Goal: Task Accomplishment & Management: Complete application form

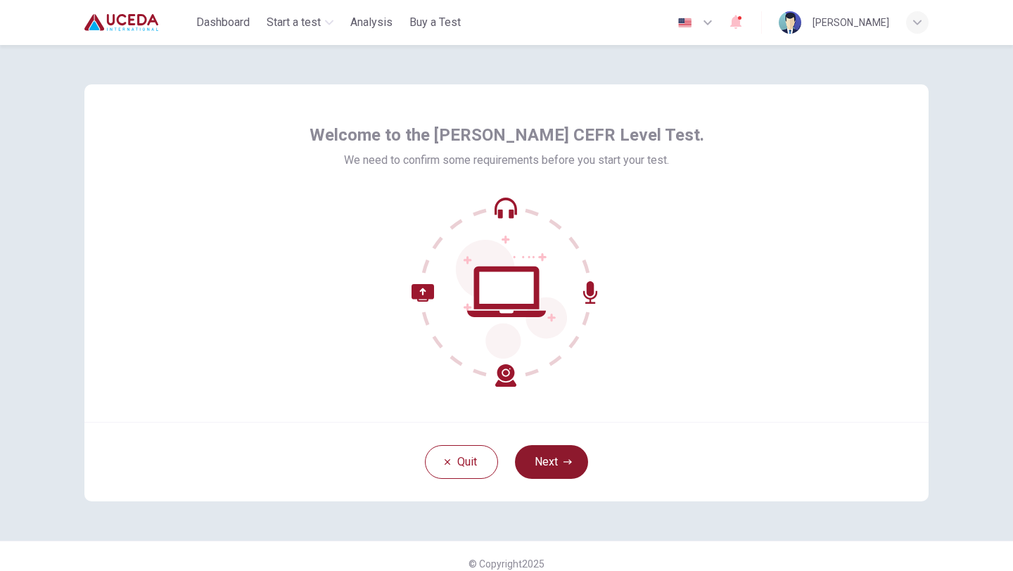
click at [556, 461] on button "Next" at bounding box center [551, 462] width 73 height 34
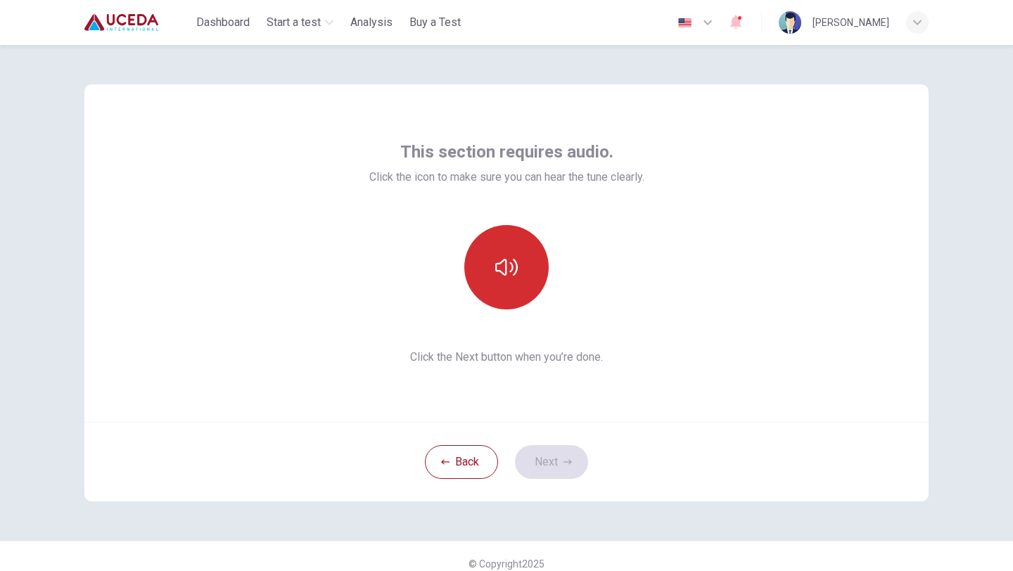
click at [513, 265] on icon "button" at bounding box center [506, 267] width 23 height 23
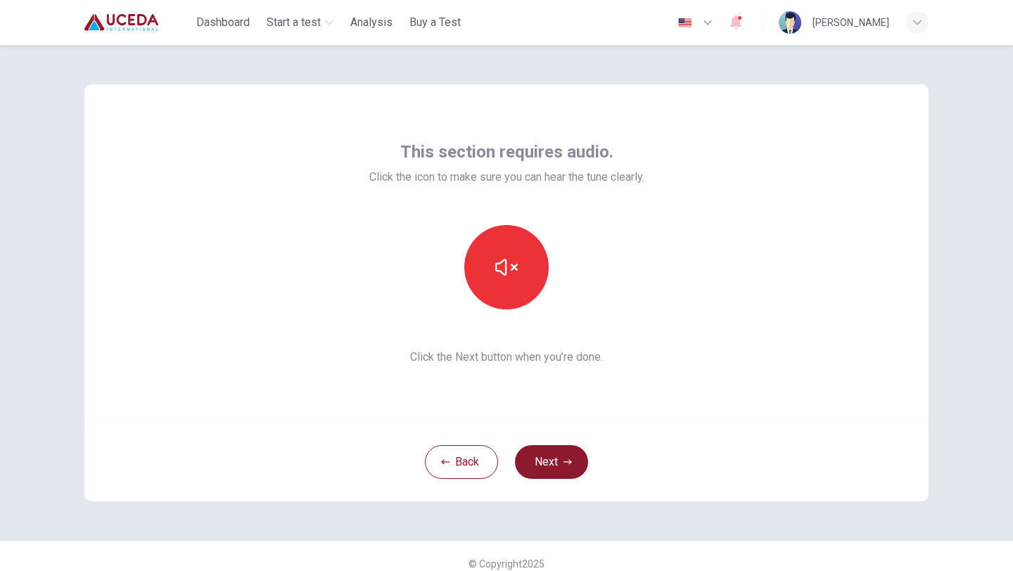
click at [561, 459] on button "Next" at bounding box center [551, 462] width 73 height 34
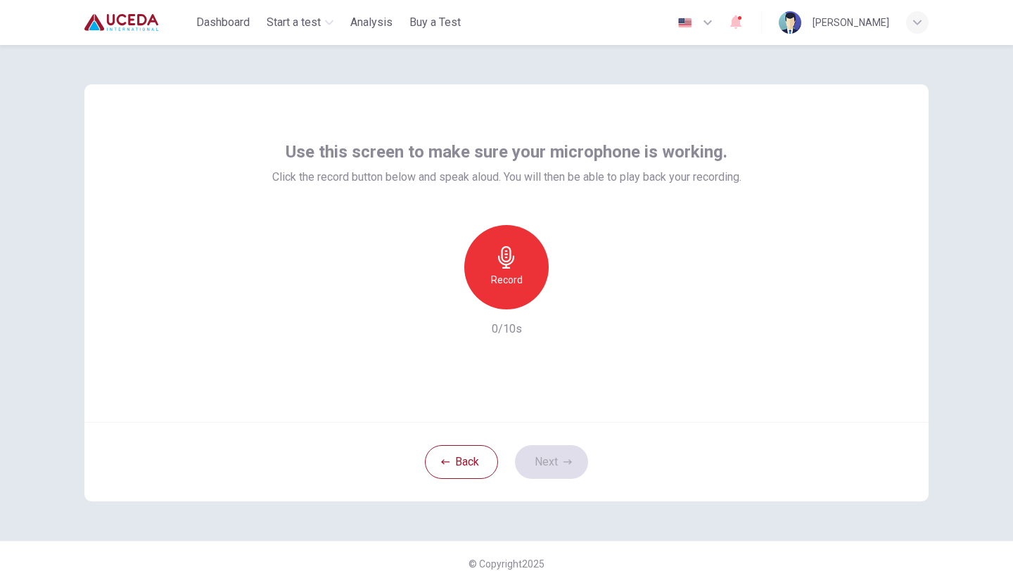
click at [507, 288] on div "Record" at bounding box center [506, 267] width 84 height 84
click at [504, 287] on h6 "Stop" at bounding box center [506, 280] width 21 height 17
click at [438, 307] on div "button" at bounding box center [442, 298] width 23 height 23
click at [480, 283] on div "Record" at bounding box center [506, 267] width 84 height 84
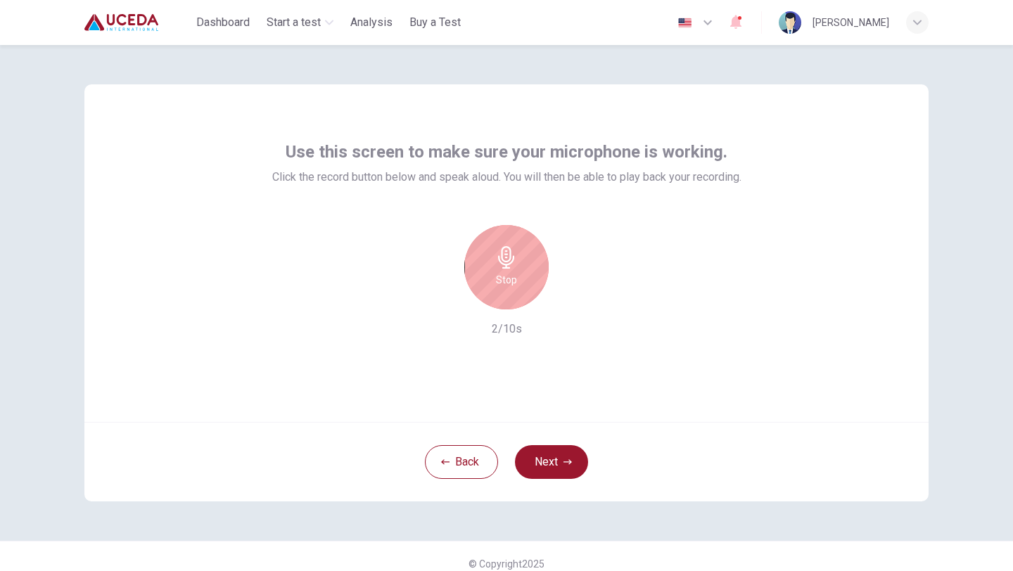
click at [527, 270] on div "Stop" at bounding box center [506, 267] width 84 height 84
click at [575, 305] on icon "button" at bounding box center [571, 298] width 14 height 14
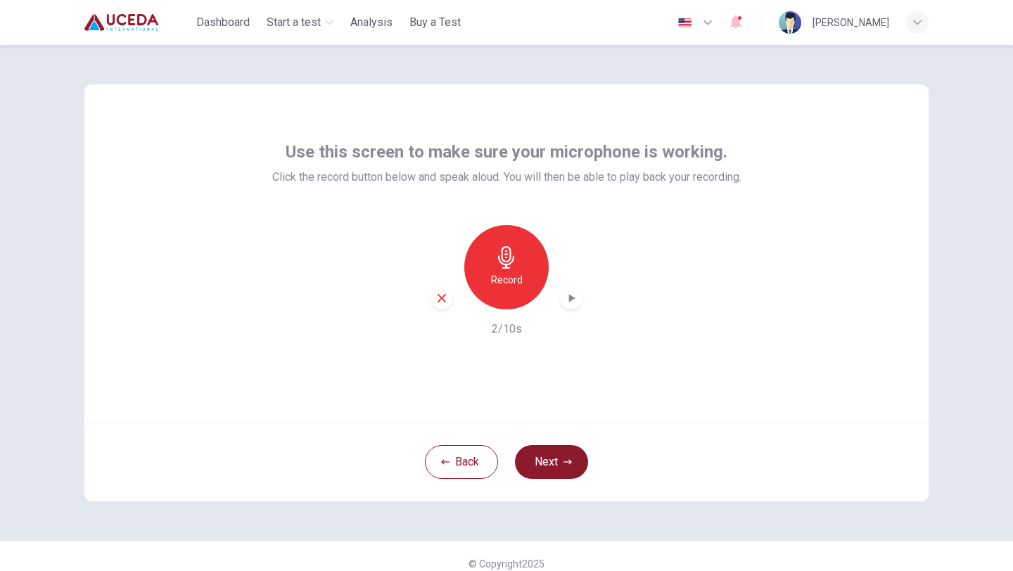
click at [557, 457] on button "Next" at bounding box center [551, 462] width 73 height 34
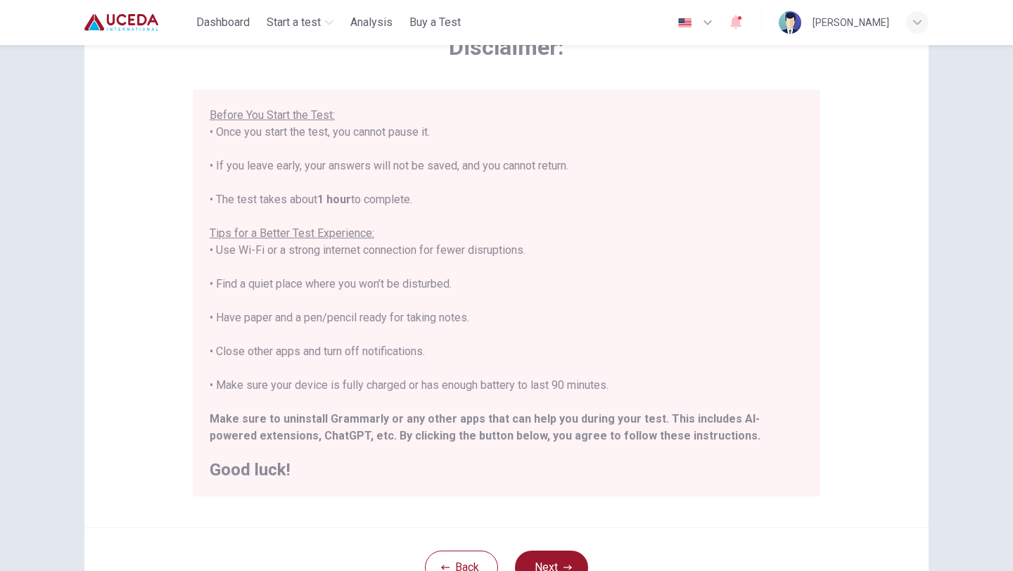
scroll to position [211, 0]
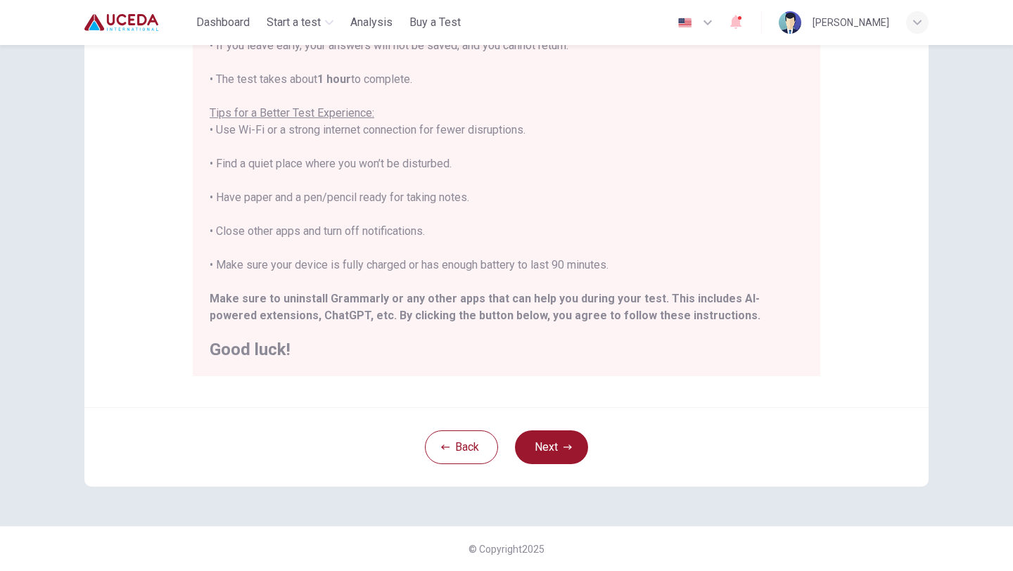
click at [637, 359] on div "****IMPORTANT: You cannot change the language during the test.**** Please choos…" at bounding box center [507, 172] width 628 height 407
click at [535, 452] on button "Next" at bounding box center [551, 448] width 73 height 34
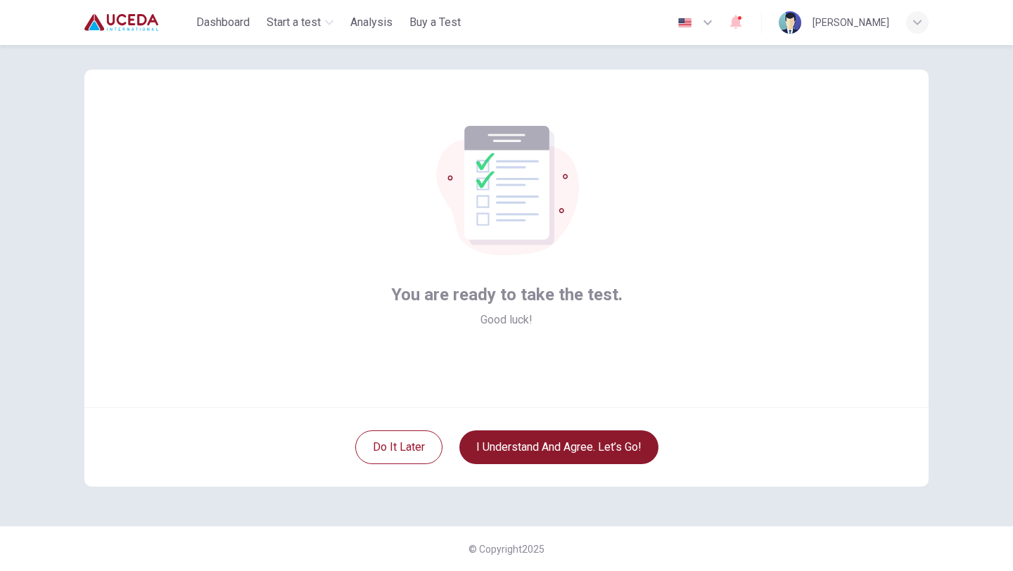
scroll to position [15, 0]
click at [535, 452] on button "I understand and agree. Let’s go!" at bounding box center [558, 448] width 199 height 34
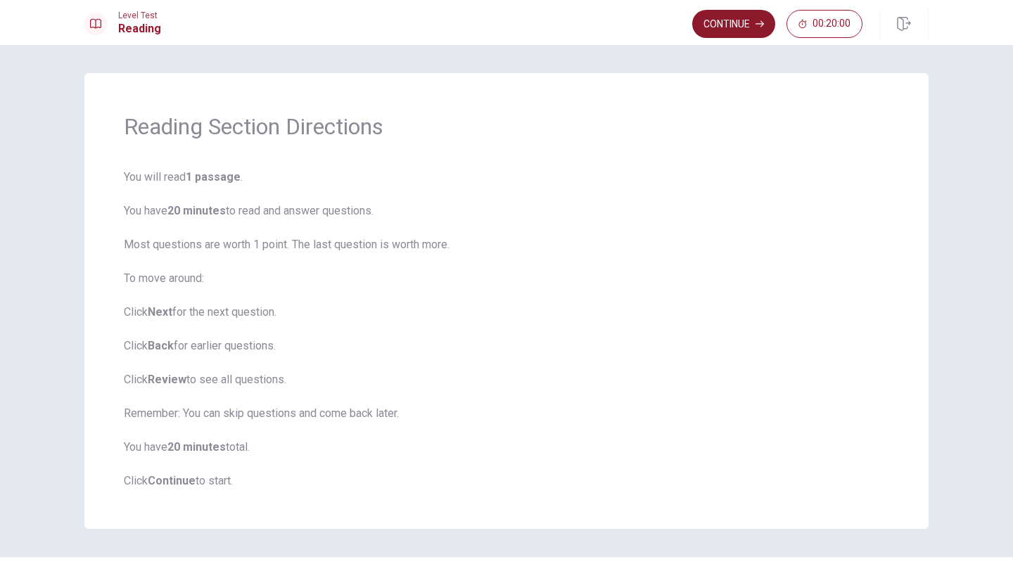
click at [720, 27] on button "Continue" at bounding box center [733, 24] width 83 height 28
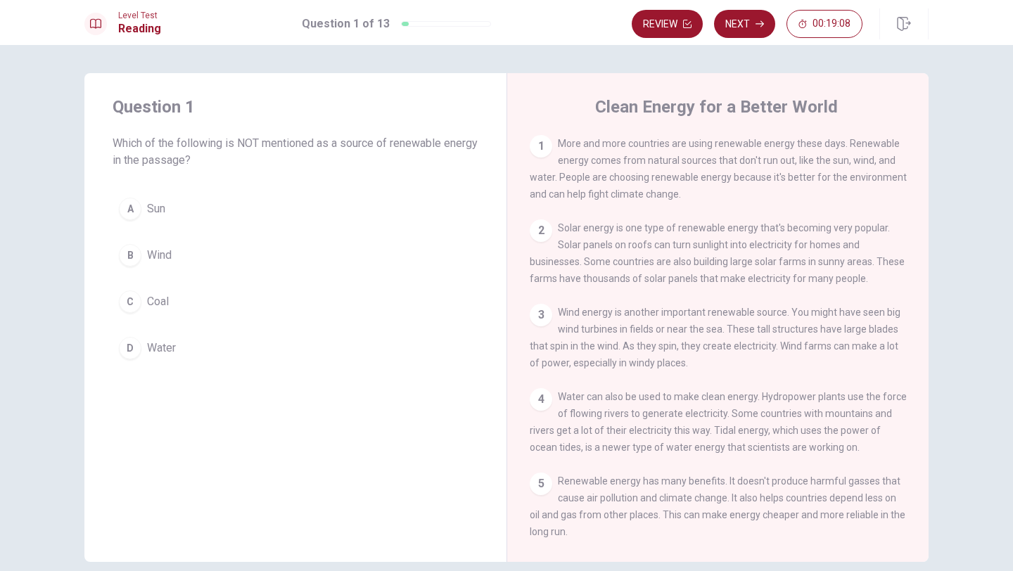
click at [135, 300] on div "C" at bounding box center [130, 302] width 23 height 23
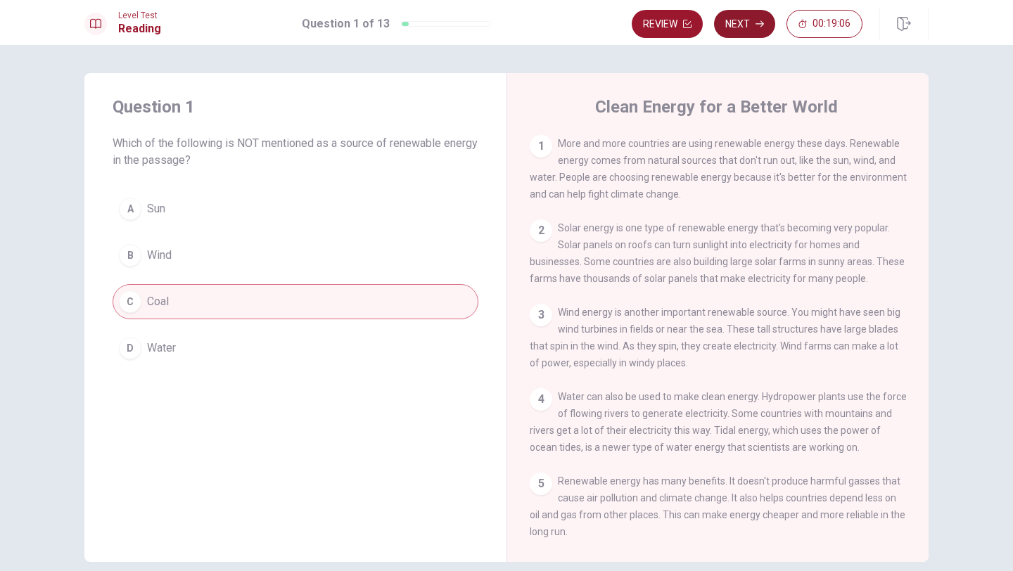
click at [730, 30] on button "Next" at bounding box center [744, 24] width 61 height 28
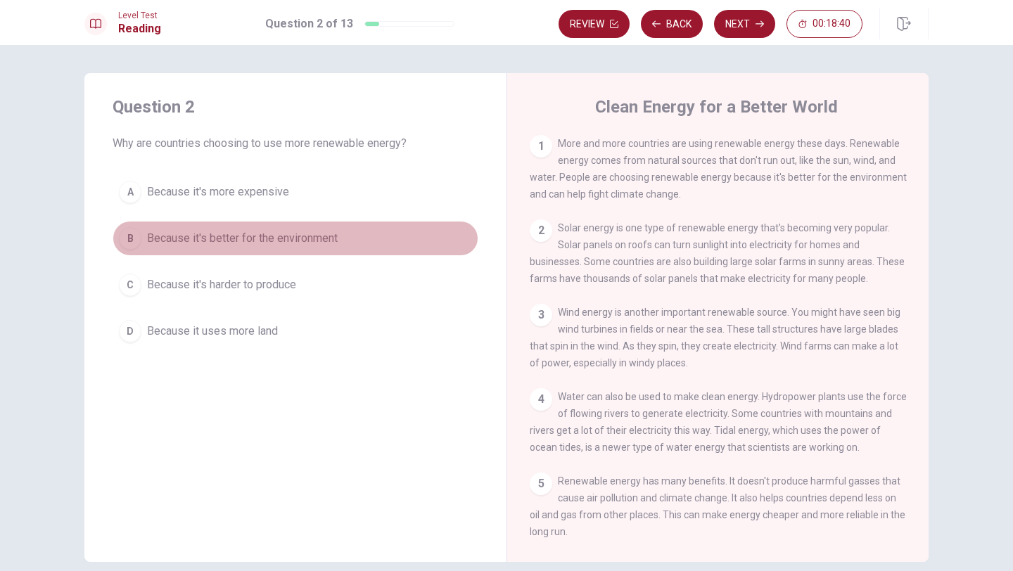
click at [140, 248] on button "B Because it's better for the environment" at bounding box center [296, 238] width 366 height 35
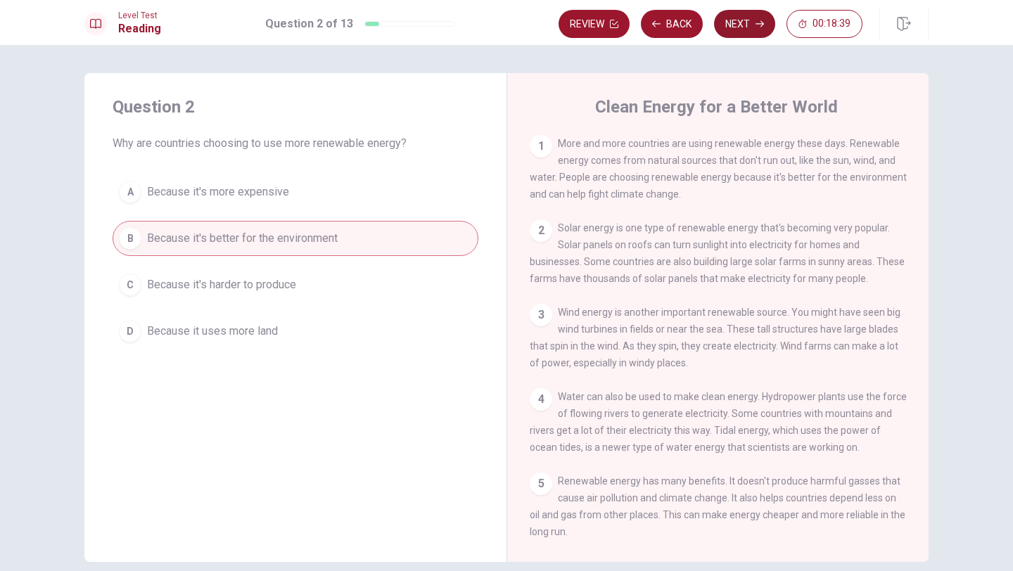
click at [746, 21] on button "Next" at bounding box center [744, 24] width 61 height 28
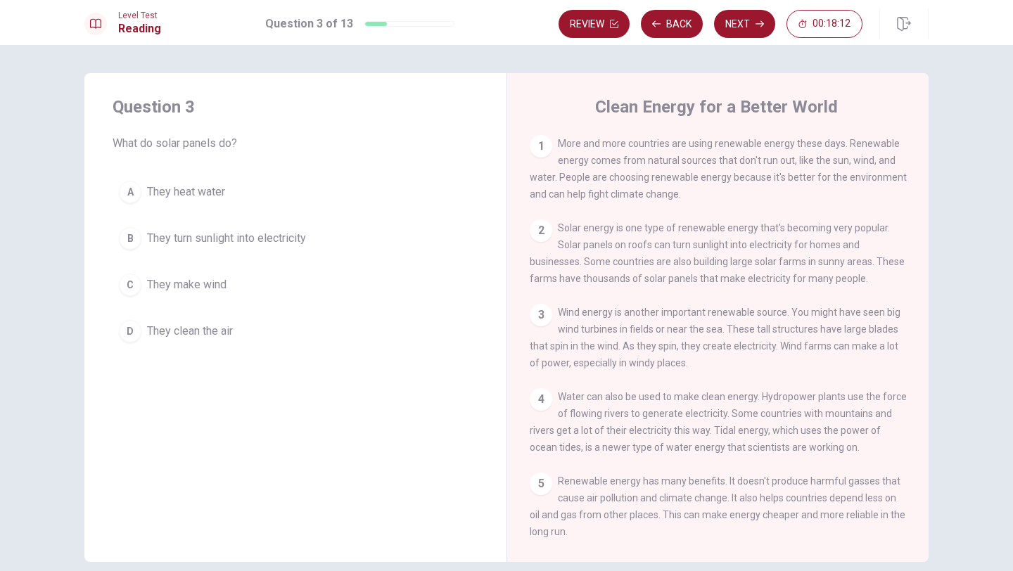
click at [181, 241] on span "They turn sunlight into electricity" at bounding box center [226, 238] width 159 height 17
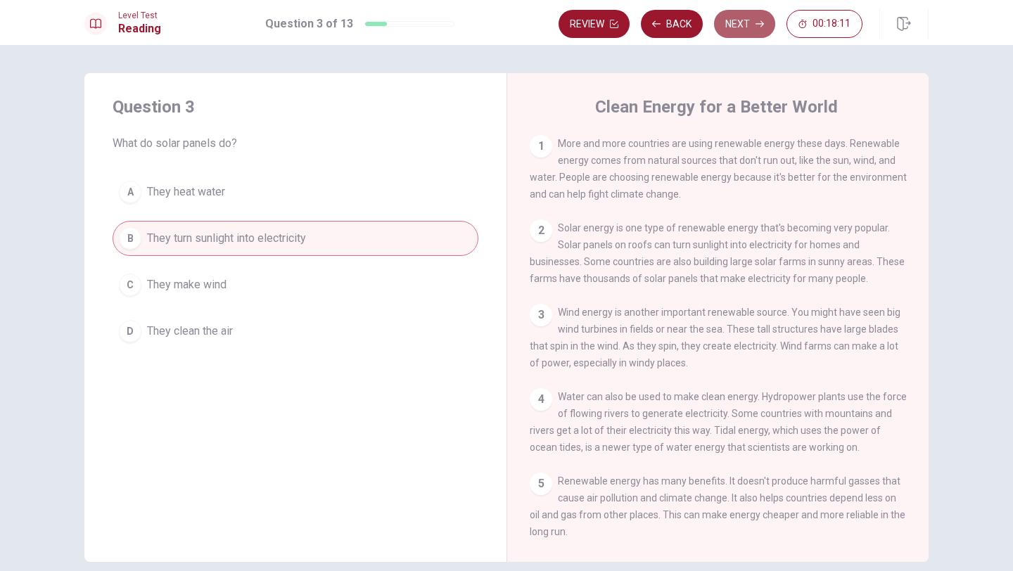
click at [741, 16] on button "Next" at bounding box center [744, 24] width 61 height 28
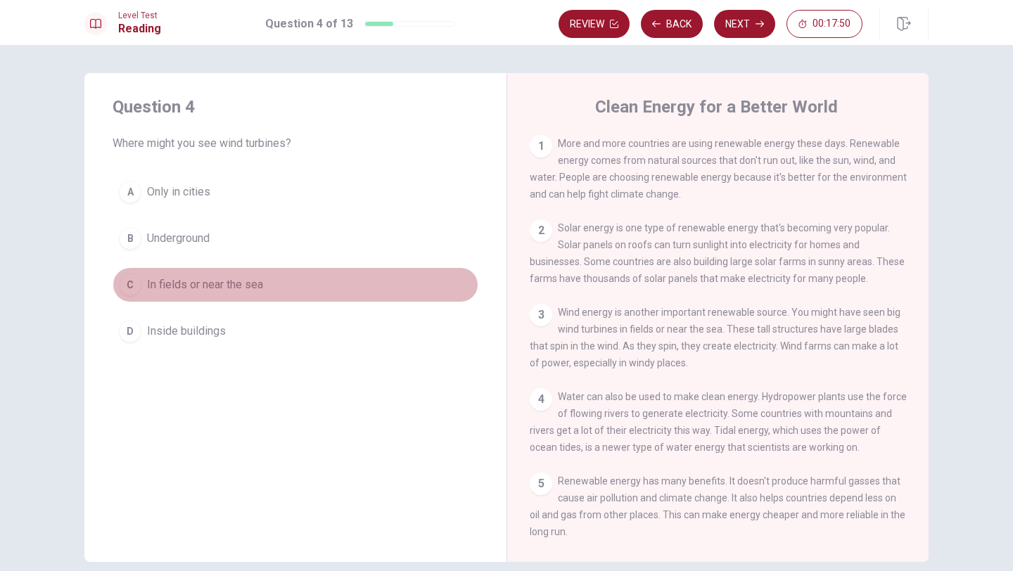
click at [179, 289] on span "In fields or near the sea" at bounding box center [205, 284] width 116 height 17
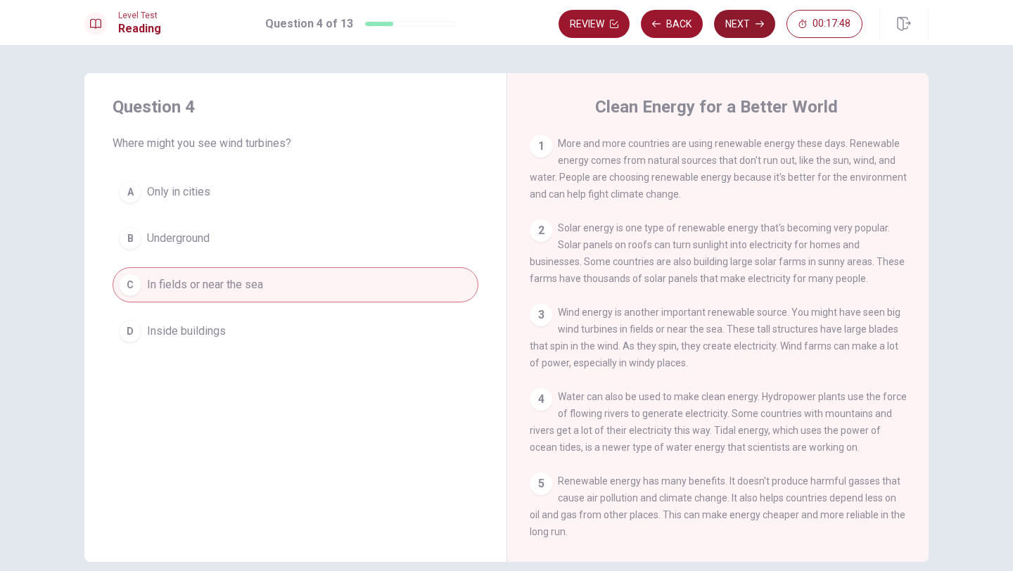
click at [732, 28] on button "Next" at bounding box center [744, 24] width 61 height 28
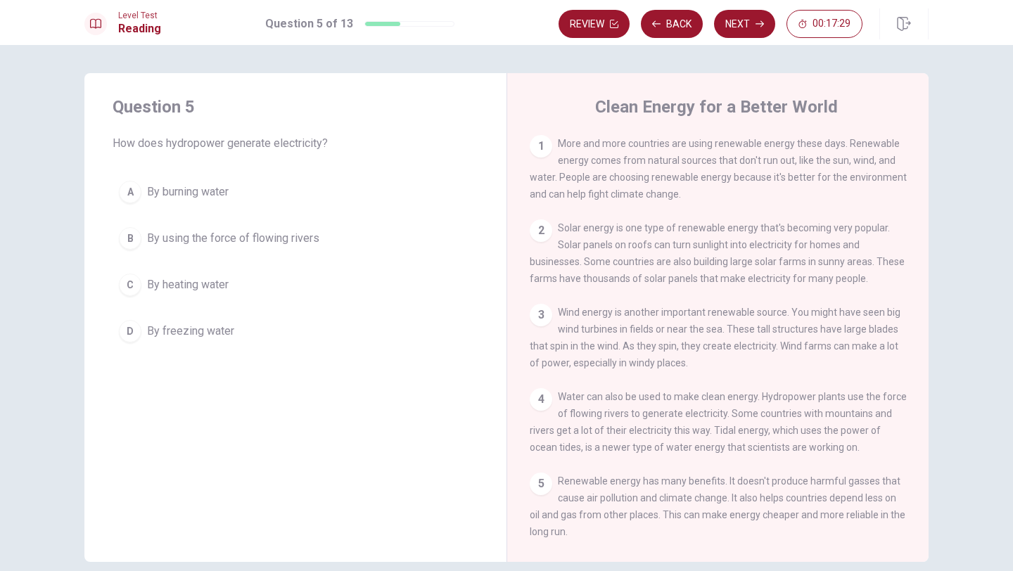
click at [439, 110] on h4 "Question 5" at bounding box center [296, 107] width 366 height 23
click at [317, 251] on button "B By using the force of flowing rivers" at bounding box center [296, 238] width 366 height 35
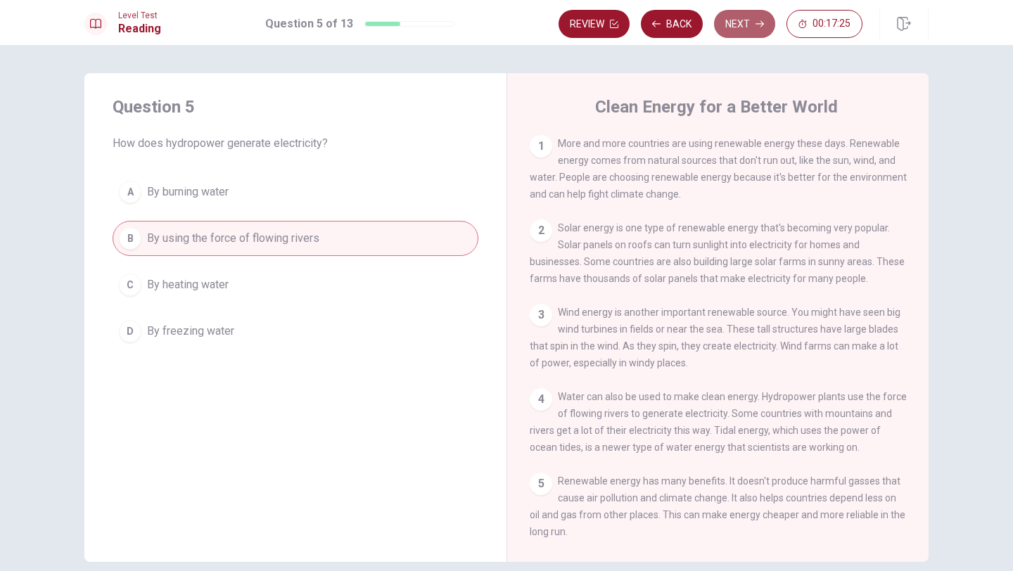
click at [725, 34] on button "Next" at bounding box center [744, 24] width 61 height 28
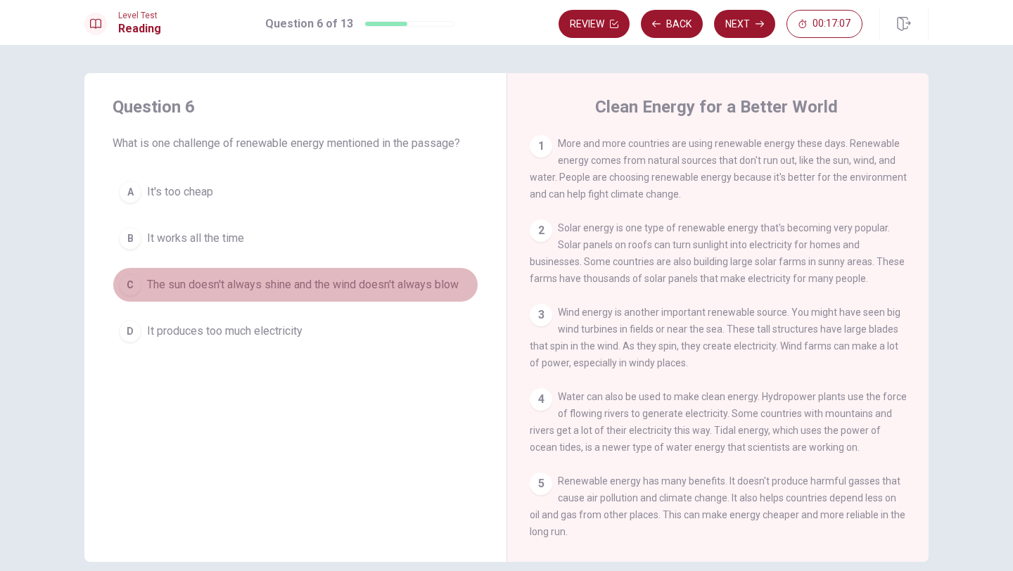
click at [209, 293] on span "The sun doesn't always shine and the wind doesn't always blow" at bounding box center [303, 284] width 312 height 17
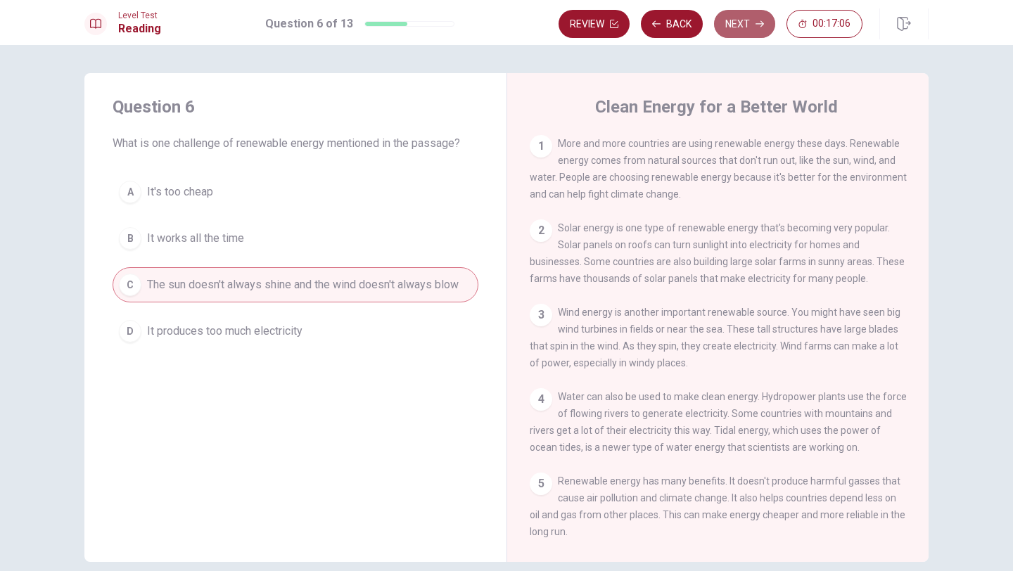
click at [735, 30] on button "Next" at bounding box center [744, 24] width 61 height 28
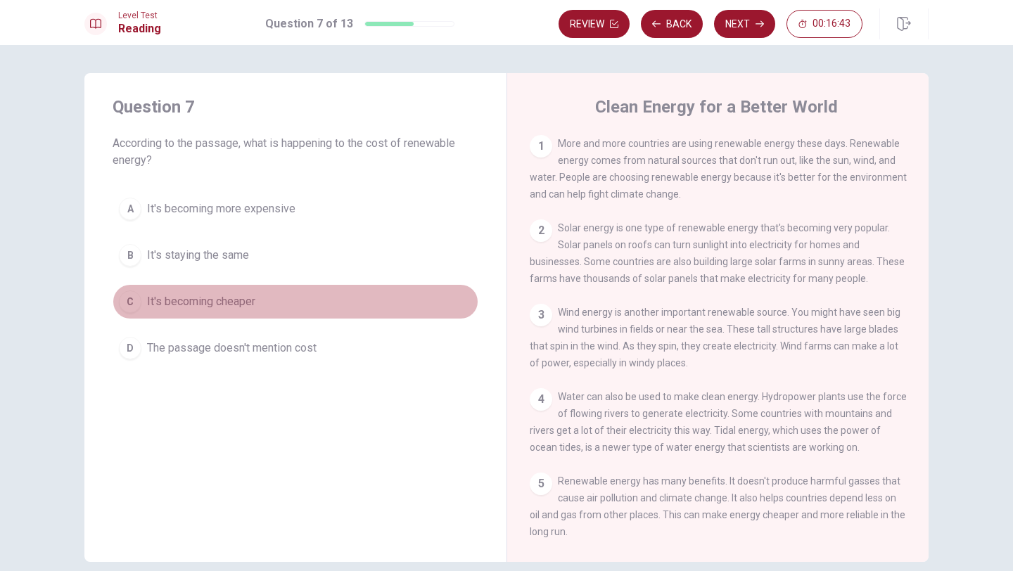
click at [283, 302] on button "C It's becoming cheaper" at bounding box center [296, 301] width 366 height 35
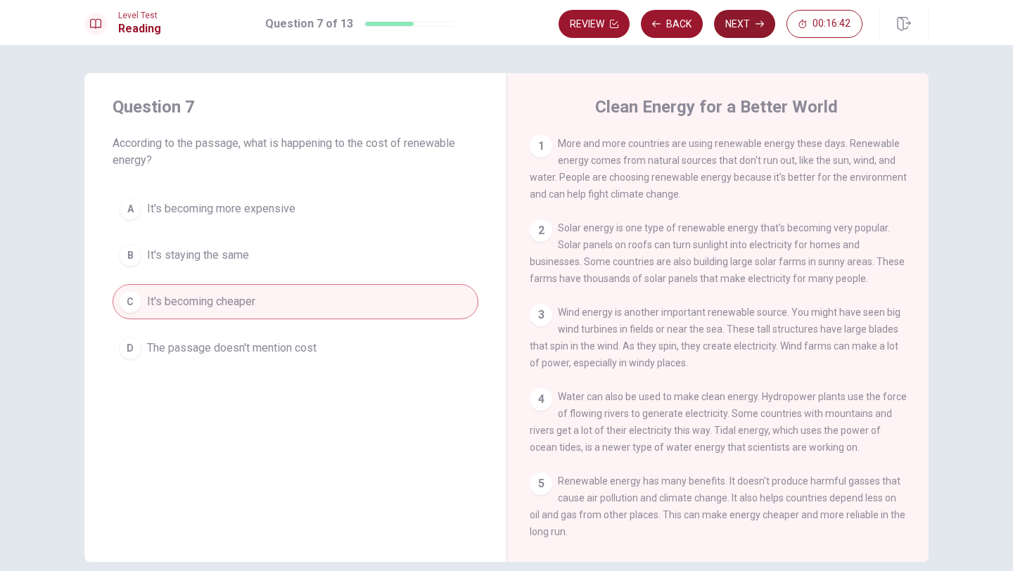
click at [751, 20] on button "Next" at bounding box center [744, 24] width 61 height 28
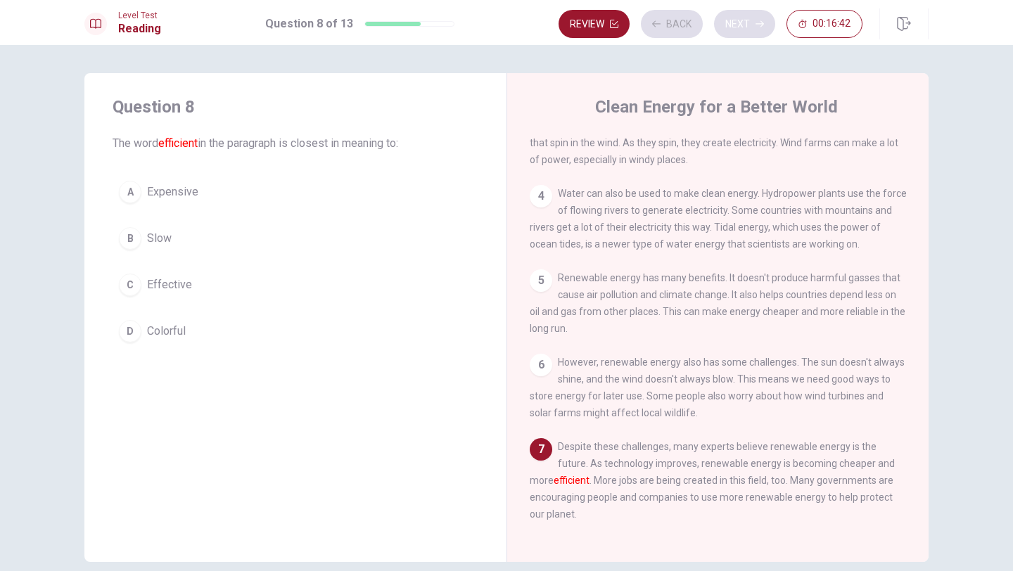
scroll to position [224, 0]
click at [276, 285] on button "C Effective" at bounding box center [296, 284] width 366 height 35
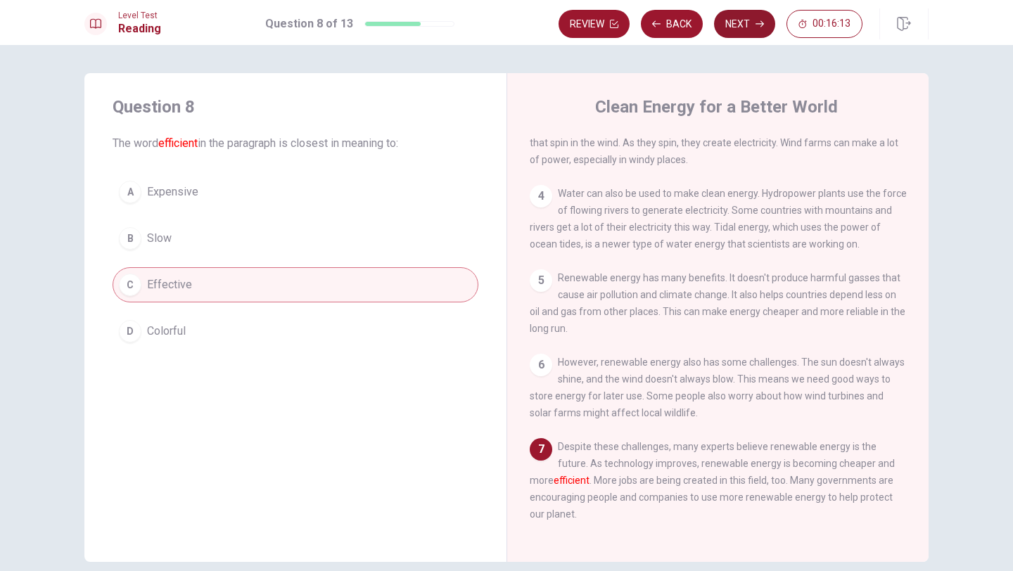
click at [746, 35] on button "Next" at bounding box center [744, 24] width 61 height 28
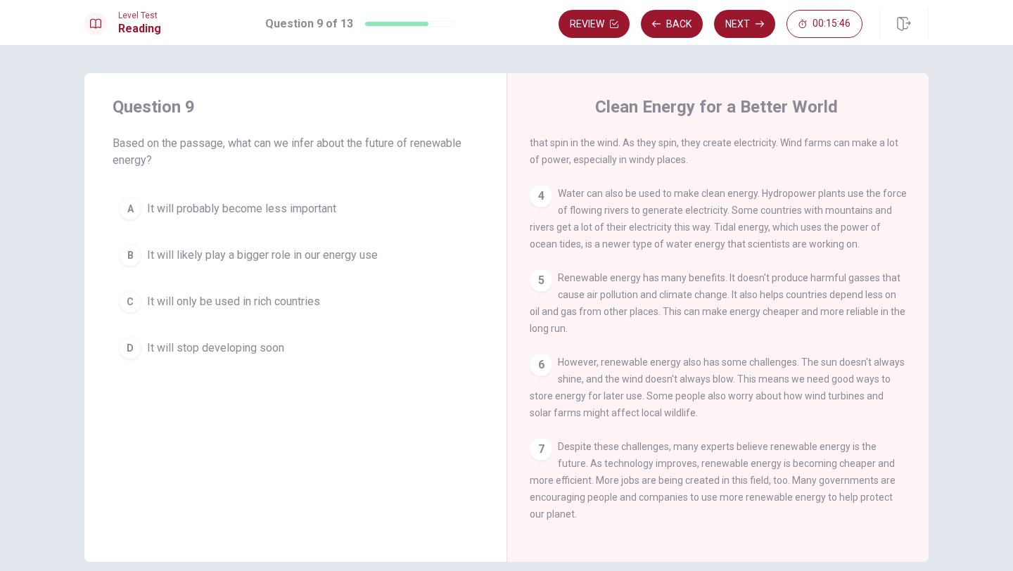
click at [346, 264] on button "B It will likely play a bigger role in our energy use" at bounding box center [296, 255] width 366 height 35
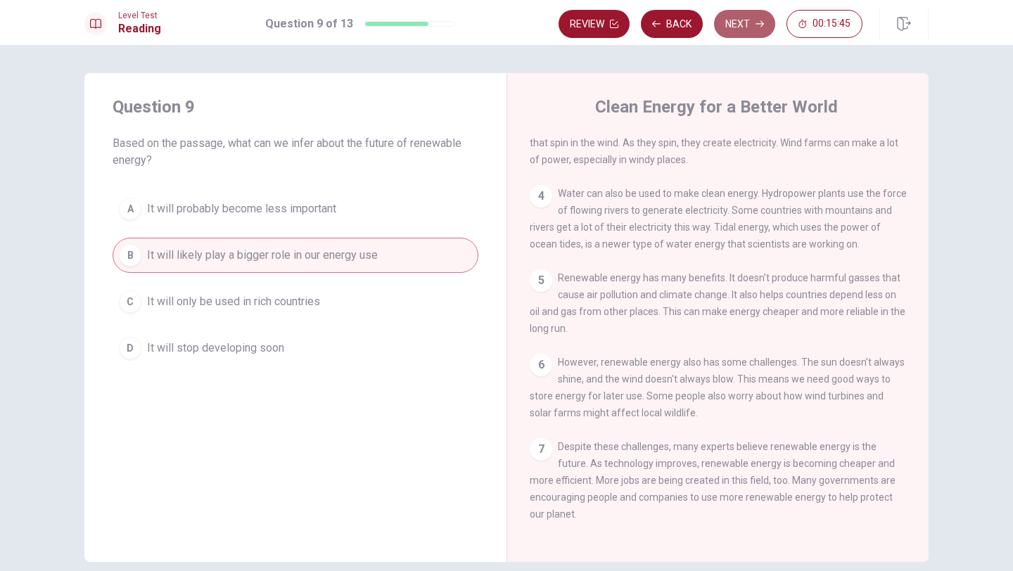
click at [758, 30] on button "Next" at bounding box center [744, 24] width 61 height 28
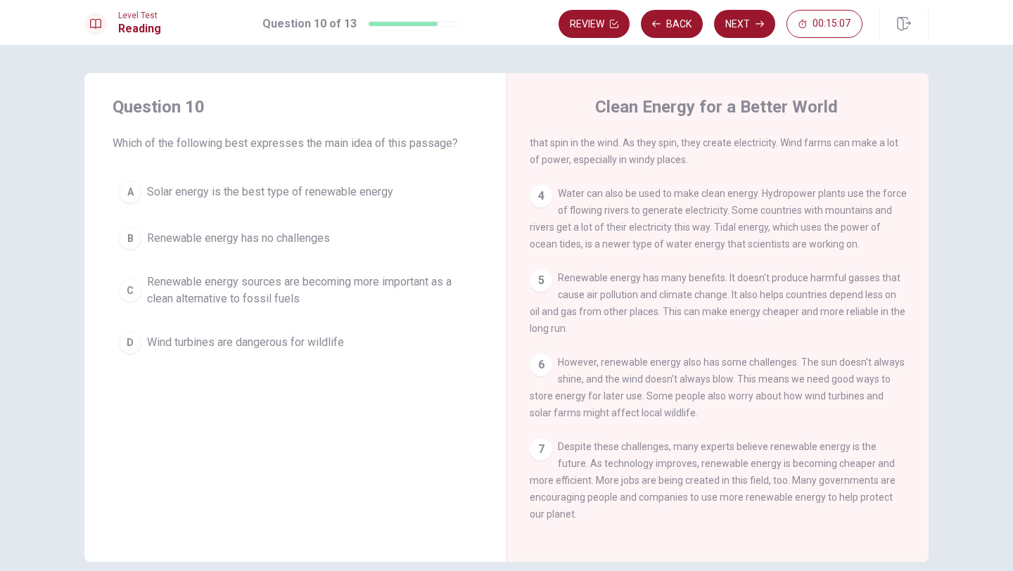
click at [224, 283] on span "Renewable energy sources are becoming more important as a clean alternative to …" at bounding box center [309, 291] width 325 height 34
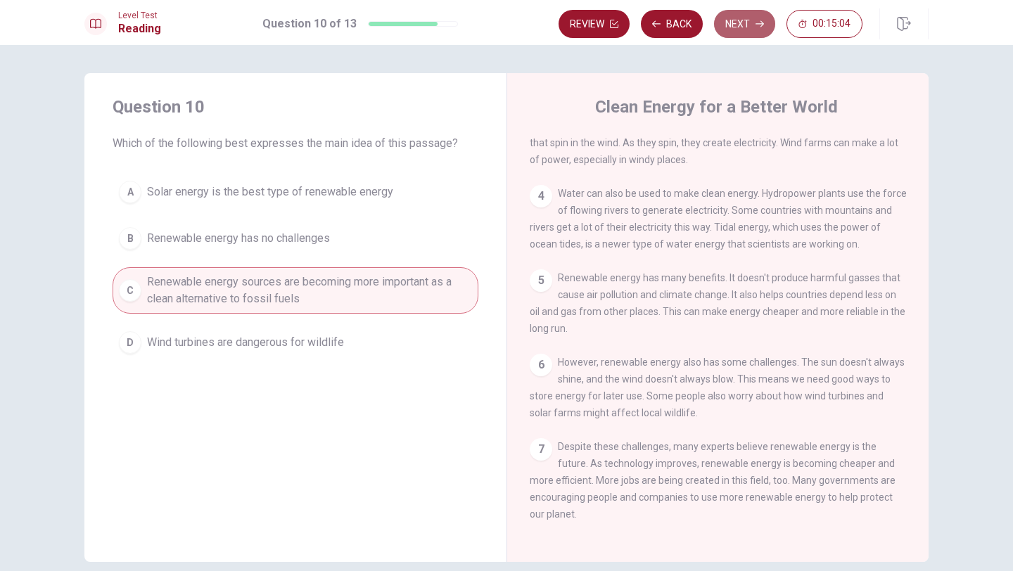
click at [742, 32] on button "Next" at bounding box center [744, 24] width 61 height 28
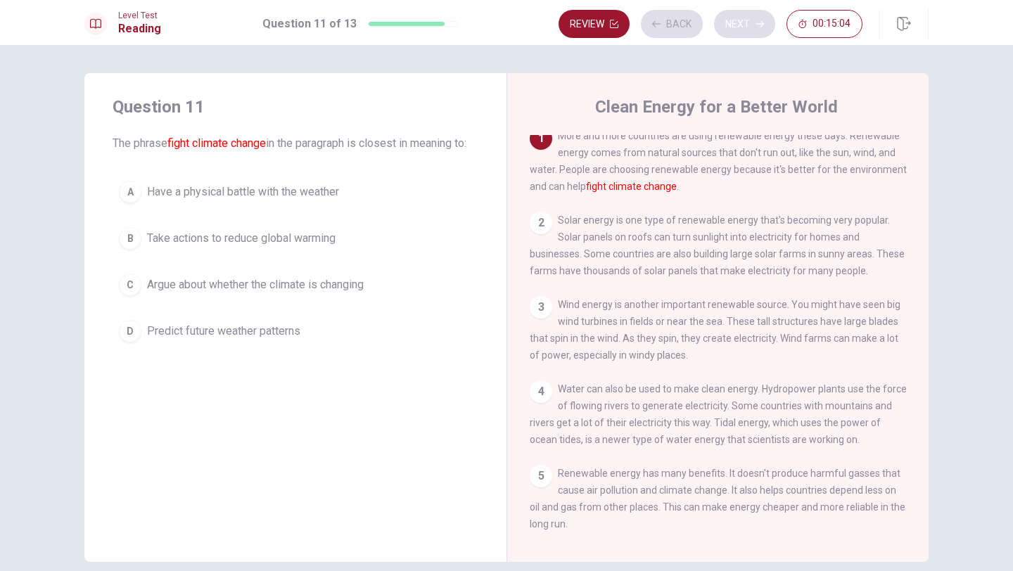
scroll to position [0, 0]
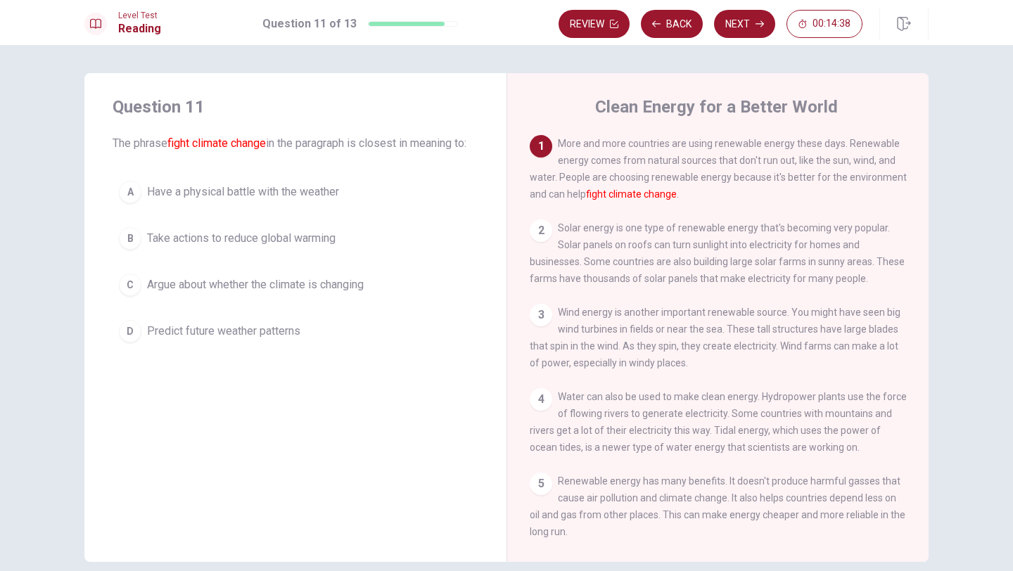
click at [268, 247] on span "Take actions to reduce global warming" at bounding box center [241, 238] width 189 height 17
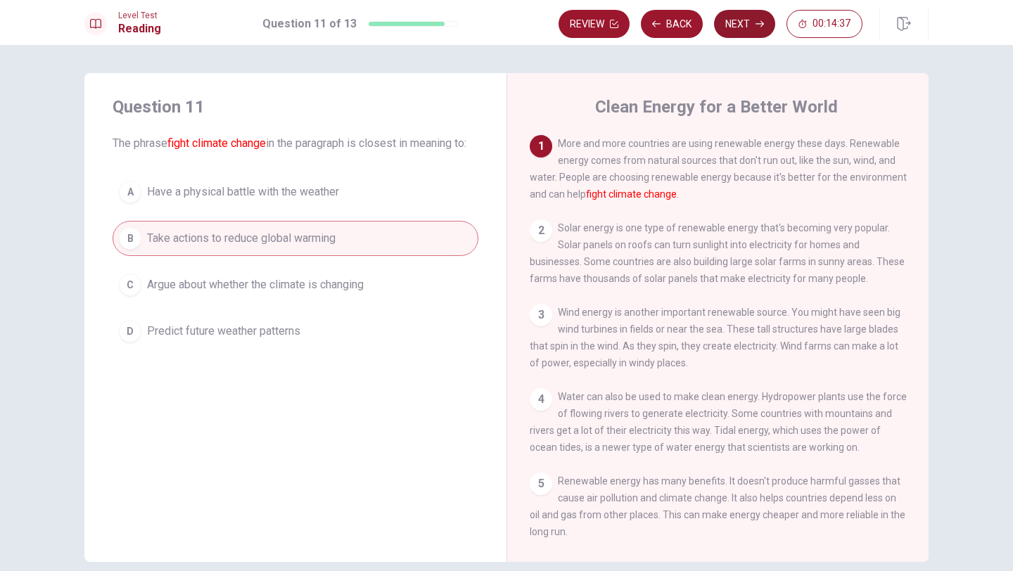
click at [746, 30] on button "Next" at bounding box center [744, 24] width 61 height 28
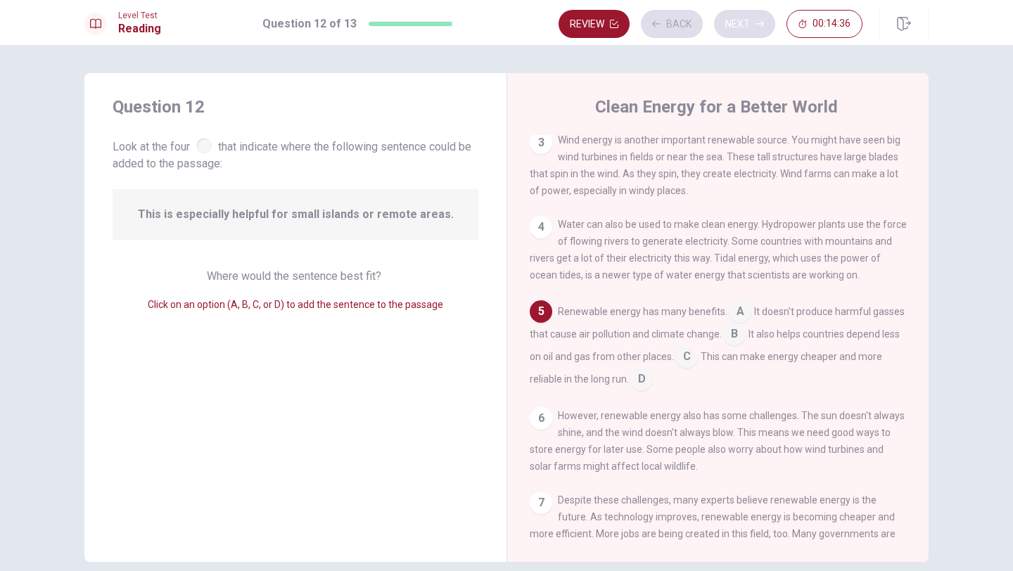
scroll to position [175, 0]
click at [292, 272] on span "Where would the sentence best fit?" at bounding box center [295, 275] width 177 height 13
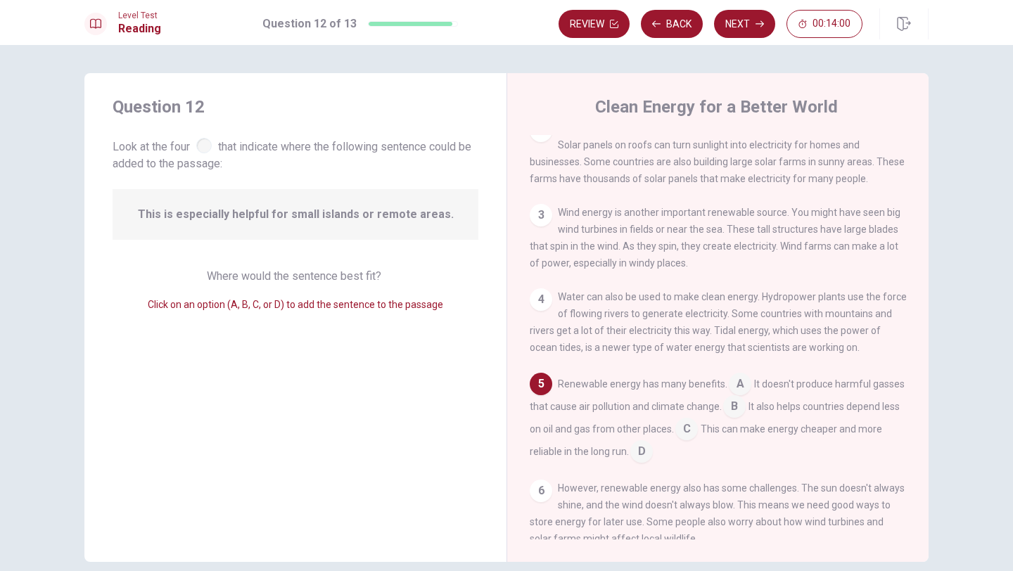
scroll to position [0, 0]
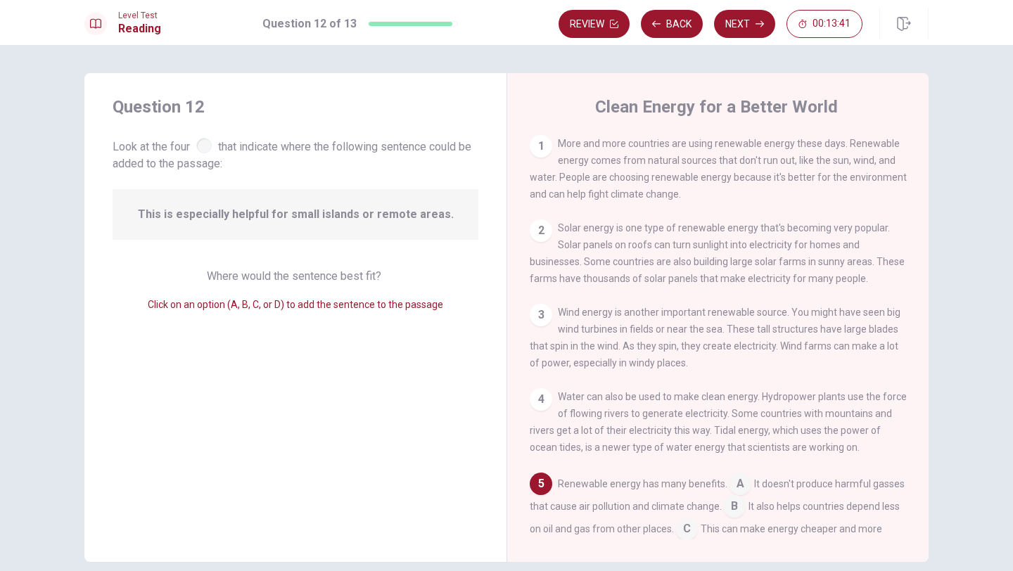
click at [426, 308] on span "Click on an option (A, B, C, or D) to add the sentence to the passage" at bounding box center [295, 304] width 295 height 11
click at [540, 231] on div "2" at bounding box center [541, 230] width 23 height 23
click at [547, 238] on div "2" at bounding box center [541, 230] width 23 height 23
click at [542, 236] on div "2" at bounding box center [541, 230] width 23 height 23
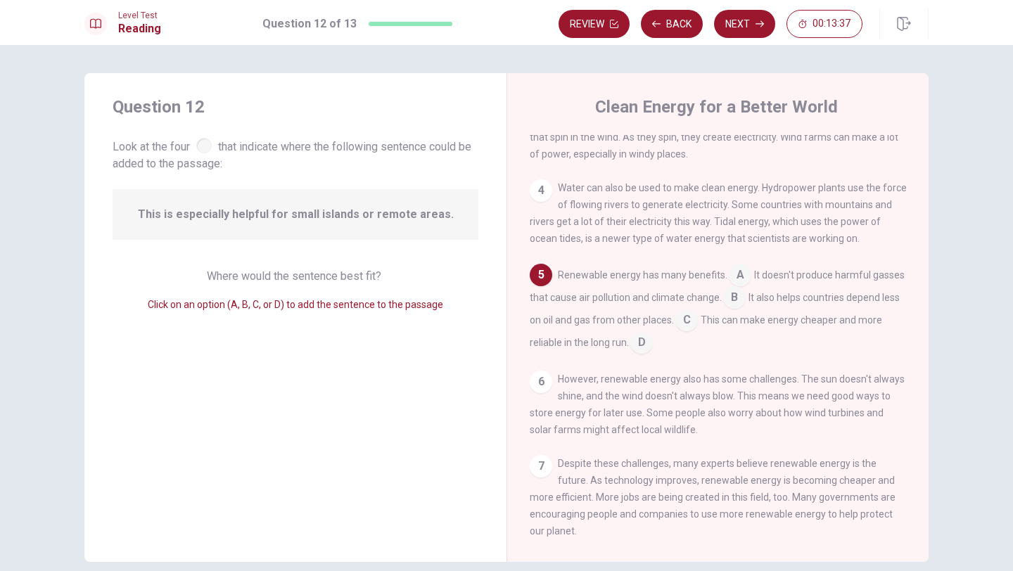
scroll to position [243, 0]
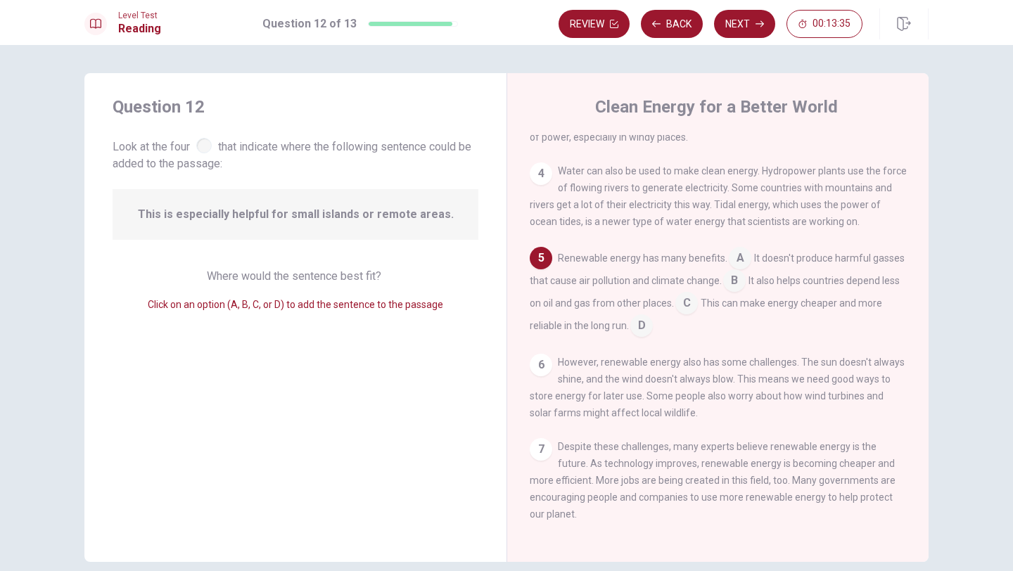
click at [544, 357] on div "6" at bounding box center [541, 365] width 23 height 23
click at [735, 275] on input at bounding box center [734, 282] width 23 height 23
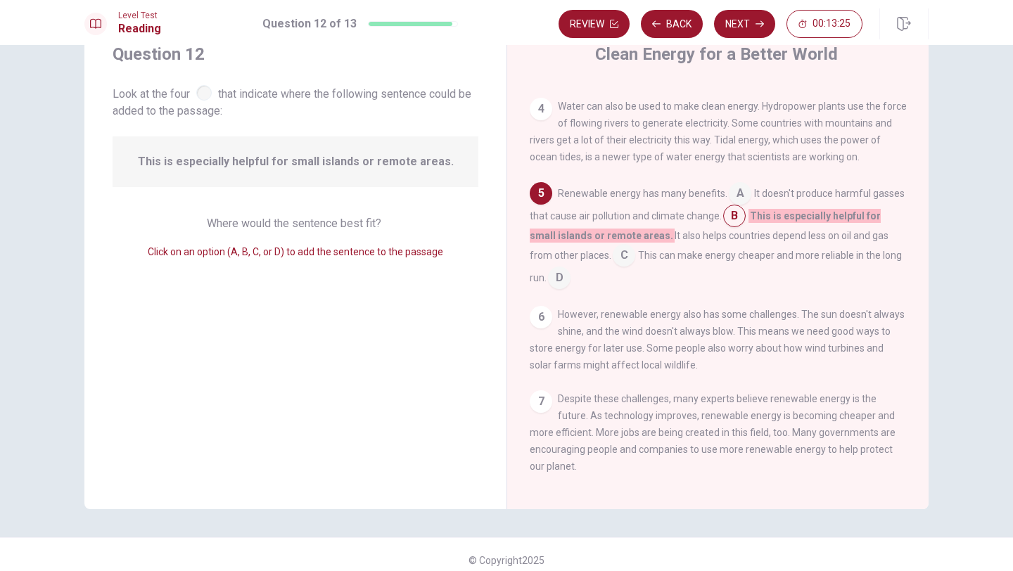
scroll to position [227, 0]
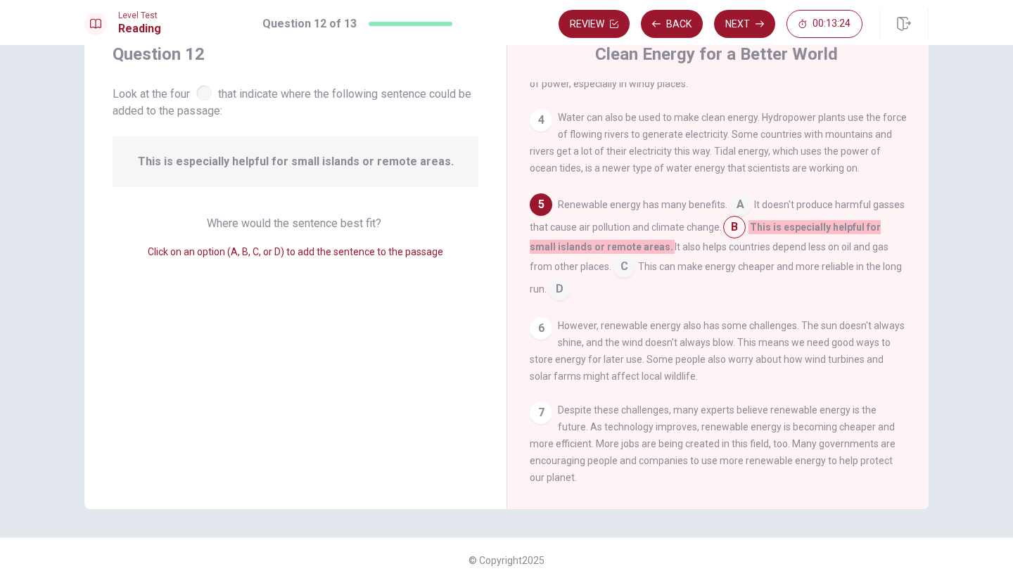
click at [737, 233] on input at bounding box center [734, 228] width 23 height 23
click at [600, 222] on div "Renewable energy has many benefits. A It doesn't produce harmful gasses that ca…" at bounding box center [718, 246] width 377 height 107
click at [450, 283] on div "Question 12 Look at the four that indicate where the following sentence could b…" at bounding box center [295, 264] width 422 height 489
click at [730, 217] on input at bounding box center [740, 206] width 23 height 23
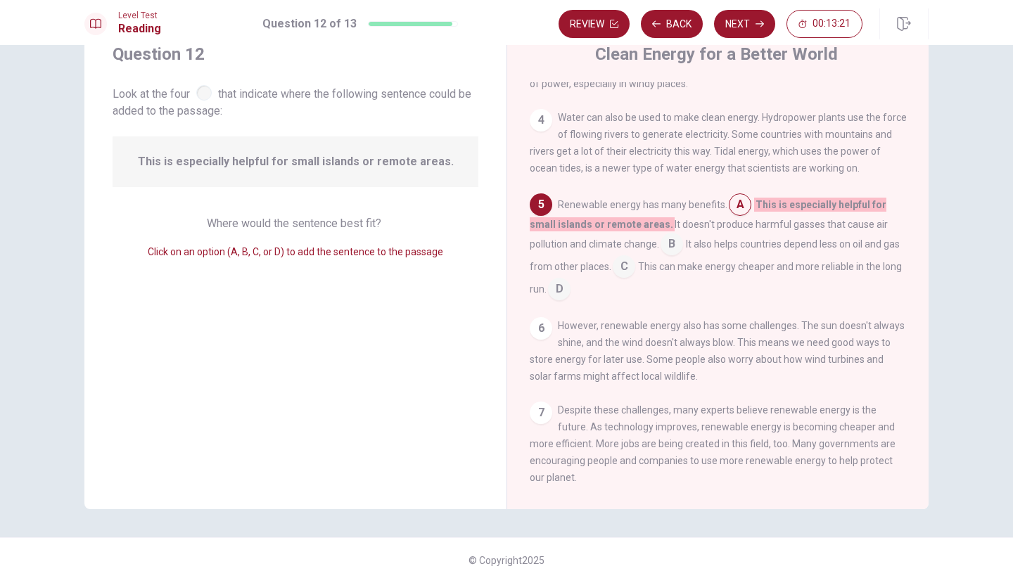
click at [549, 128] on div "4" at bounding box center [541, 120] width 23 height 23
click at [547, 128] on div "4" at bounding box center [541, 120] width 23 height 23
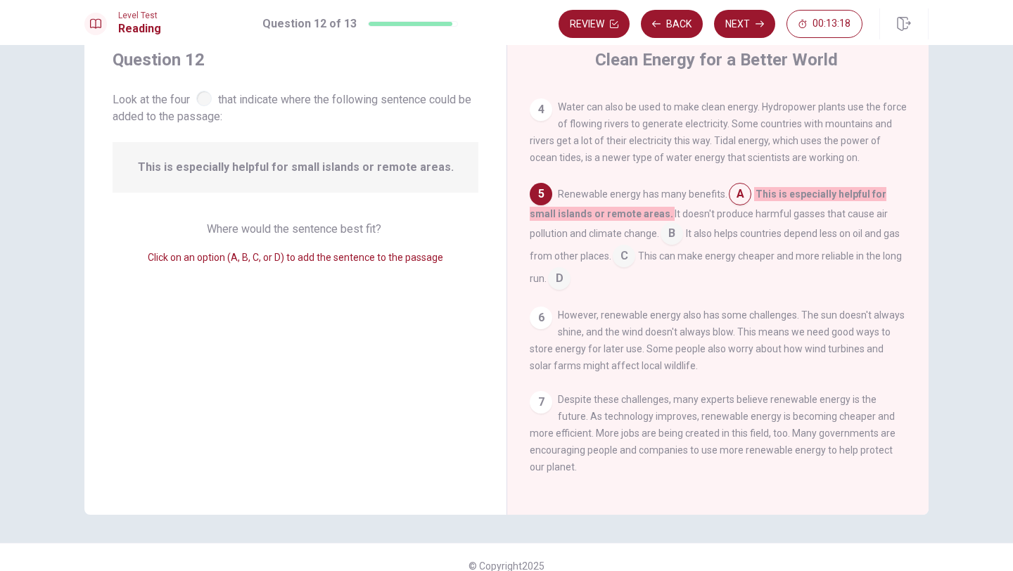
scroll to position [43, 0]
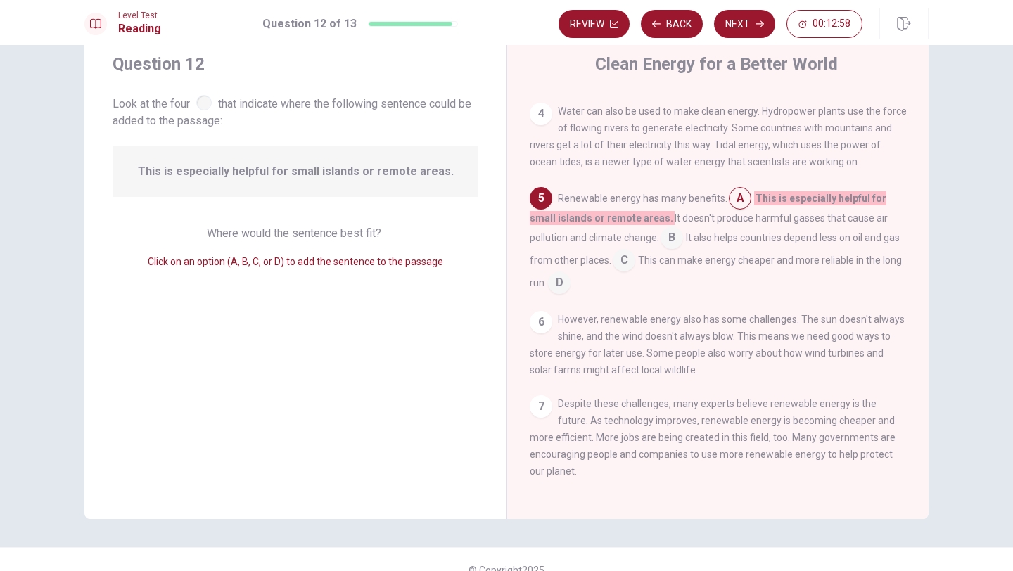
click at [661, 235] on input at bounding box center [672, 239] width 23 height 23
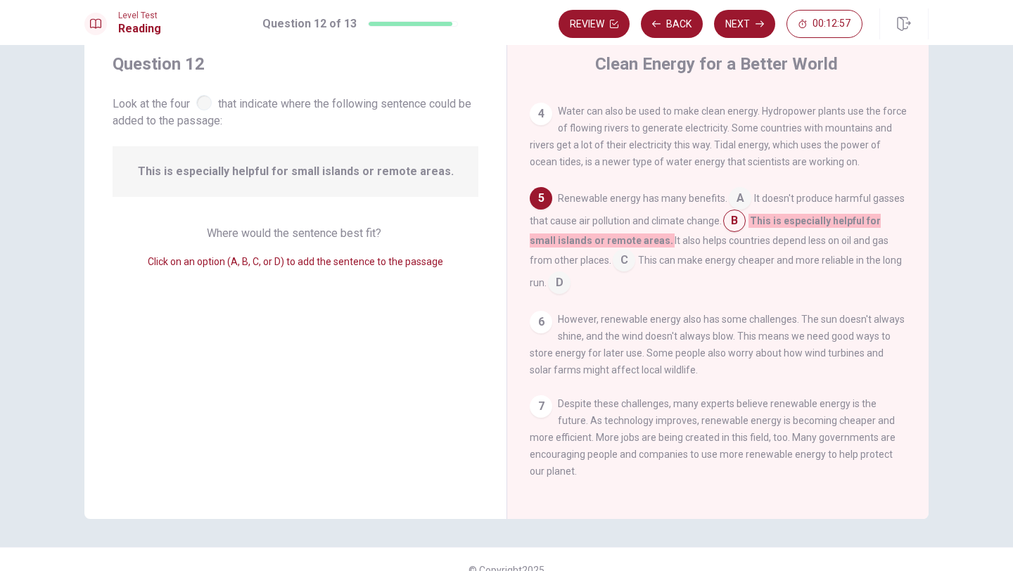
scroll to position [238, 0]
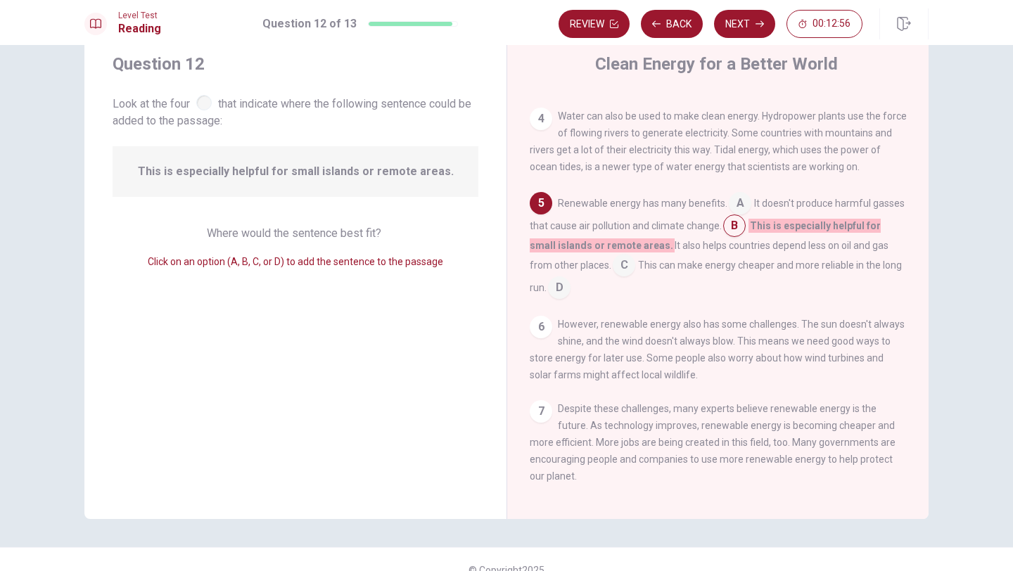
click at [613, 278] on input at bounding box center [624, 266] width 23 height 23
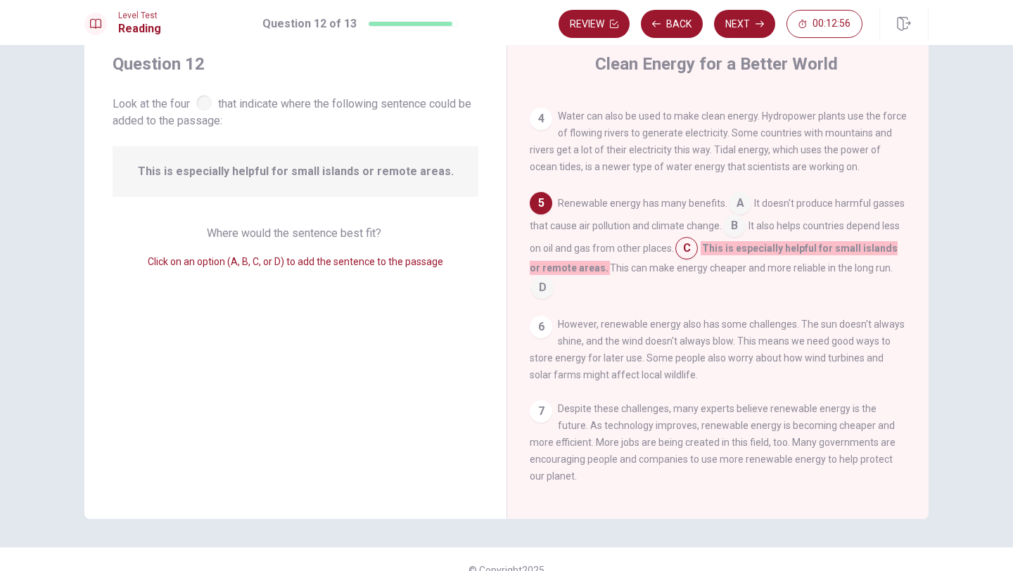
click at [691, 274] on span "This can make energy cheaper and more reliable in the long run." at bounding box center [751, 267] width 283 height 11
click at [537, 322] on div "6" at bounding box center [541, 327] width 23 height 23
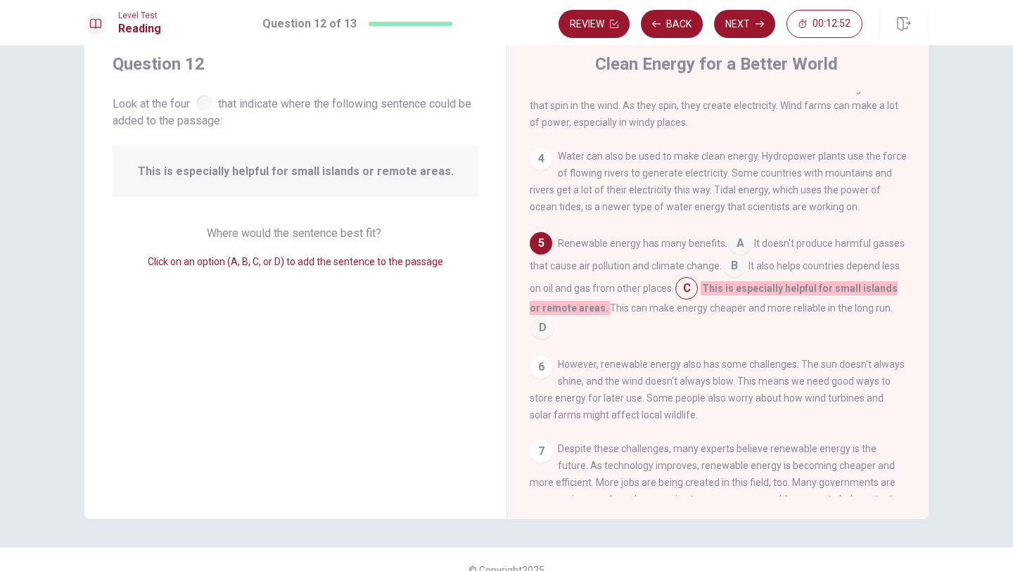
scroll to position [0, 0]
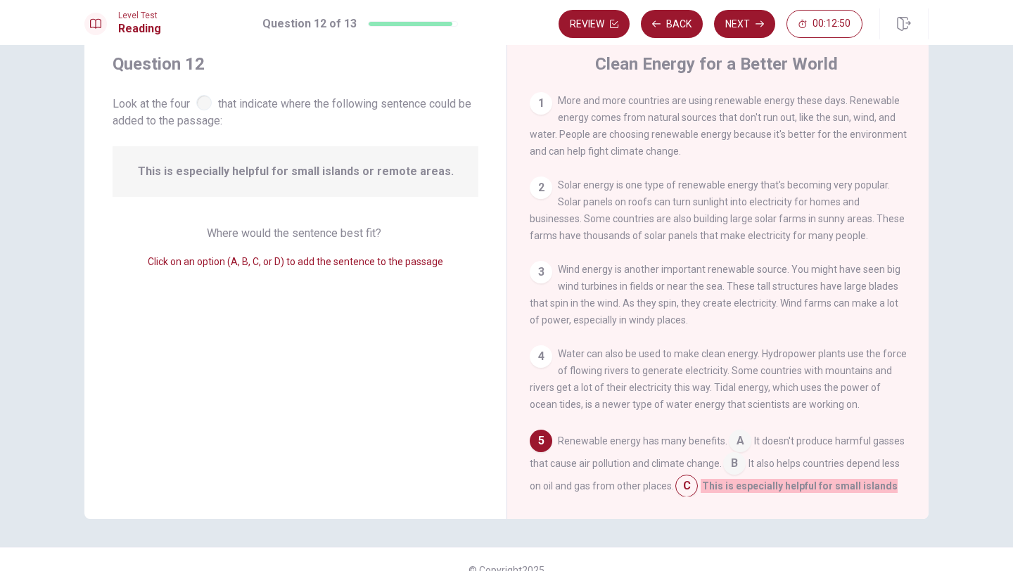
click at [543, 198] on div "2" at bounding box center [541, 188] width 23 height 23
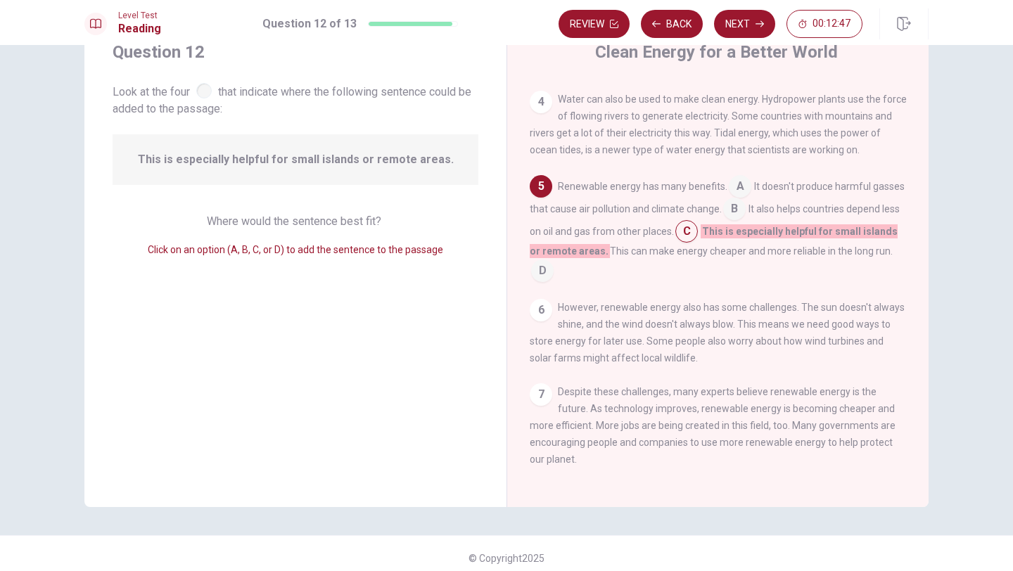
scroll to position [64, 0]
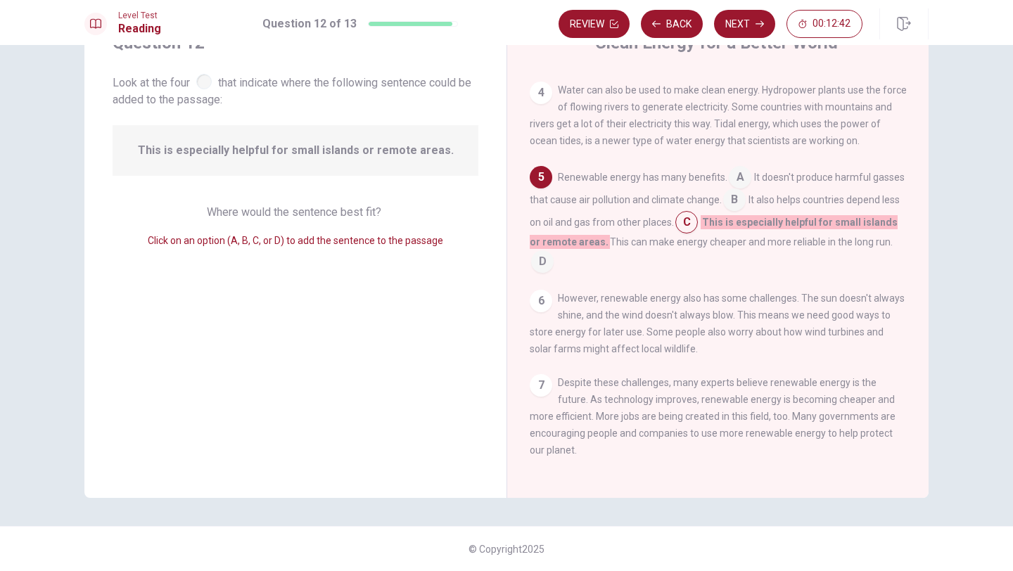
click at [732, 211] on input at bounding box center [734, 201] width 23 height 23
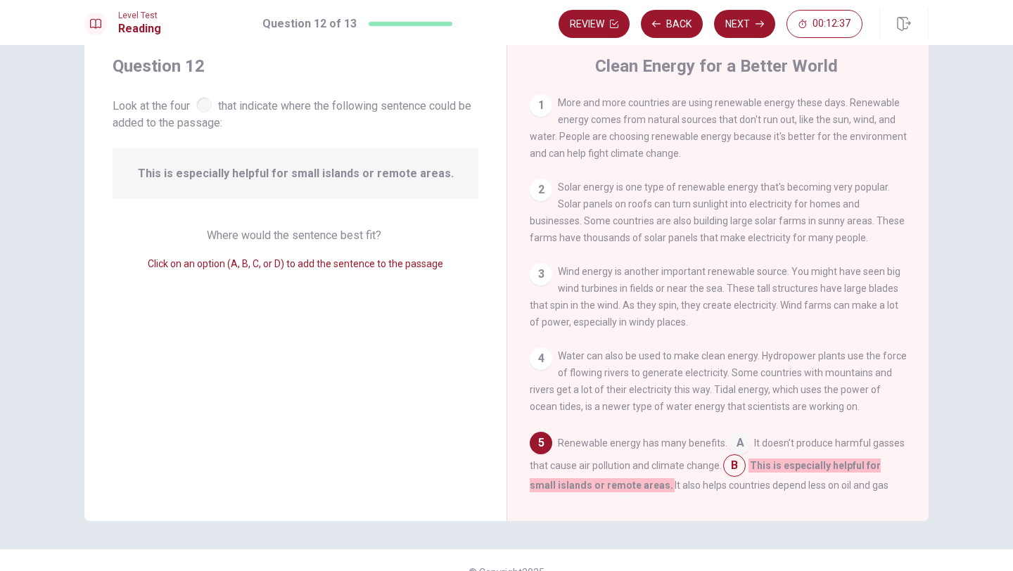
scroll to position [0, 0]
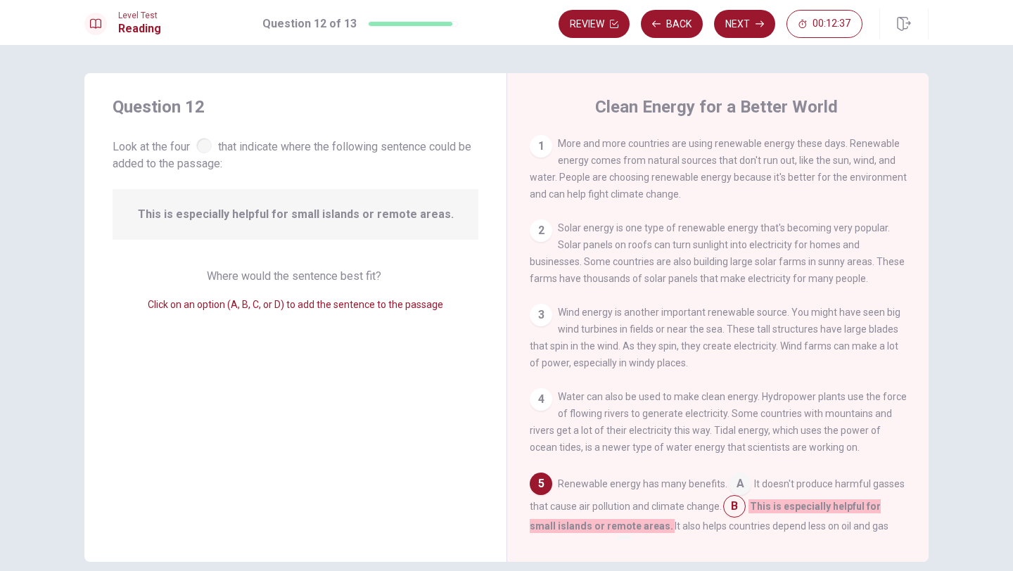
click at [625, 194] on span "More and more countries are using renewable energy these days. Renewable energy…" at bounding box center [718, 169] width 377 height 62
click at [701, 282] on span "Solar energy is one type of renewable energy that's becoming very popular. Sola…" at bounding box center [717, 253] width 375 height 62
click at [550, 248] on div "2 Solar energy is one type of renewable energy that's becoming very popular. So…" at bounding box center [718, 253] width 377 height 68
click at [550, 245] on div "2 Solar energy is one type of renewable energy that's becoming very popular. So…" at bounding box center [718, 253] width 377 height 68
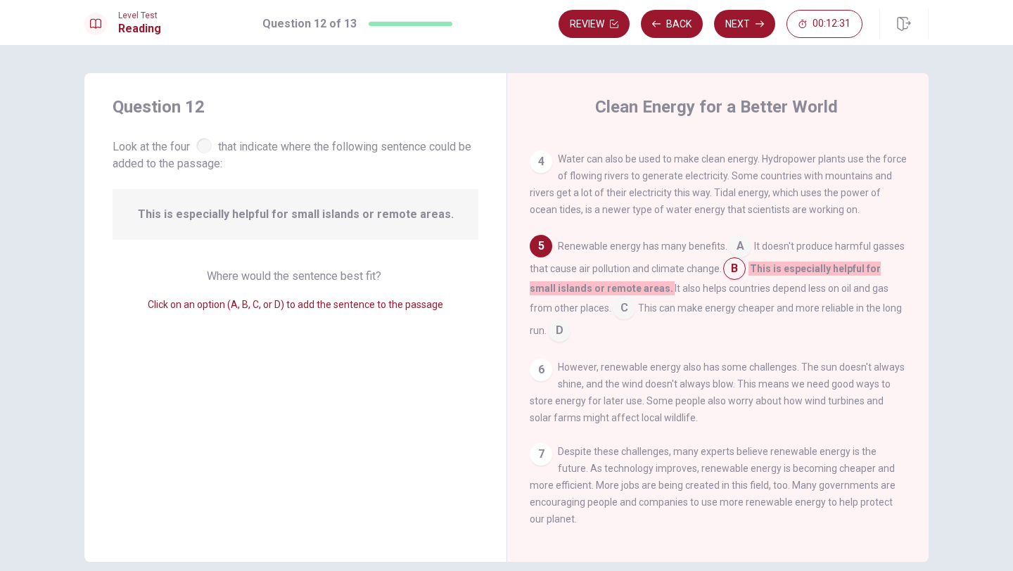
scroll to position [64, 0]
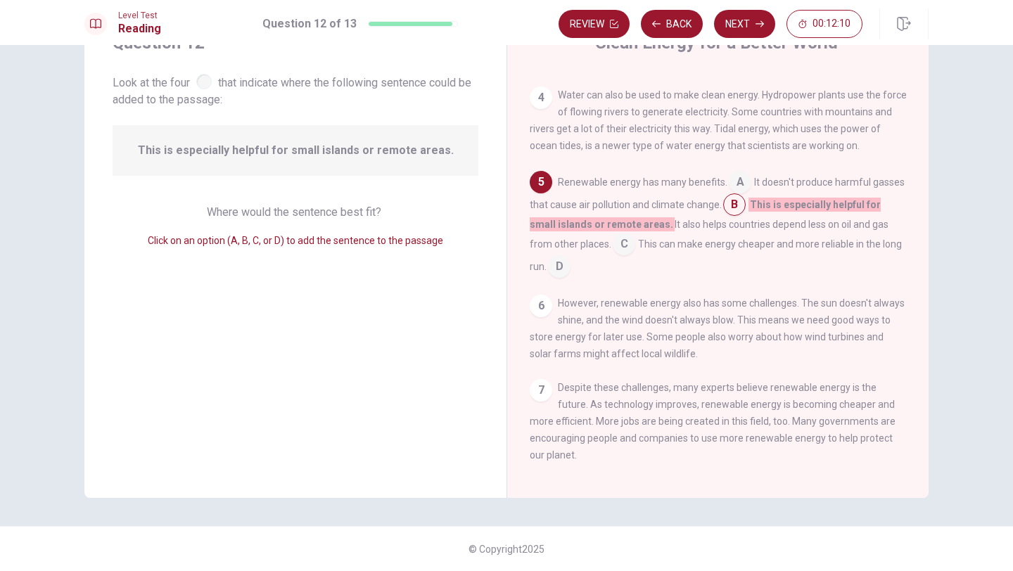
click at [732, 195] on input at bounding box center [740, 183] width 23 height 23
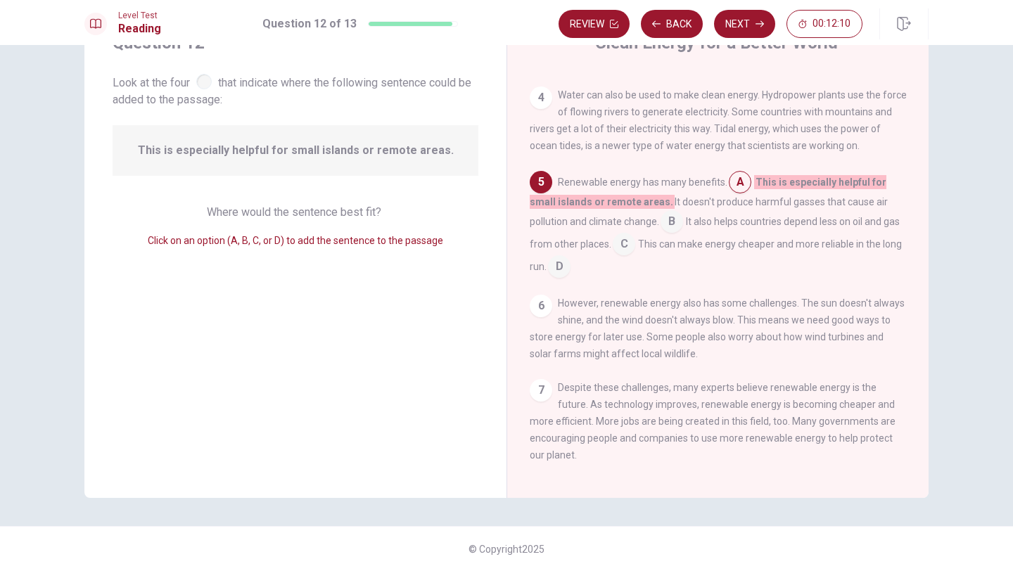
click at [694, 230] on span "It also helps countries depend less on oil and gas from other places." at bounding box center [715, 233] width 370 height 34
click at [741, 190] on input at bounding box center [740, 183] width 23 height 23
click at [734, 21] on button "Next" at bounding box center [744, 24] width 61 height 28
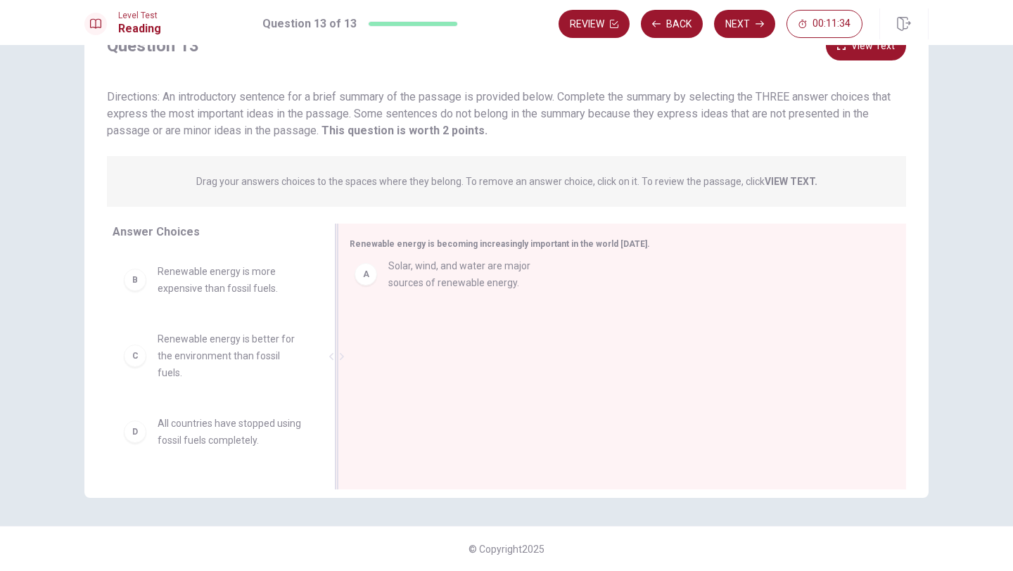
drag, startPoint x: 144, startPoint y: 279, endPoint x: 386, endPoint y: 273, distance: 242.1
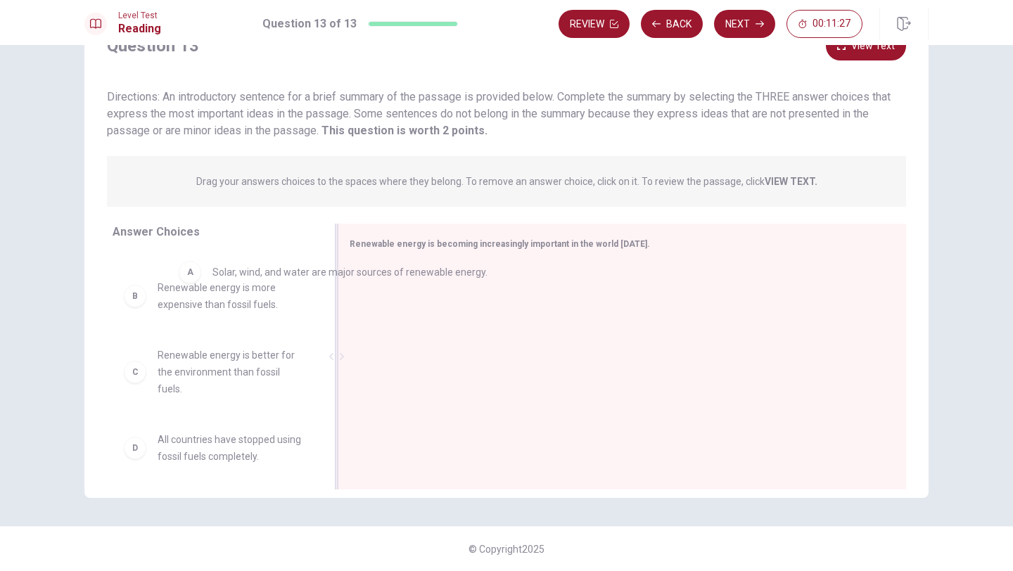
scroll to position [0, 0]
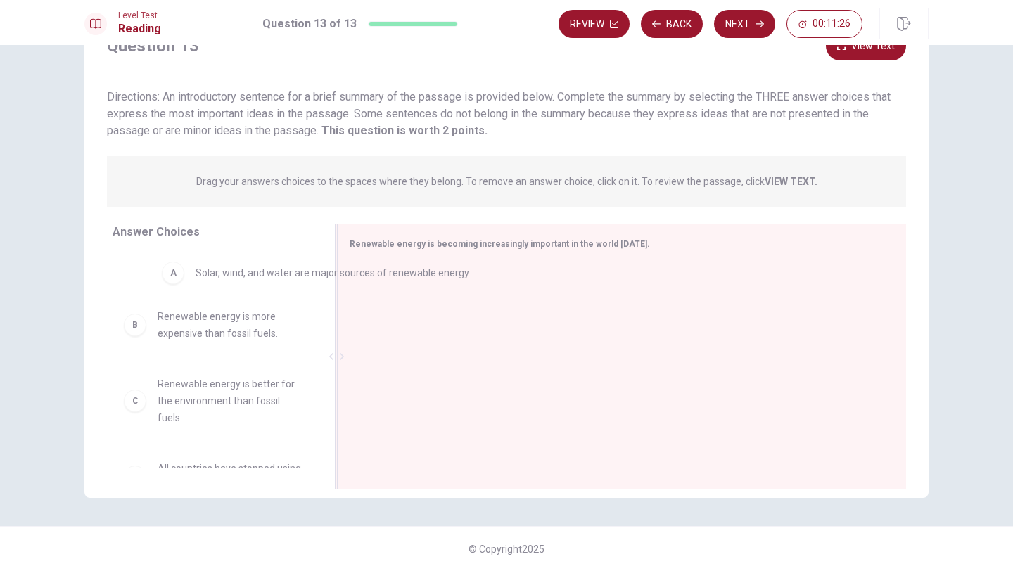
drag, startPoint x: 369, startPoint y: 298, endPoint x: 165, endPoint y: 284, distance: 204.5
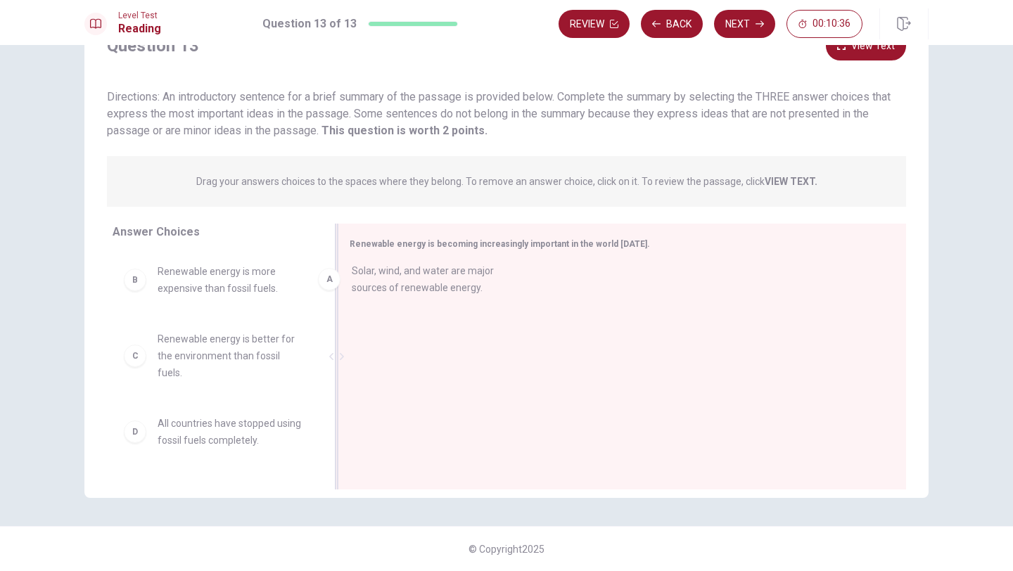
drag, startPoint x: 131, startPoint y: 281, endPoint x: 359, endPoint y: 275, distance: 228.7
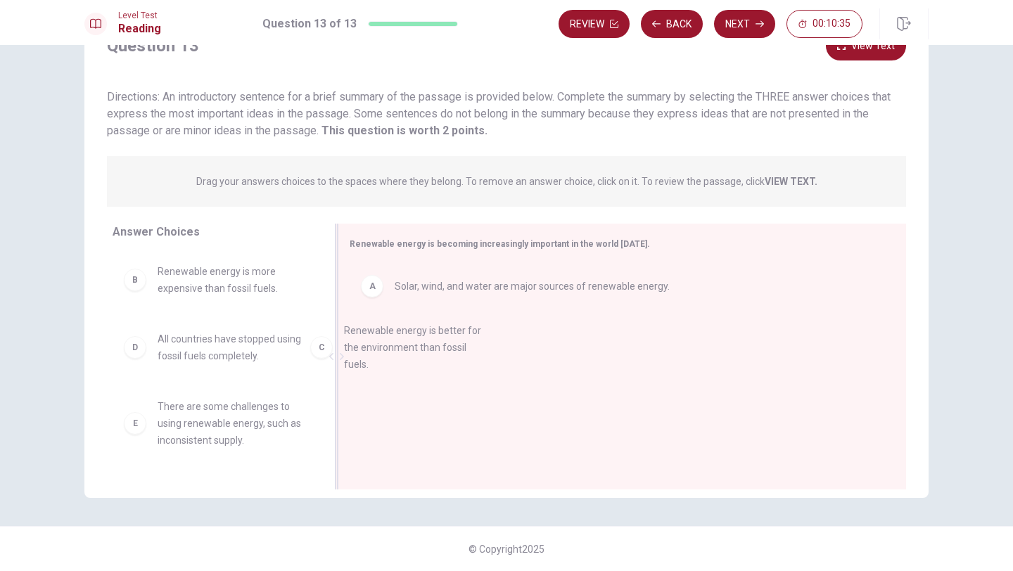
drag, startPoint x: 158, startPoint y: 339, endPoint x: 359, endPoint y: 330, distance: 202.1
click at [146, 355] on div "D All countries have stopped using fossil fuels completely." at bounding box center [214, 348] width 180 height 34
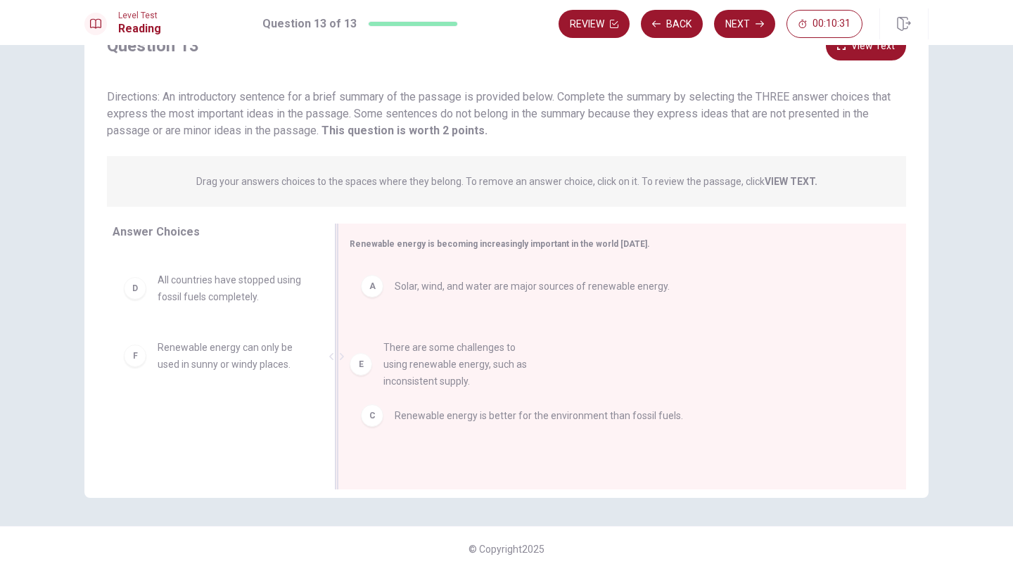
drag, startPoint x: 146, startPoint y: 355, endPoint x: 381, endPoint y: 355, distance: 235.0
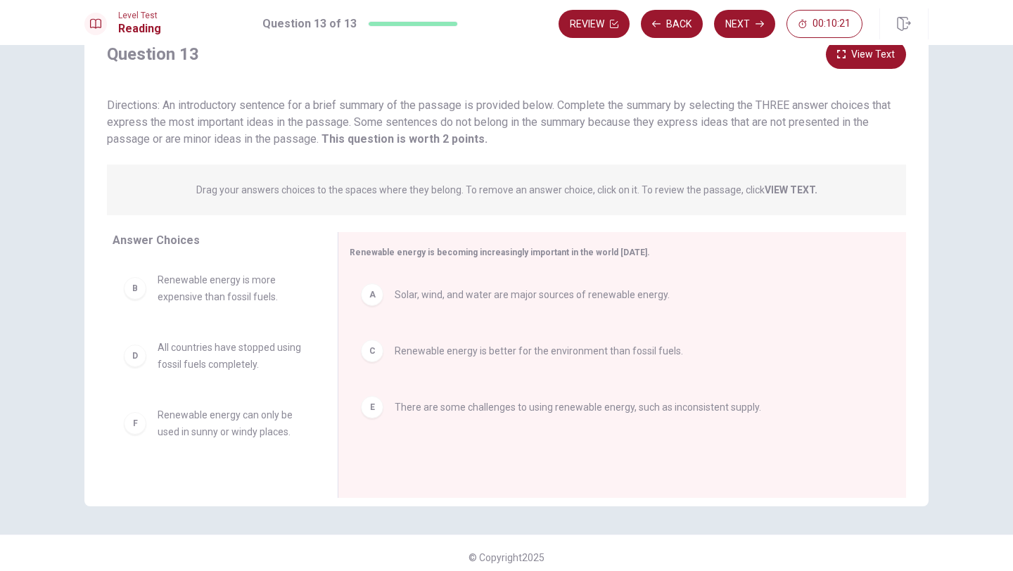
scroll to position [0, 0]
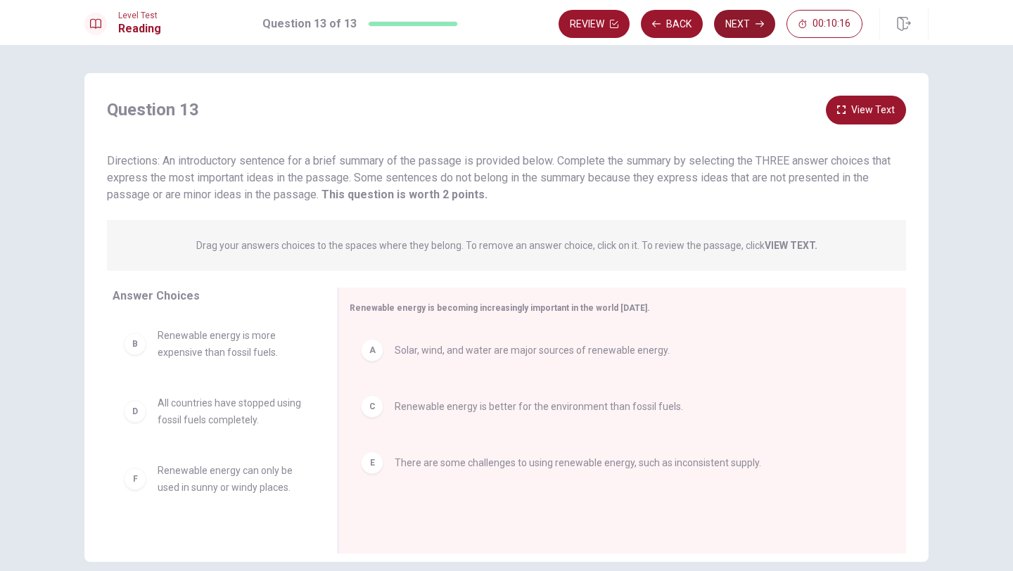
click at [737, 28] on button "Next" at bounding box center [744, 24] width 61 height 28
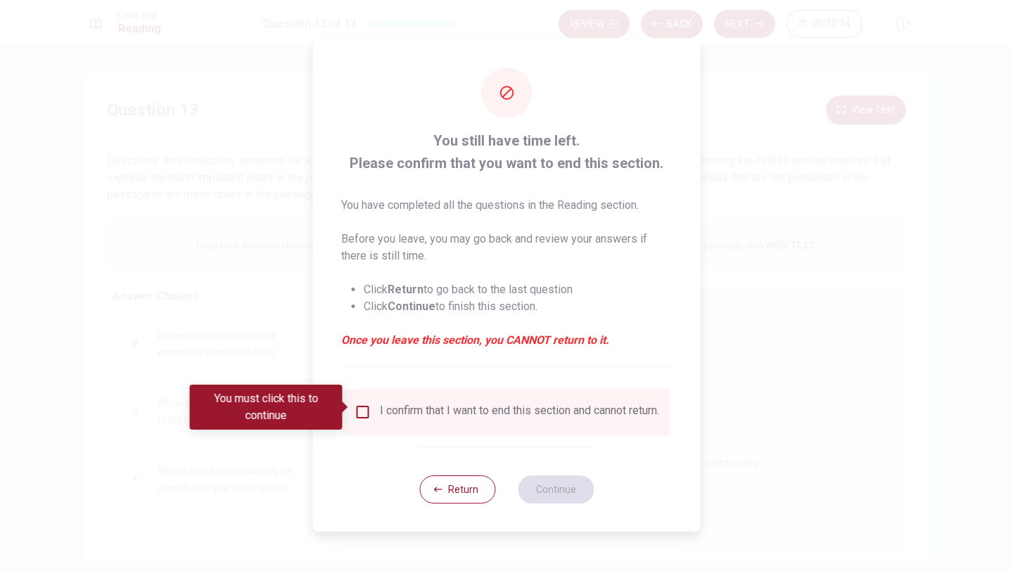
click at [373, 405] on div "I confirm that I want to end this section and cannot return." at bounding box center [507, 412] width 305 height 17
click at [367, 409] on input "You must click this to continue" at bounding box center [363, 412] width 17 height 17
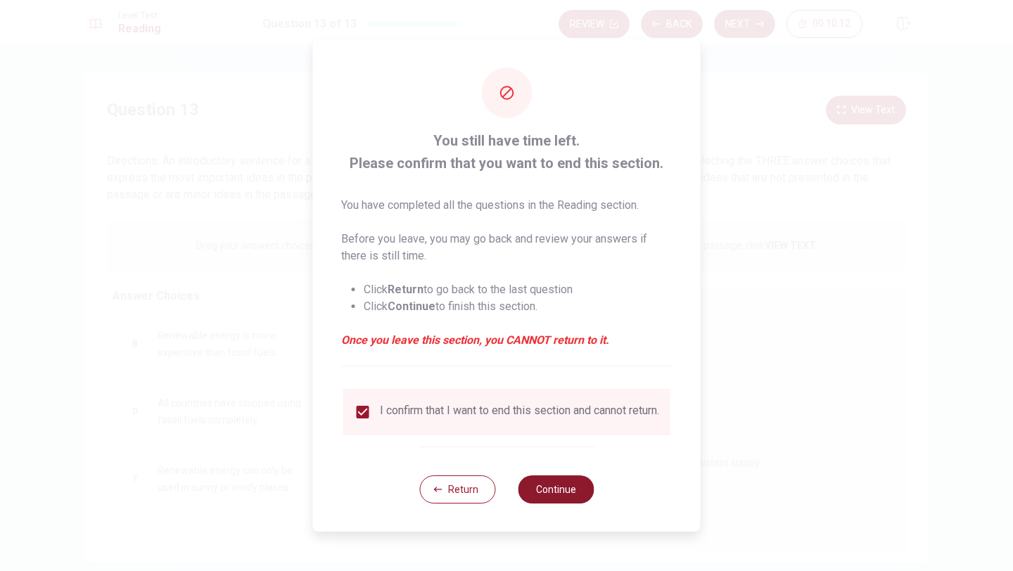
click at [542, 488] on button "Continue" at bounding box center [556, 490] width 76 height 28
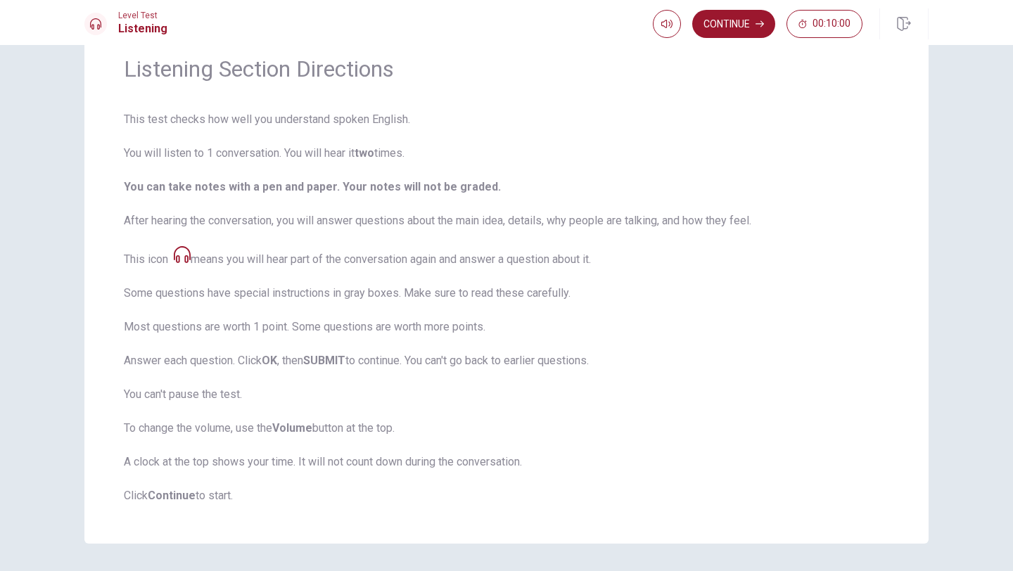
scroll to position [54, 0]
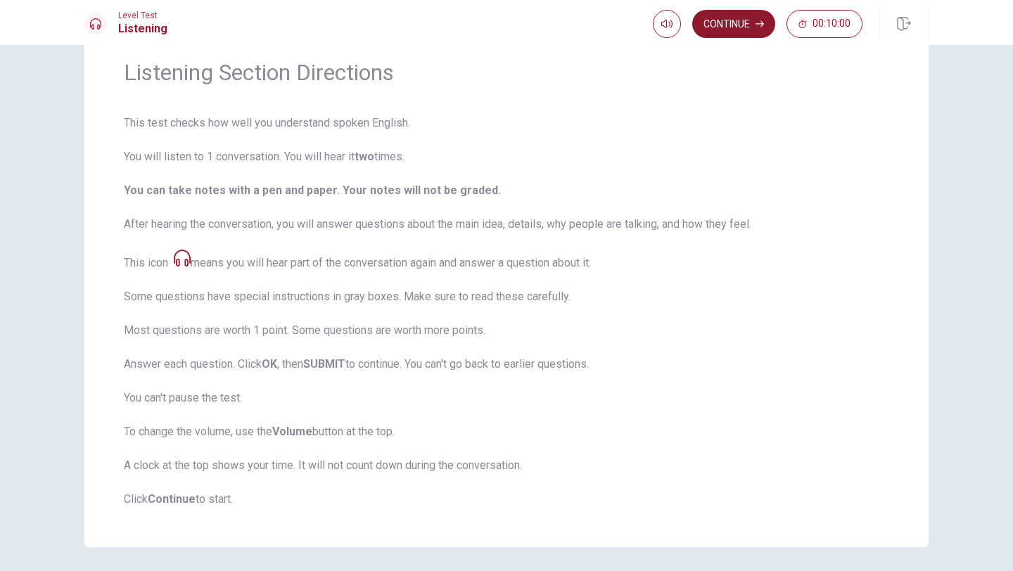
click at [713, 24] on button "Continue" at bounding box center [733, 24] width 83 height 28
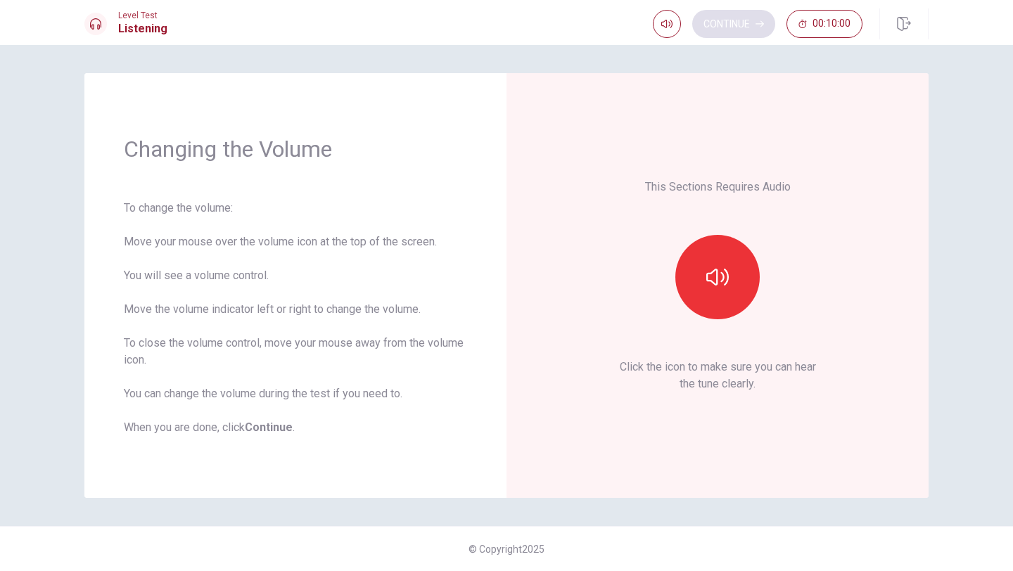
scroll to position [0, 0]
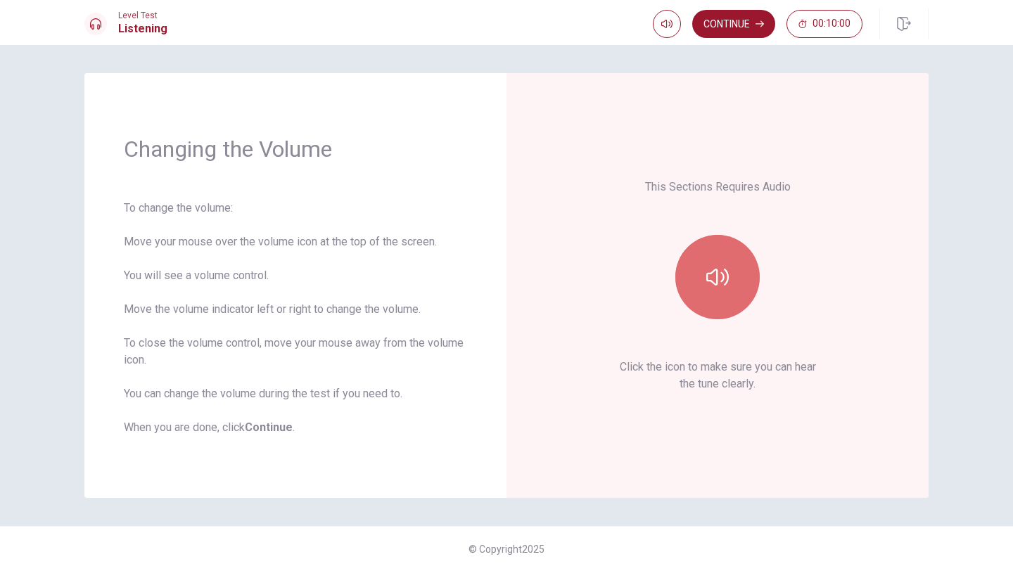
click at [695, 285] on button "button" at bounding box center [717, 277] width 84 height 84
click at [727, 30] on button "Continue" at bounding box center [733, 24] width 83 height 28
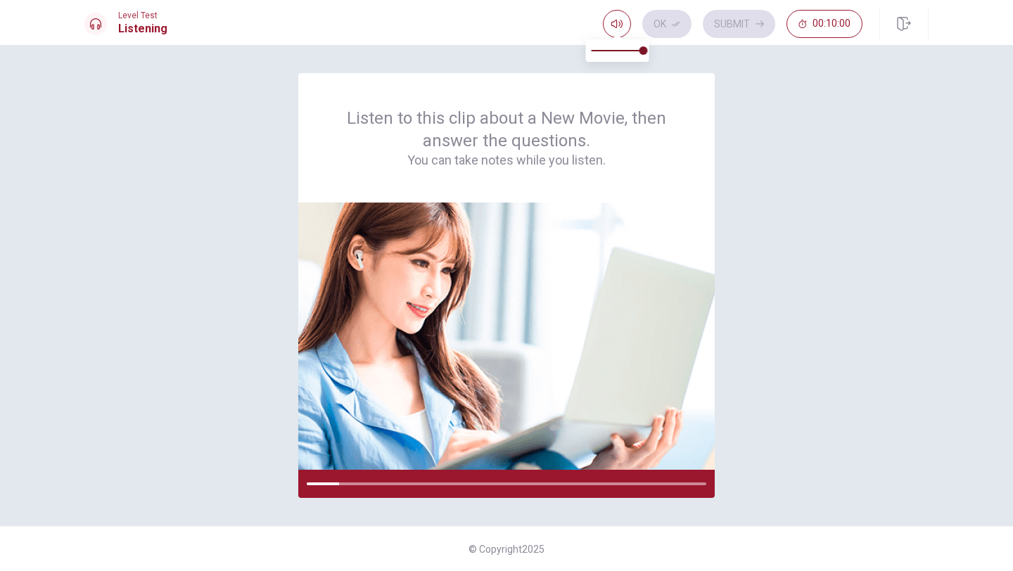
type input "0.6"
click at [621, 50] on span at bounding box center [618, 51] width 52 height 20
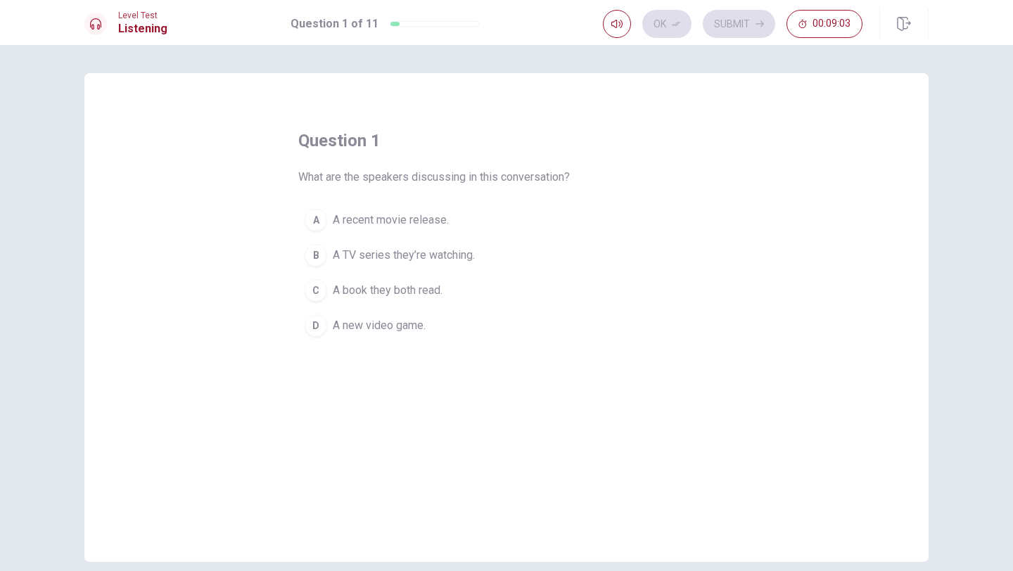
click at [405, 217] on span "A recent movie release." at bounding box center [391, 220] width 116 height 17
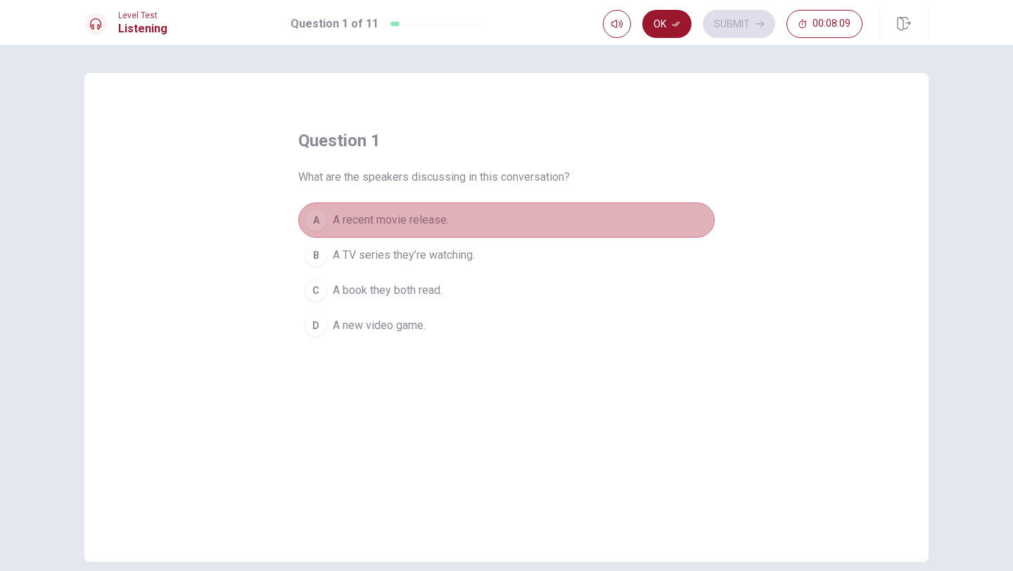
click at [449, 228] on span "A recent movie release." at bounding box center [391, 220] width 116 height 17
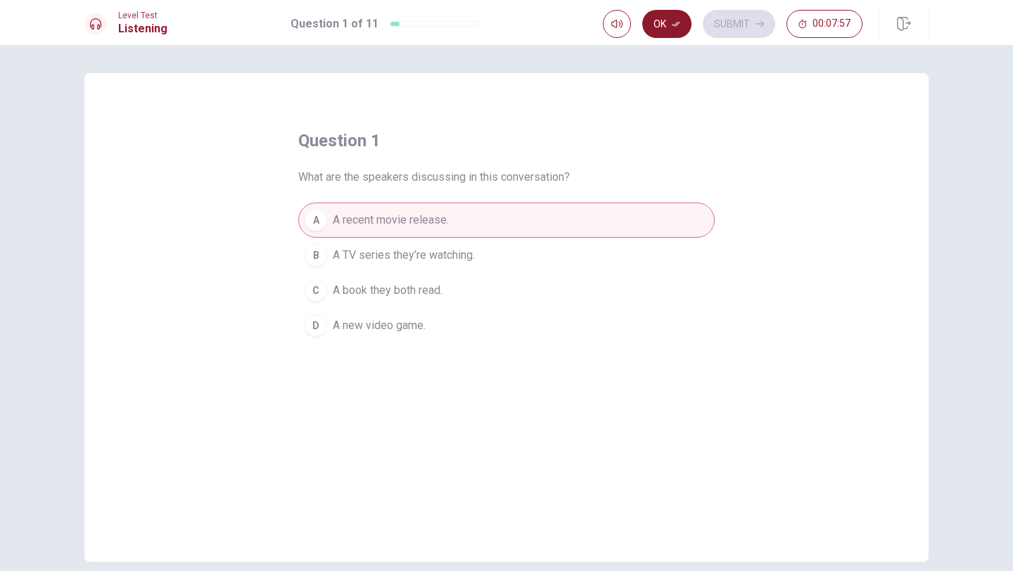
click at [676, 32] on button "Ok" at bounding box center [666, 24] width 49 height 28
click at [745, 26] on button "Submit" at bounding box center [739, 24] width 72 height 28
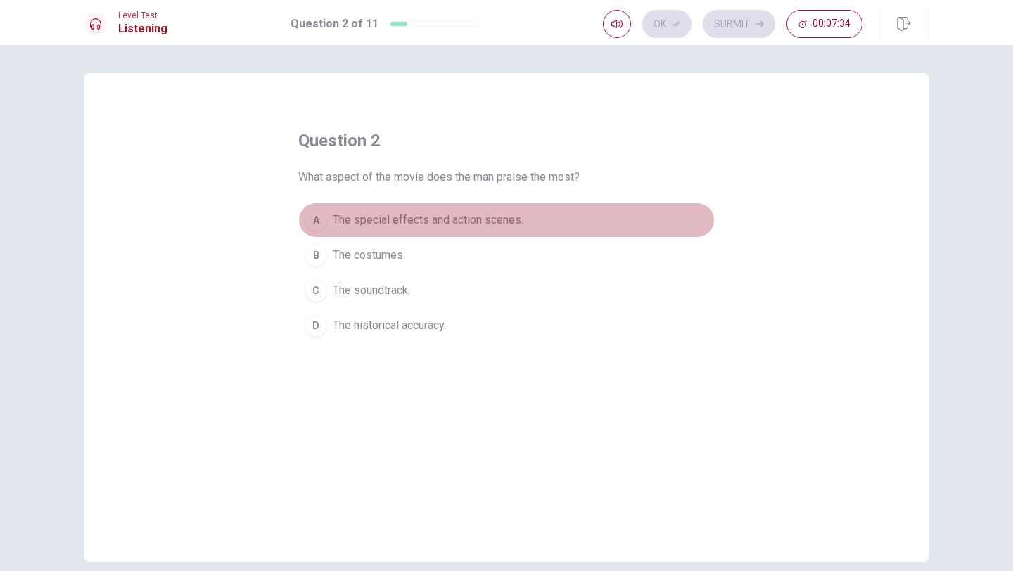
click at [450, 219] on span "The special effects and action scenes." at bounding box center [428, 220] width 191 height 17
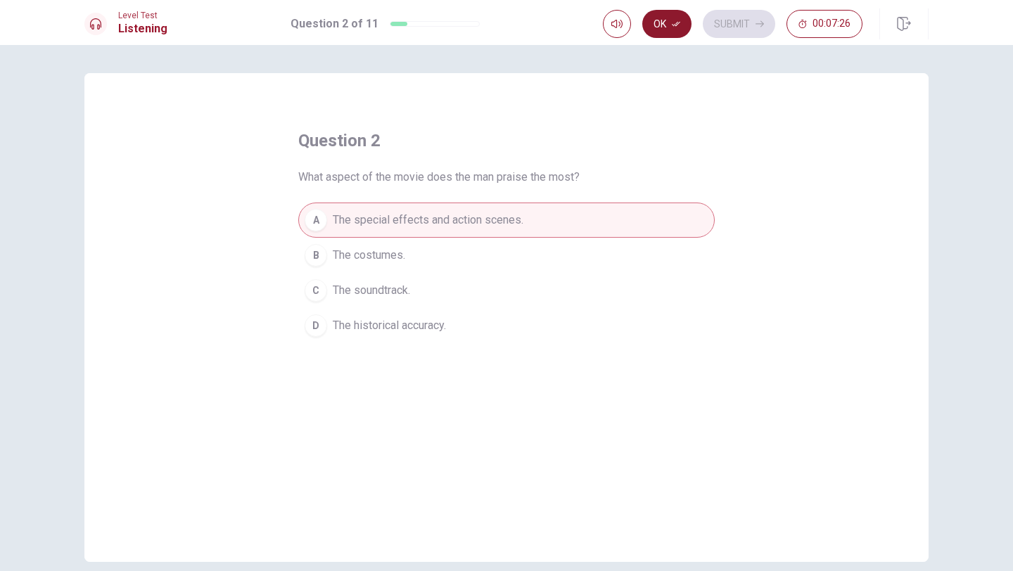
click at [675, 30] on button "Ok" at bounding box center [666, 24] width 49 height 28
click at [719, 30] on button "Submit" at bounding box center [739, 24] width 72 height 28
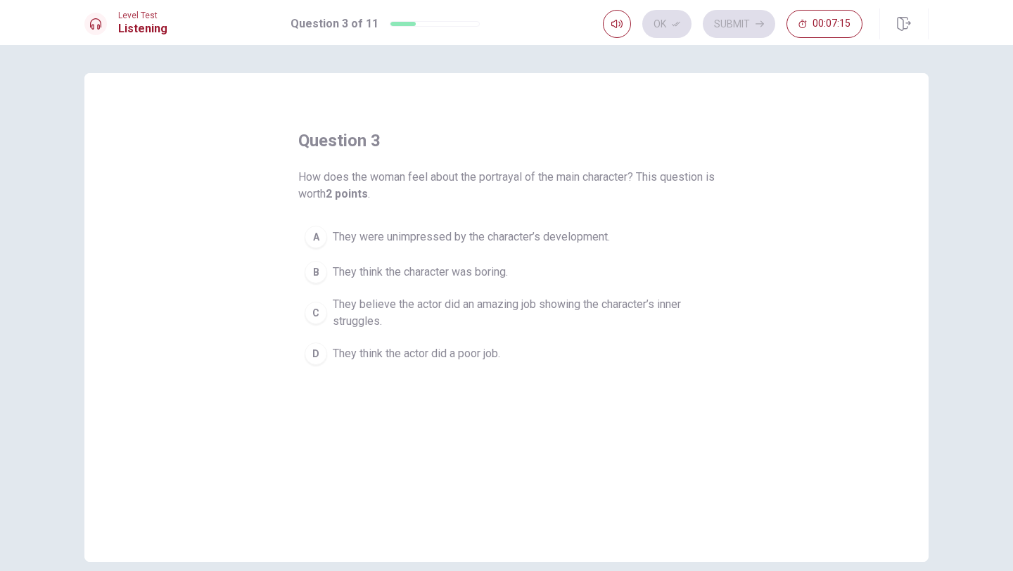
click at [353, 322] on span "They believe the actor did an amazing job showing the character’s inner struggl…" at bounding box center [521, 313] width 376 height 34
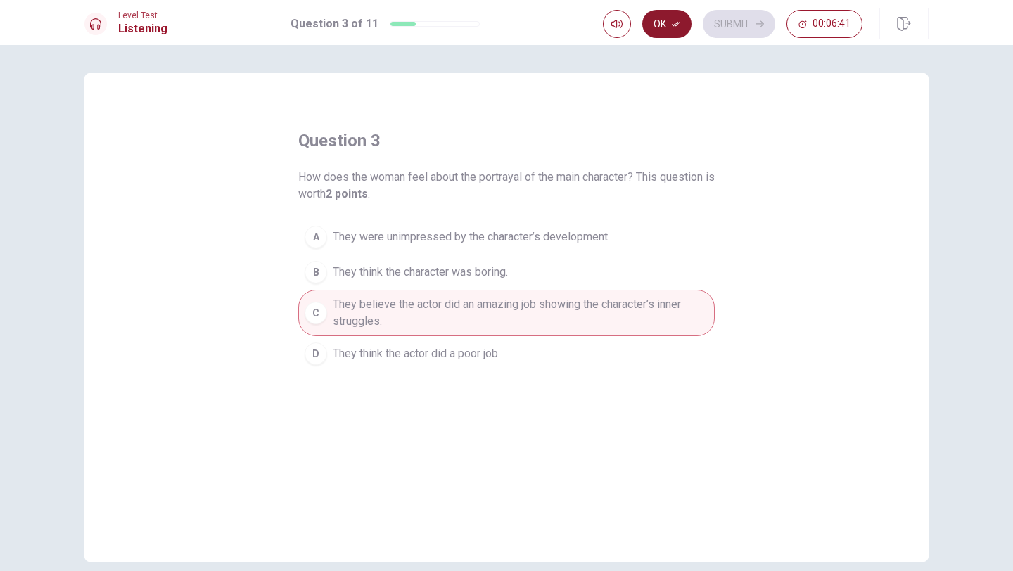
click at [664, 36] on button "Ok" at bounding box center [666, 24] width 49 height 28
click at [746, 15] on button "Submit" at bounding box center [739, 24] width 72 height 28
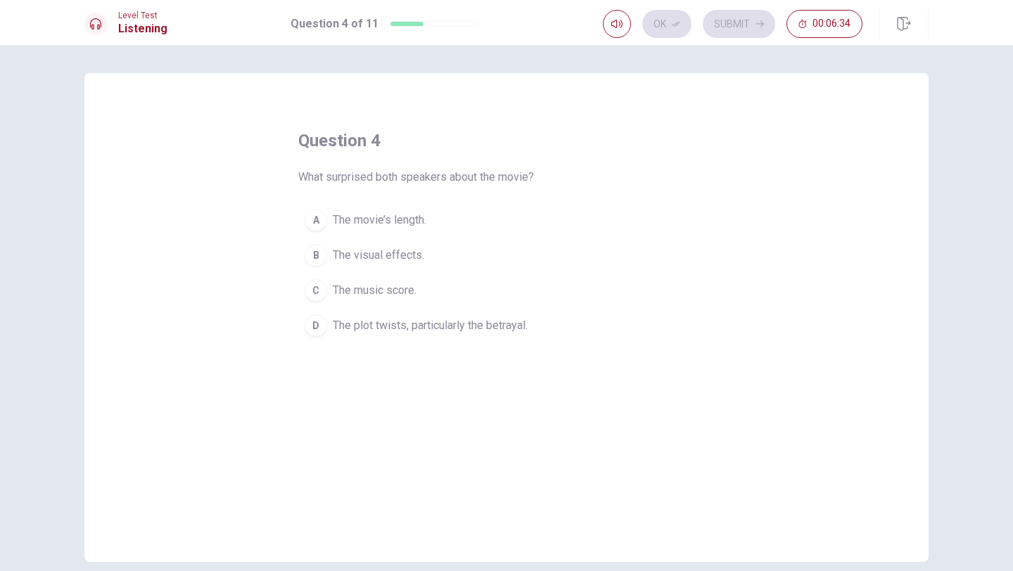
click at [447, 324] on span "The plot twists, particularly the betrayal." at bounding box center [430, 325] width 195 height 17
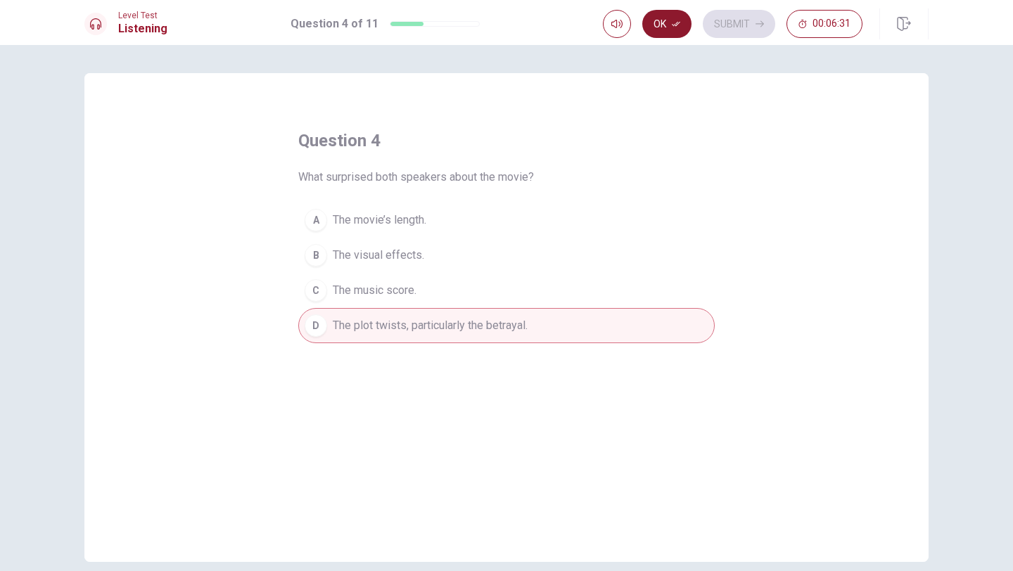
click at [680, 27] on icon "button" at bounding box center [676, 24] width 8 height 8
click at [724, 30] on button "Submit" at bounding box center [739, 24] width 72 height 28
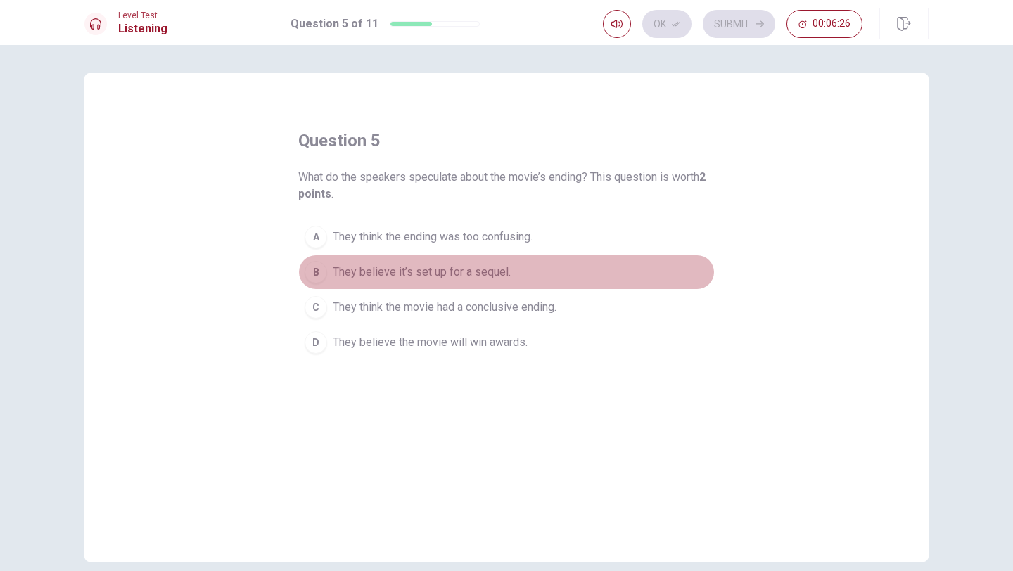
click at [497, 285] on button "B They believe it’s set up for a sequel." at bounding box center [506, 272] width 416 height 35
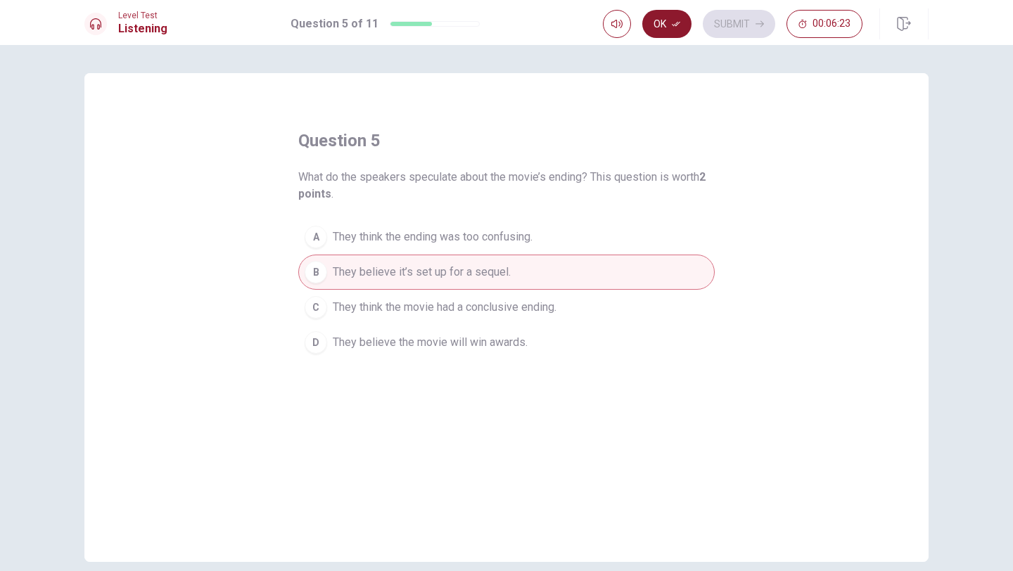
click at [668, 32] on button "Ok" at bounding box center [666, 24] width 49 height 28
click at [730, 31] on button "Submit" at bounding box center [739, 24] width 72 height 28
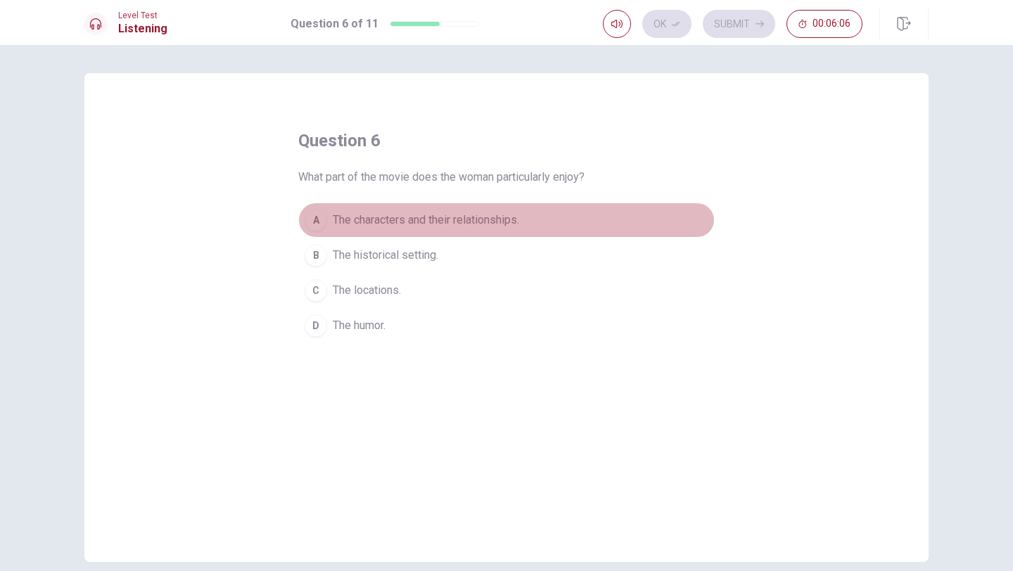
click at [445, 210] on button "A The characters and their relationships." at bounding box center [506, 220] width 416 height 35
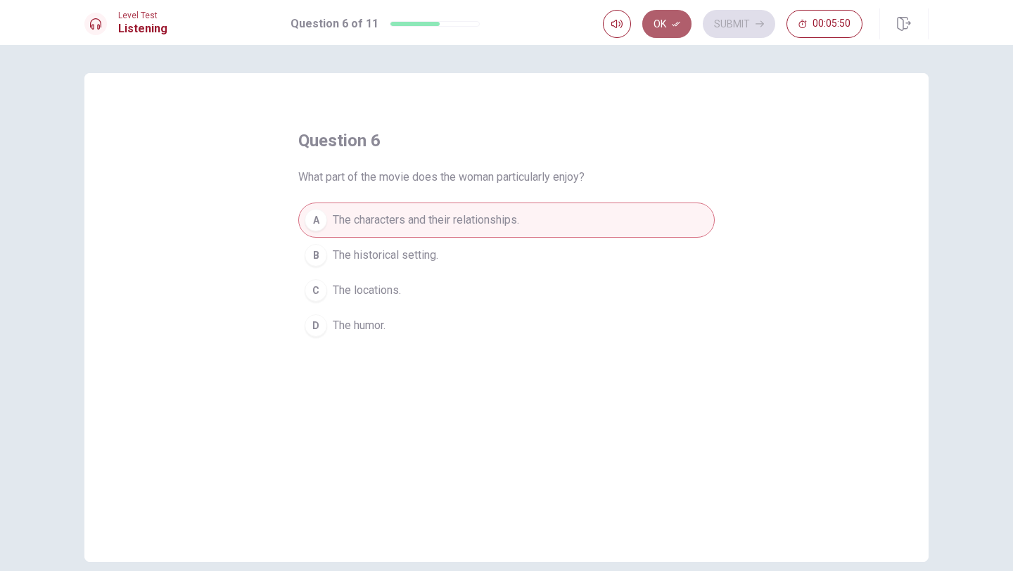
click at [665, 25] on button "Ok" at bounding box center [666, 24] width 49 height 28
click at [766, 58] on div "question 6 What part of the movie does the woman particularly enjoy? A The char…" at bounding box center [506, 308] width 1013 height 526
click at [758, 37] on button "Submit" at bounding box center [739, 24] width 72 height 28
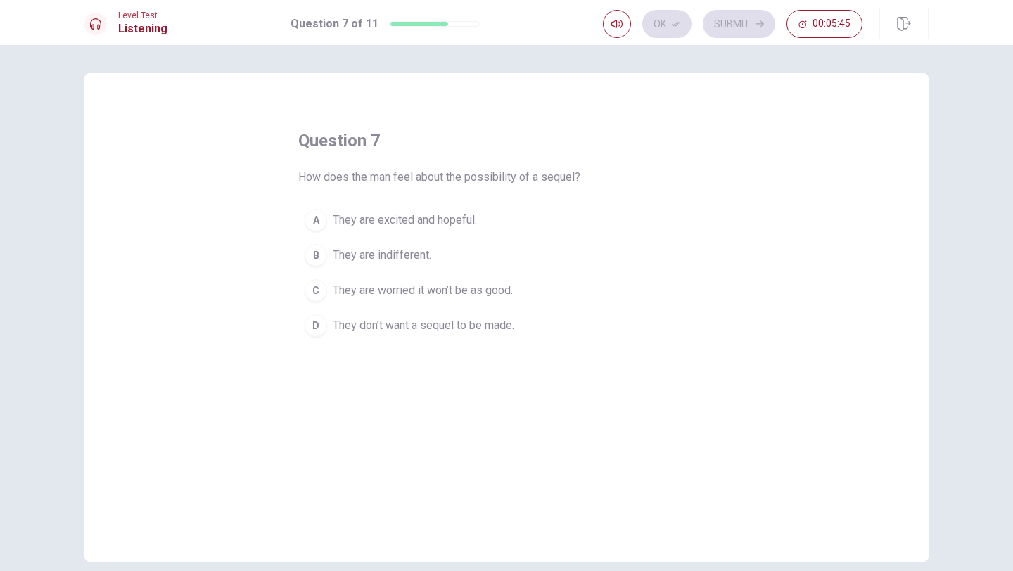
click at [425, 228] on span "They are excited and hopeful." at bounding box center [405, 220] width 144 height 17
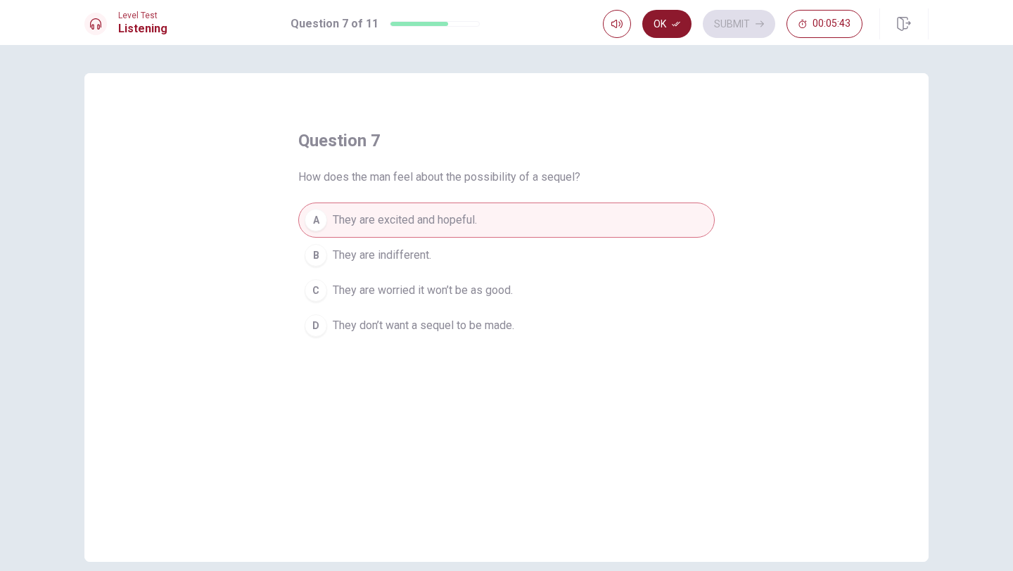
click at [673, 34] on button "Ok" at bounding box center [666, 24] width 49 height 28
click at [734, 29] on button "Submit" at bounding box center [739, 24] width 72 height 28
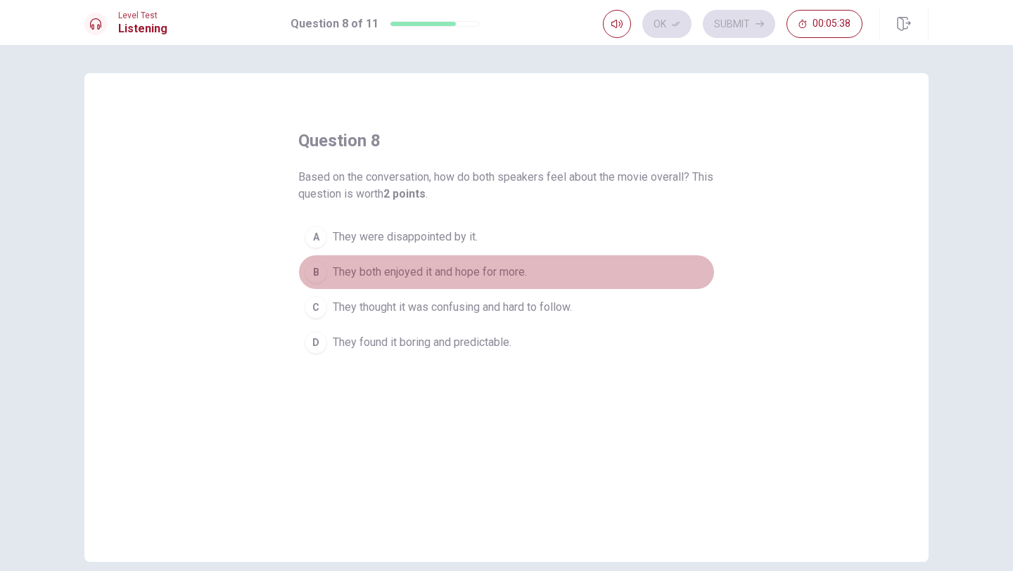
click at [438, 282] on button "B They both enjoyed it and hope for more." at bounding box center [506, 272] width 416 height 35
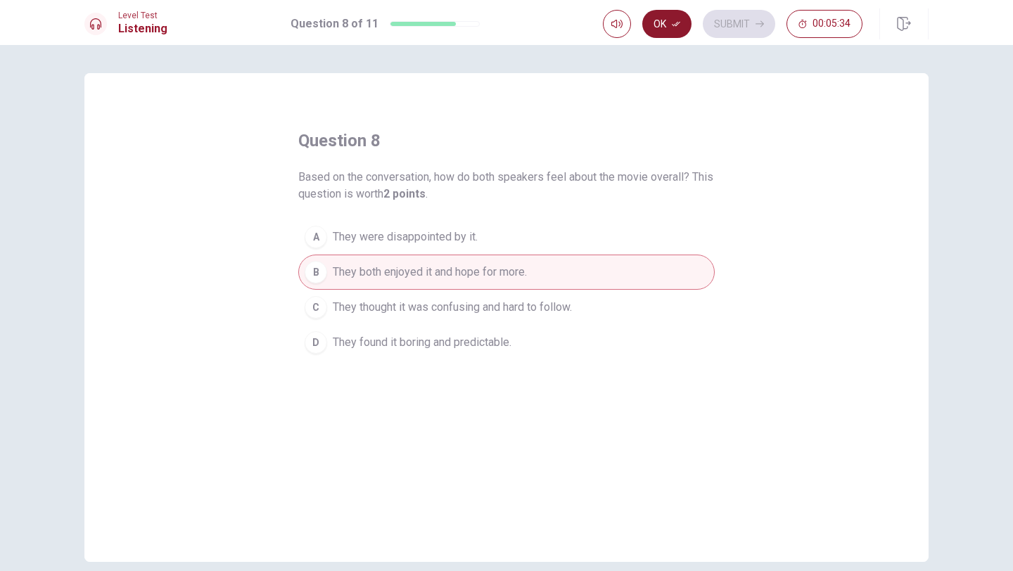
click at [673, 34] on button "Ok" at bounding box center [666, 24] width 49 height 28
click at [737, 20] on button "Submit" at bounding box center [739, 24] width 72 height 28
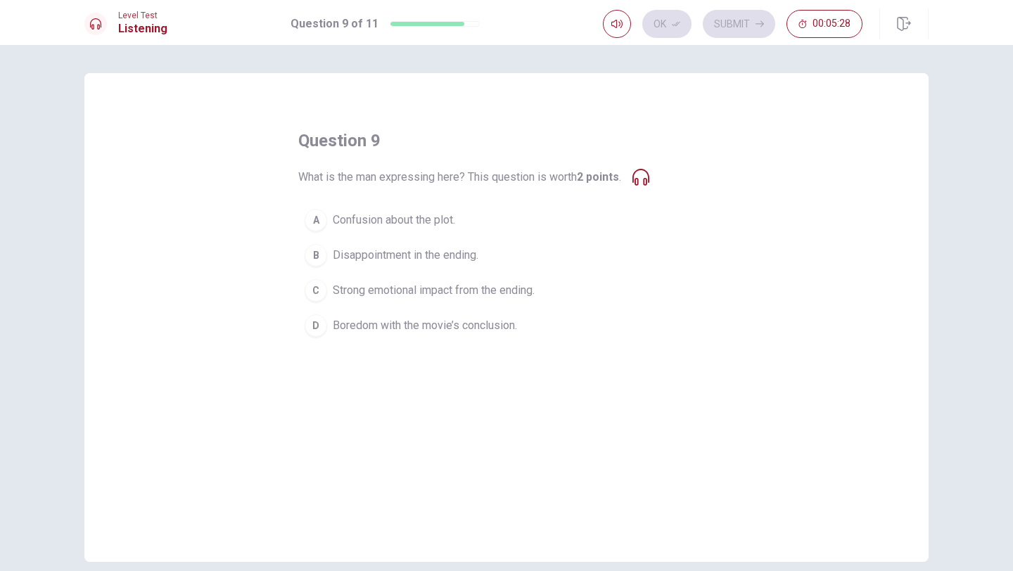
click at [455, 297] on span "Strong emotional impact from the ending." at bounding box center [434, 290] width 202 height 17
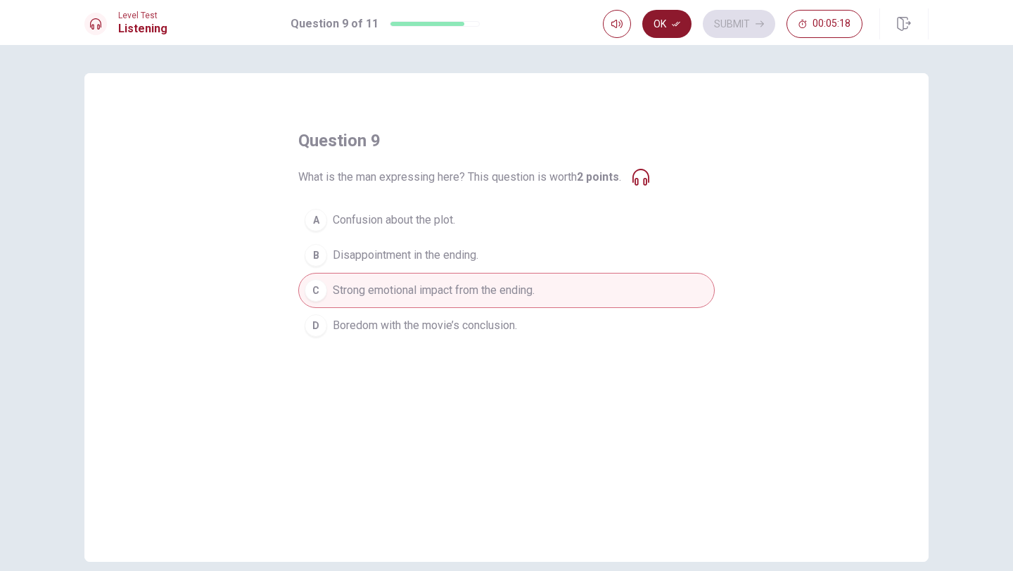
click at [670, 23] on button "Ok" at bounding box center [666, 24] width 49 height 28
click at [739, 36] on button "Submit" at bounding box center [739, 24] width 72 height 28
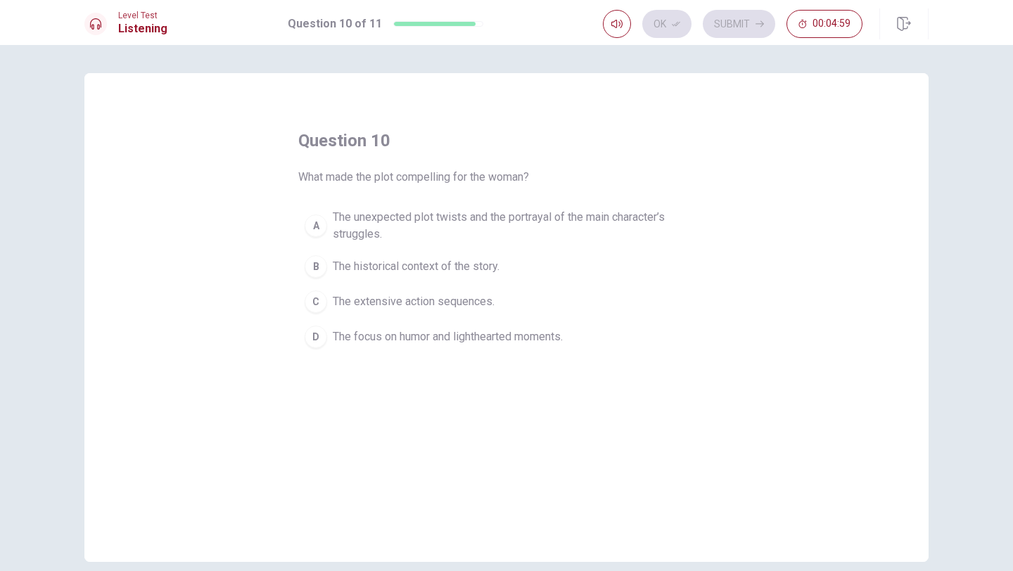
click at [486, 227] on span "The unexpected plot twists and the portrayal of the main character’s struggles." at bounding box center [521, 226] width 376 height 34
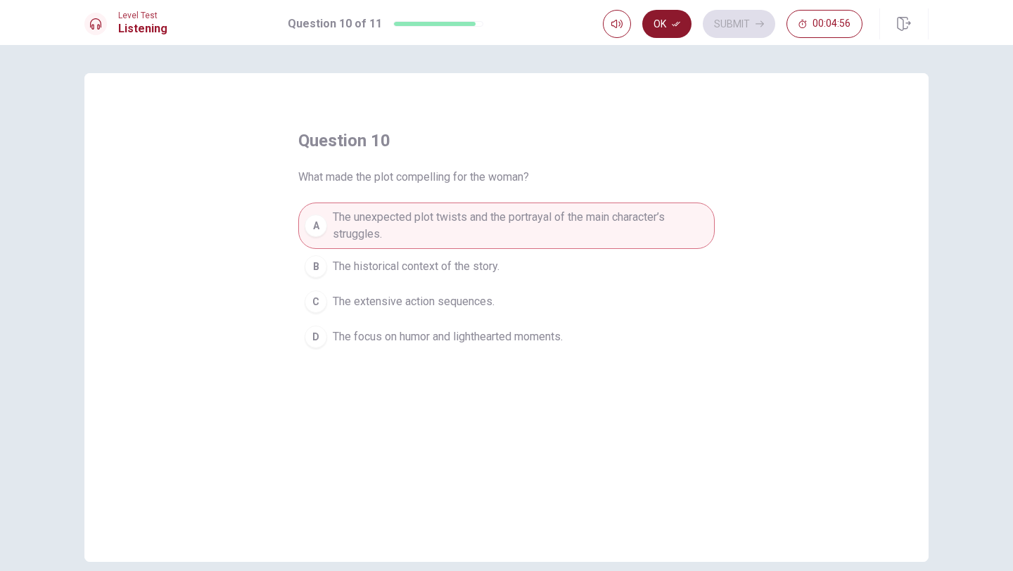
click at [669, 36] on button "Ok" at bounding box center [666, 24] width 49 height 28
click at [739, 23] on button "Submit" at bounding box center [739, 24] width 72 height 28
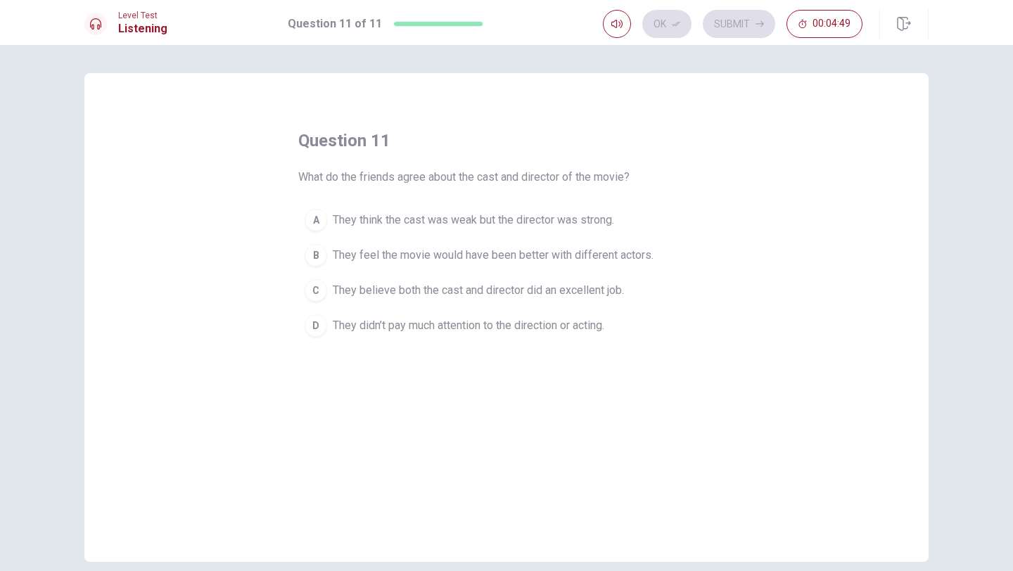
click at [426, 300] on button "C They believe both the cast and director did an excellent job." at bounding box center [506, 290] width 416 height 35
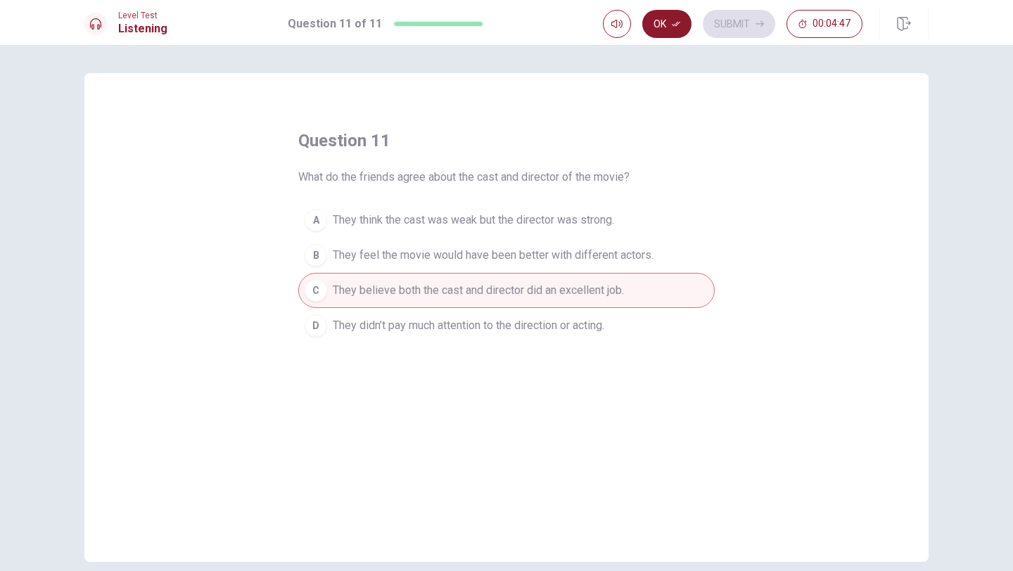
click at [660, 34] on button "Ok" at bounding box center [666, 24] width 49 height 28
click at [732, 21] on button "Submit" at bounding box center [739, 24] width 72 height 28
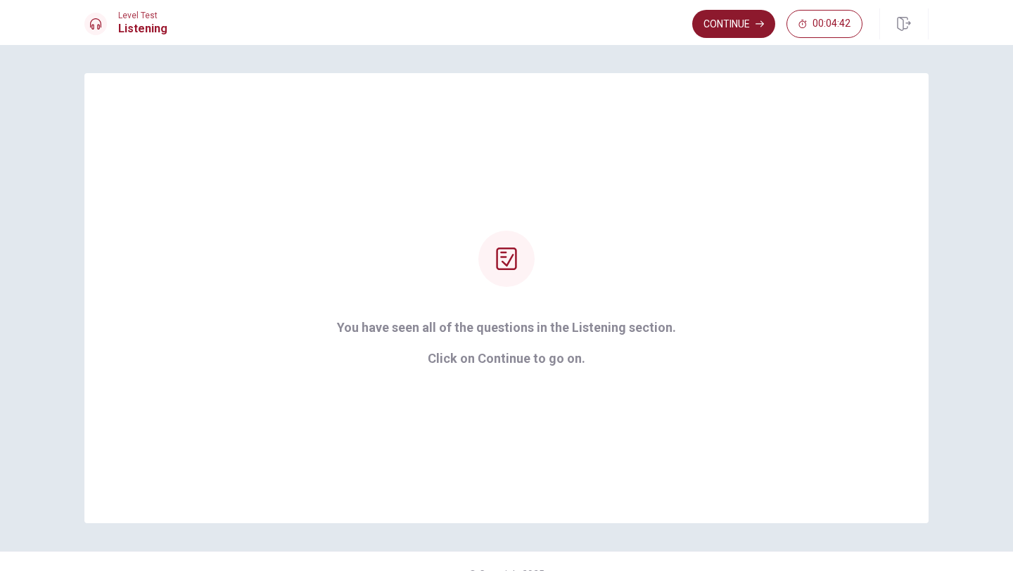
click at [735, 34] on button "Continue" at bounding box center [733, 24] width 83 height 28
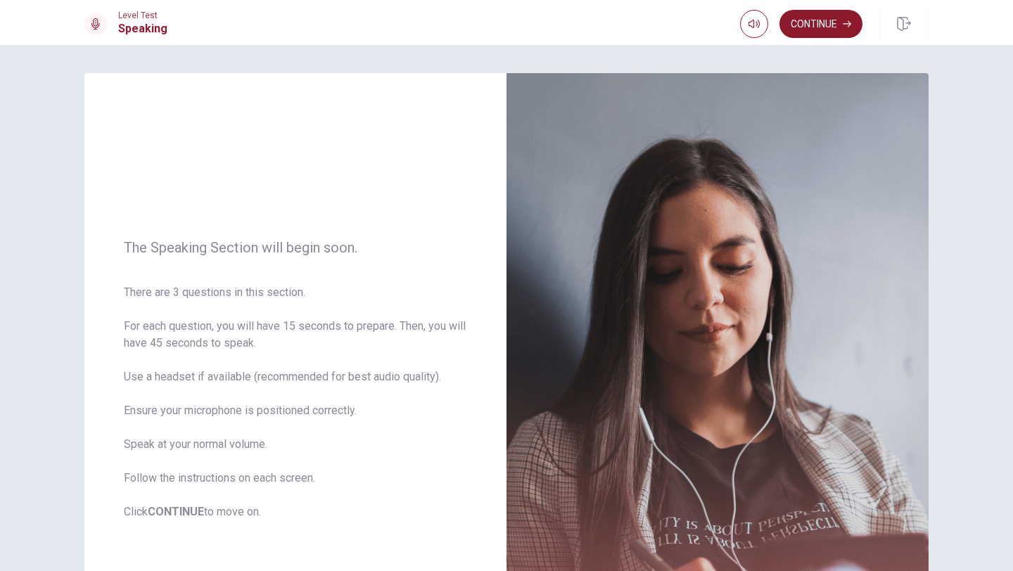
click at [801, 26] on button "Continue" at bounding box center [821, 24] width 83 height 28
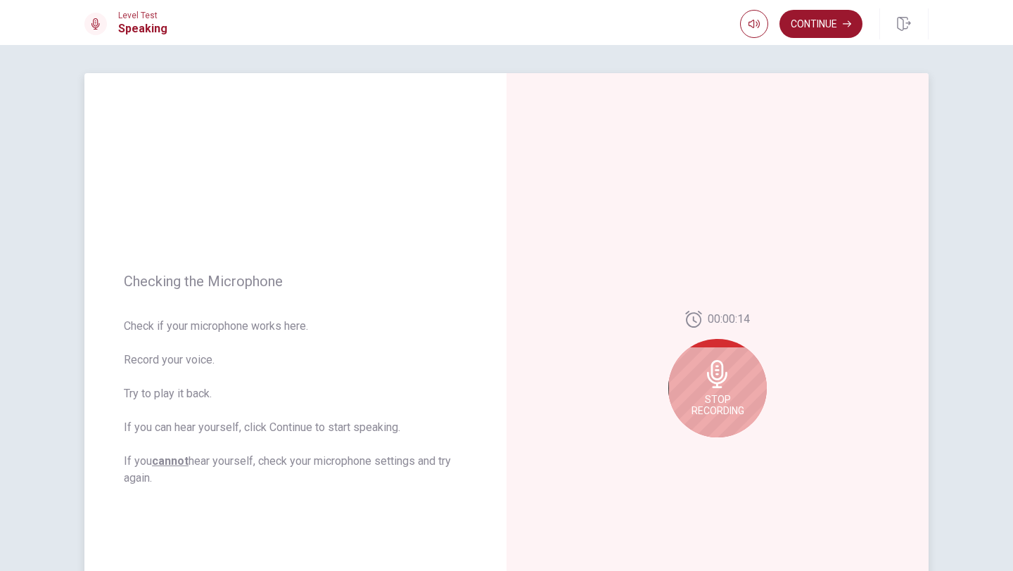
click at [710, 387] on icon at bounding box center [718, 374] width 28 height 28
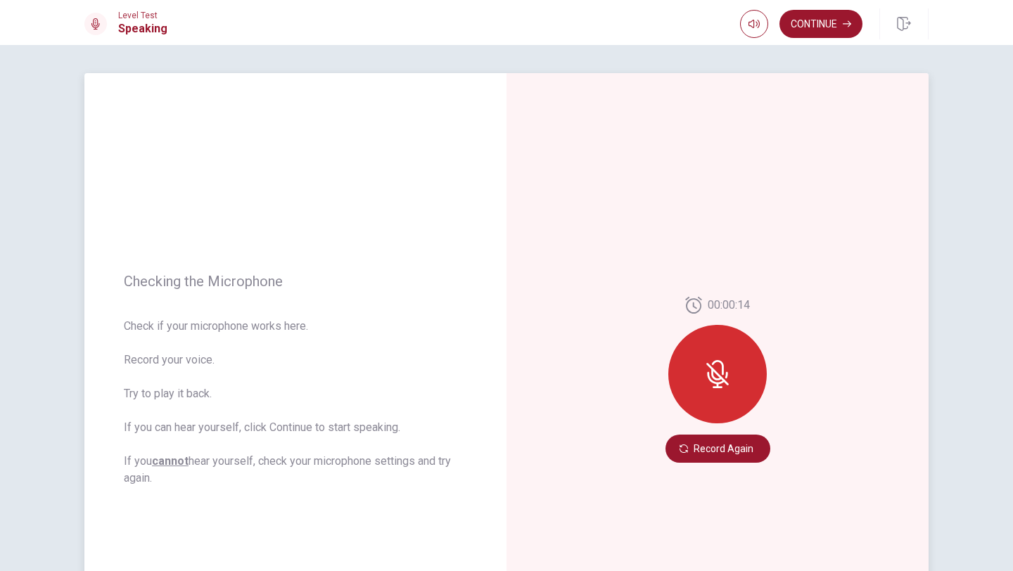
click at [731, 450] on button "Record Again" at bounding box center [718, 449] width 105 height 28
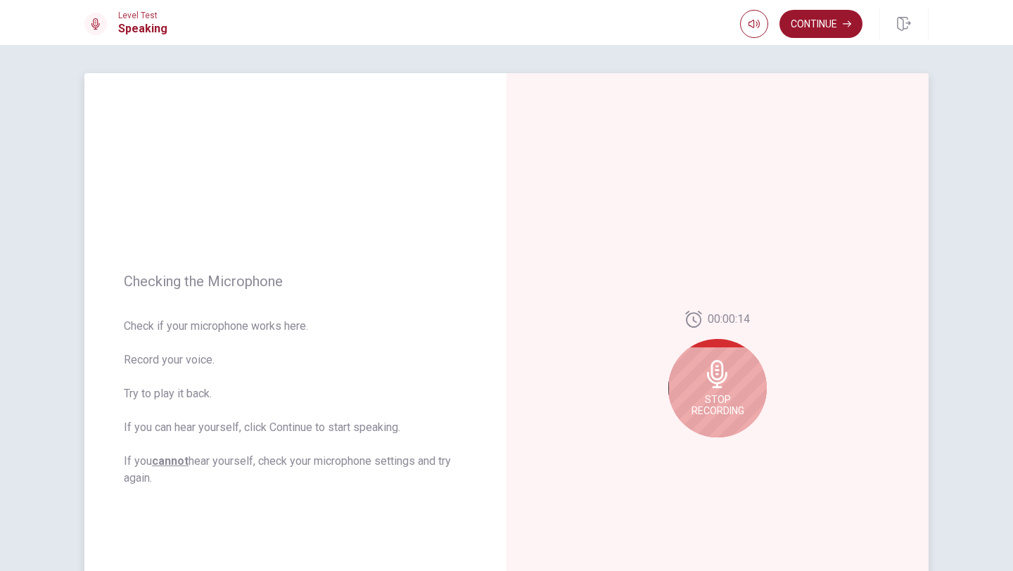
click at [730, 421] on div "Stop Recording" at bounding box center [717, 388] width 98 height 98
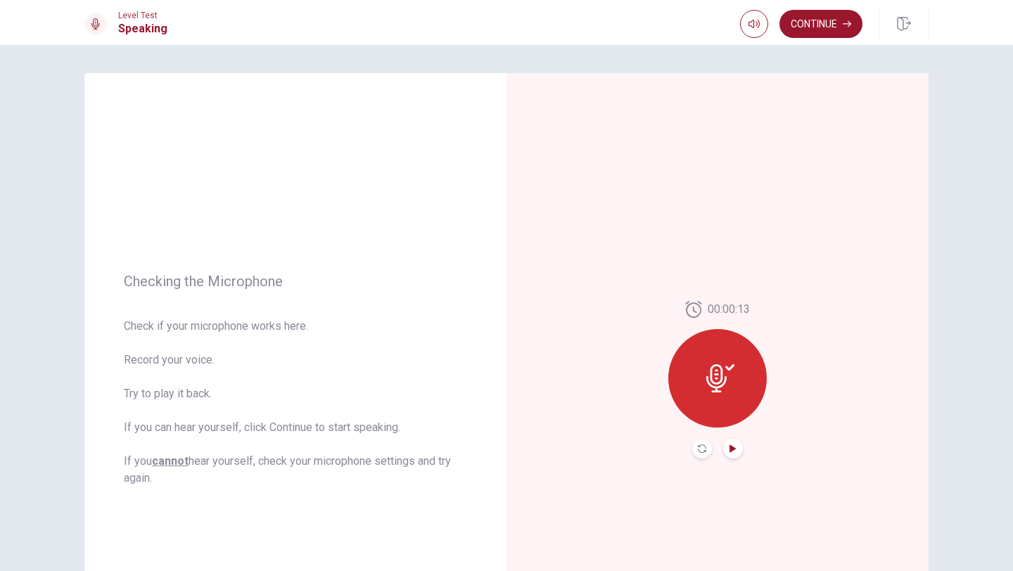
click at [735, 447] on icon "Play Audio" at bounding box center [733, 449] width 8 height 8
click at [813, 21] on button "Continue" at bounding box center [821, 24] width 83 height 28
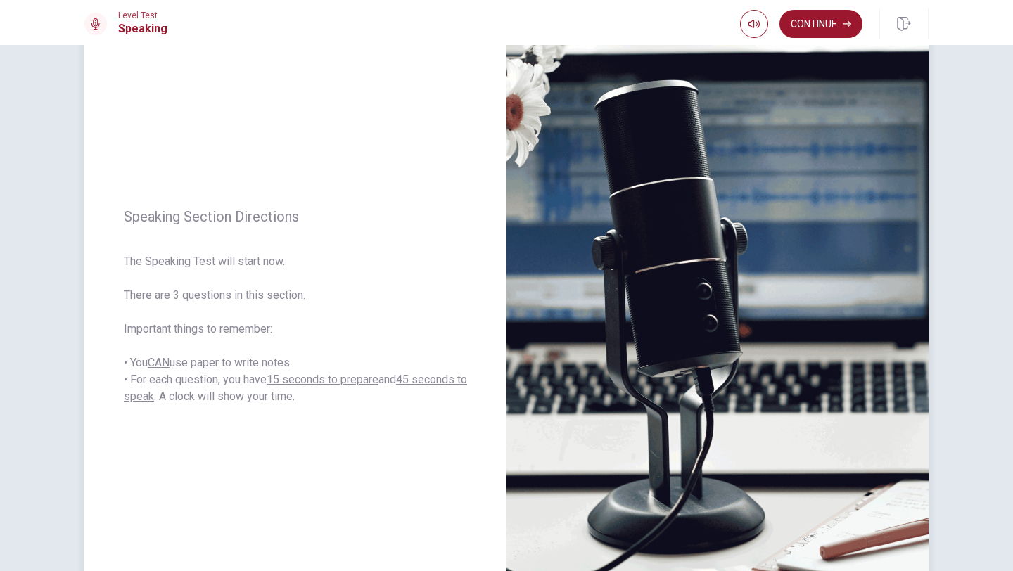
scroll to position [72, 0]
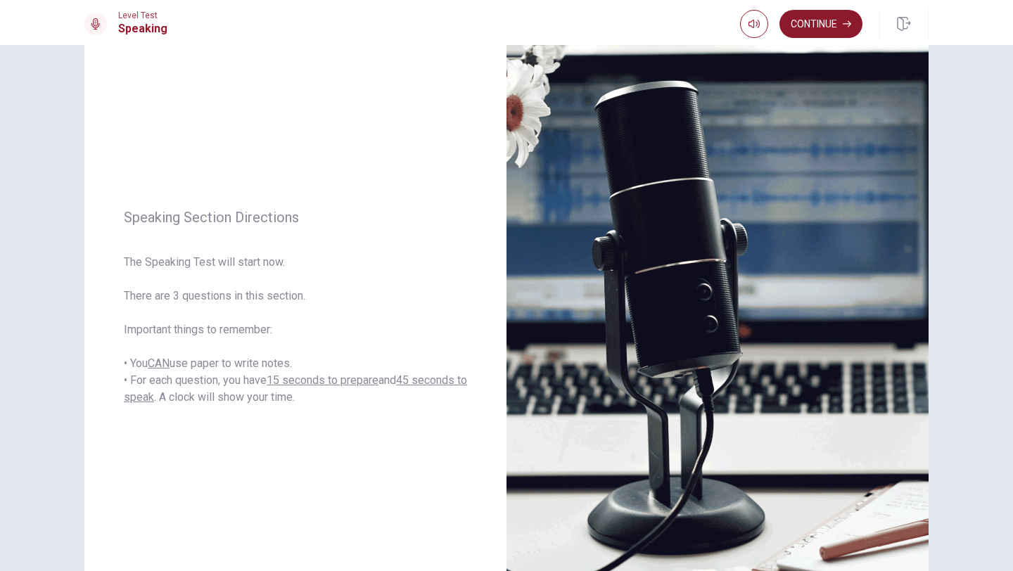
click at [816, 27] on button "Continue" at bounding box center [821, 24] width 83 height 28
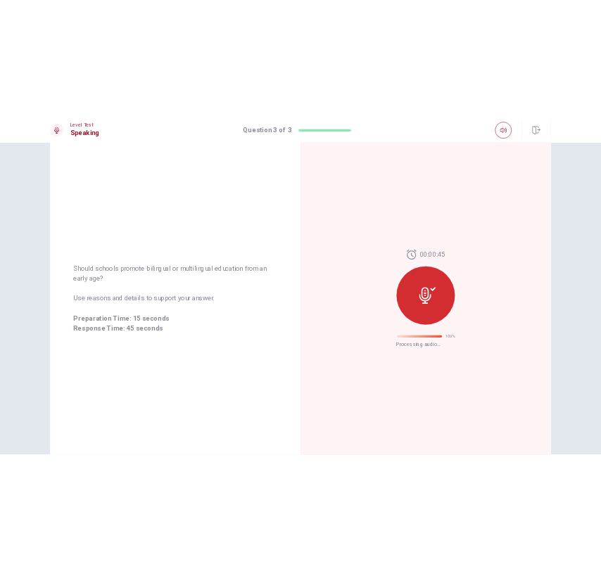
scroll to position [0, 0]
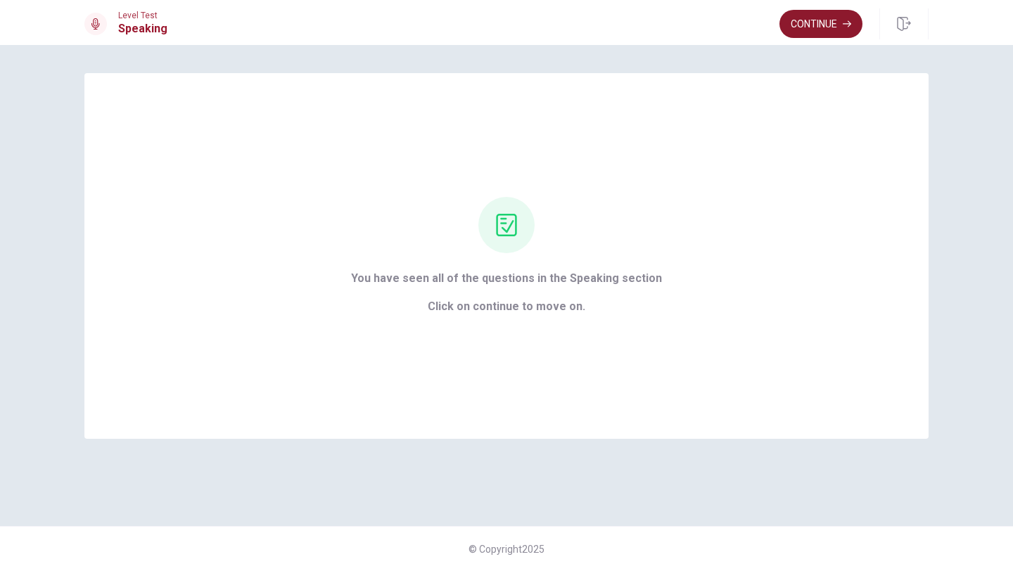
click at [810, 27] on button "Continue" at bounding box center [821, 24] width 83 height 28
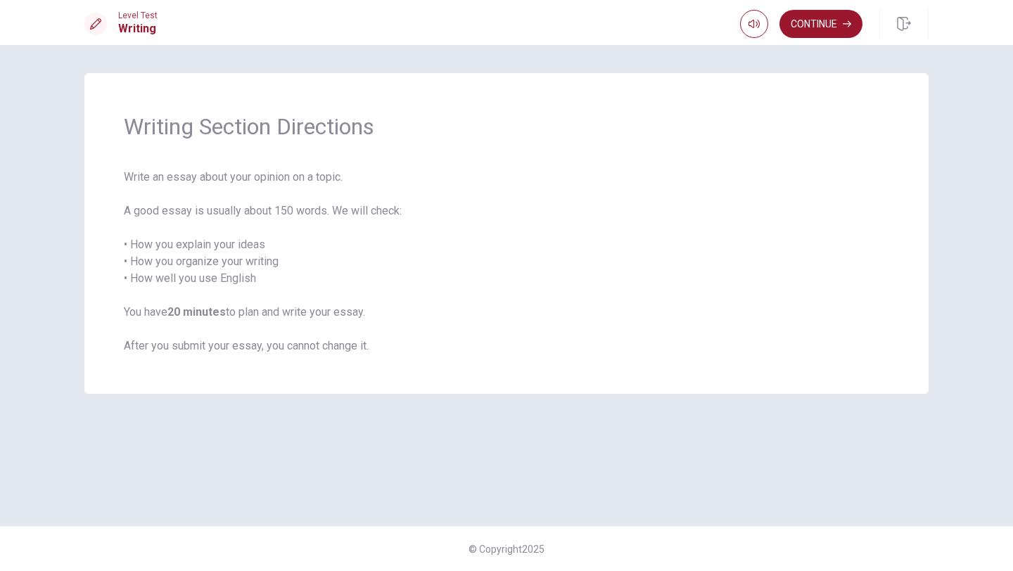
click at [438, 225] on span "Write an essay about your opinion on a topic. A good essay is usually about 150…" at bounding box center [506, 262] width 765 height 186
click at [847, 22] on icon "button" at bounding box center [847, 24] width 8 height 8
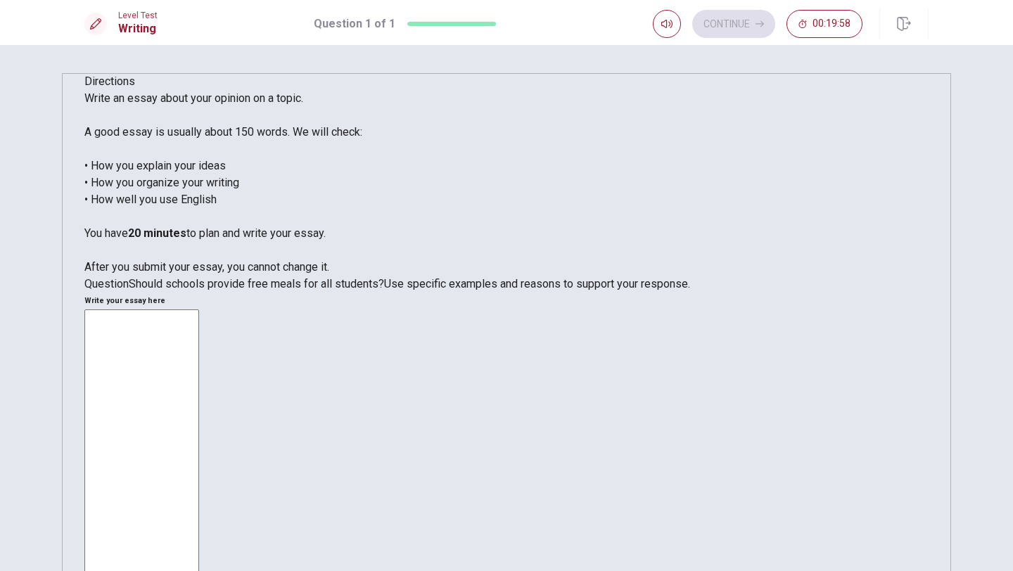
click at [374, 291] on span "Should schools provide free meals for all students?" at bounding box center [256, 283] width 255 height 13
click at [199, 310] on textarea at bounding box center [141, 504] width 115 height 389
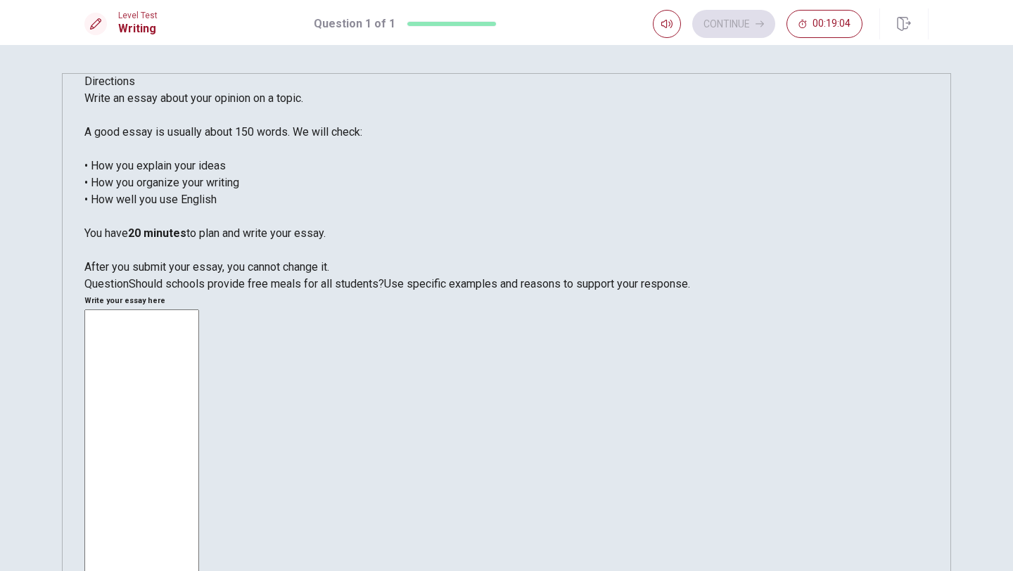
click at [319, 293] on div "Question Should schools provide free meals for all students? Use specific examp…" at bounding box center [506, 284] width 844 height 17
click at [199, 310] on textarea at bounding box center [141, 504] width 115 height 389
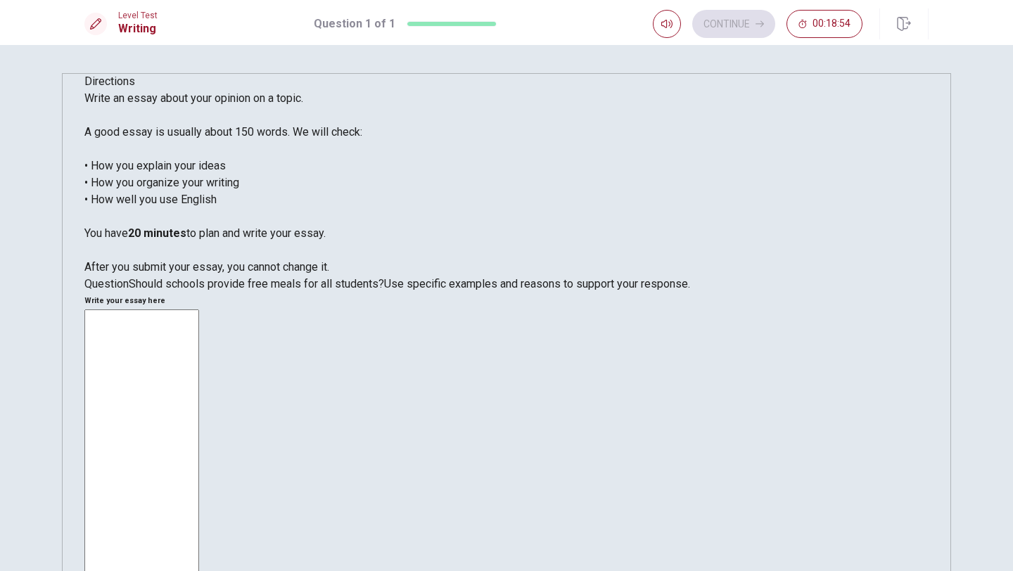
click at [199, 310] on textarea at bounding box center [141, 504] width 115 height 389
type textarea "Yes I believe school's should"
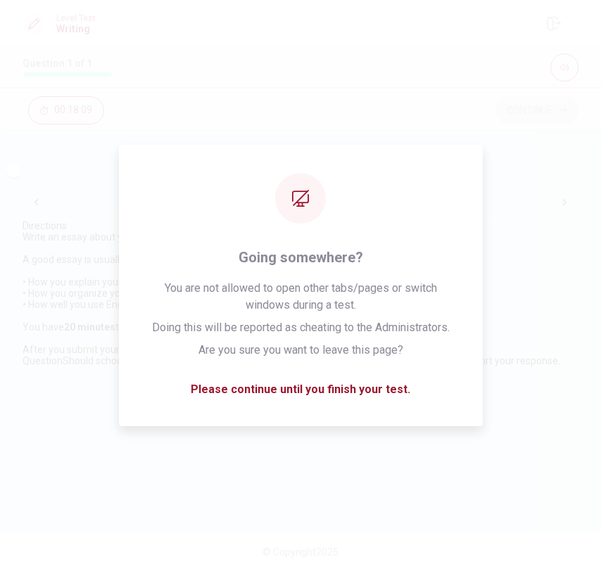
click at [67, 231] on span "Directions" at bounding box center [45, 225] width 44 height 11
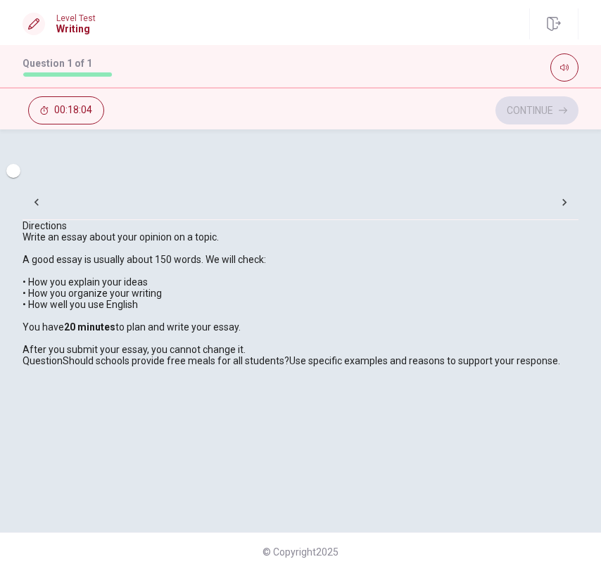
click at [53, 181] on input "checkbox" at bounding box center [13, 171] width 80 height 27
checkbox input "true"
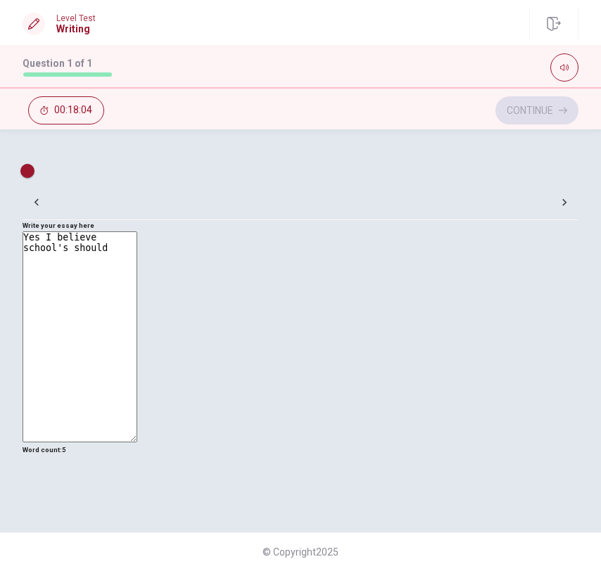
scroll to position [32, 0]
click at [137, 309] on textarea "Yes I believe school's should" at bounding box center [80, 336] width 115 height 211
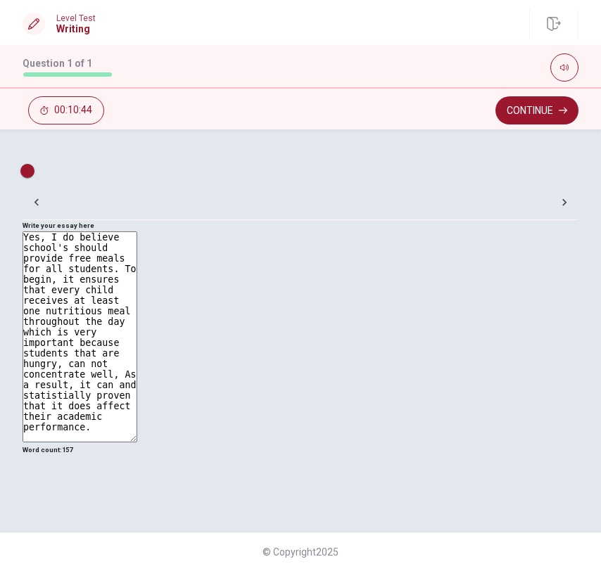
type textarea "Yes, I do believe school's should provide free meals for all students. To begin…"
click at [137, 220] on div "Write your essay here Yes, I do believe school's should provide free meals for …" at bounding box center [301, 338] width 556 height 236
click at [138, 220] on div "Write your essay here Yes, I do believe school's should provide free meals for …" at bounding box center [301, 338] width 556 height 236
click at [68, 177] on input "checkbox" at bounding box center [27, 171] width 80 height 27
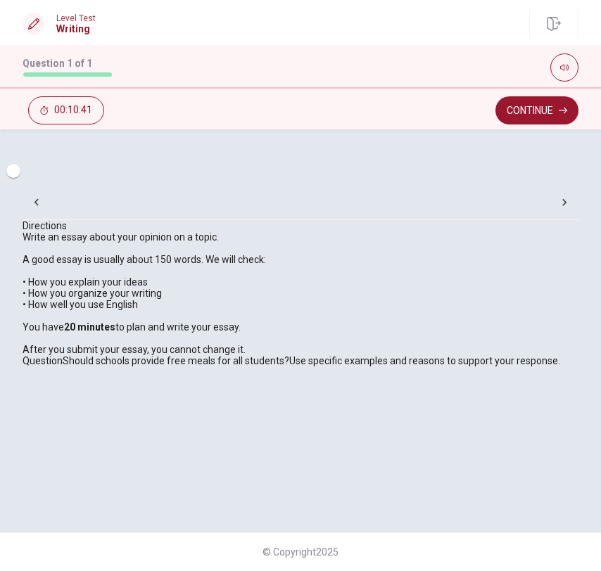
scroll to position [0, 0]
click at [330, 234] on div "Directions Write an essay about your opinion on a topic. A good essay is usuall…" at bounding box center [301, 293] width 556 height 146
click at [53, 184] on input "checkbox" at bounding box center [13, 171] width 80 height 27
checkbox input "true"
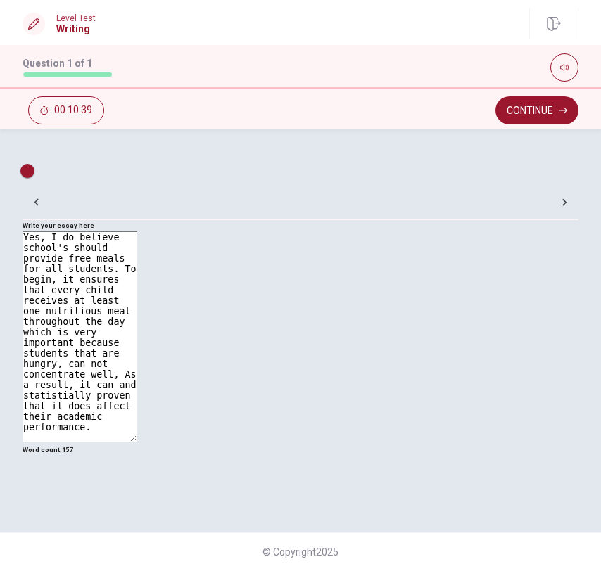
scroll to position [32, 0]
click at [545, 111] on button "Continue" at bounding box center [536, 110] width 83 height 28
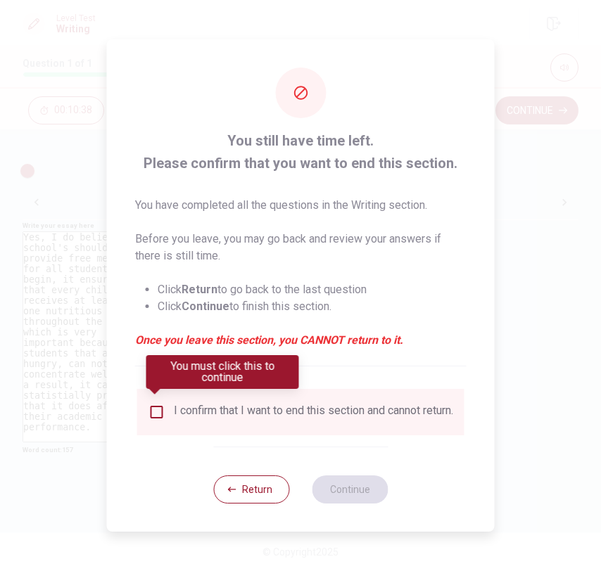
click at [232, 406] on div "I confirm that I want to end this section and cannot return." at bounding box center [313, 412] width 279 height 17
click at [148, 404] on input "You must click this to continue" at bounding box center [156, 412] width 17 height 17
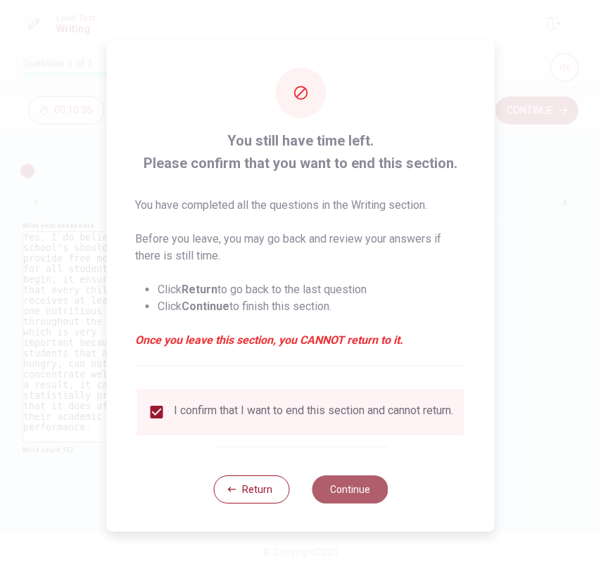
click at [330, 486] on button "Continue" at bounding box center [350, 490] width 76 height 28
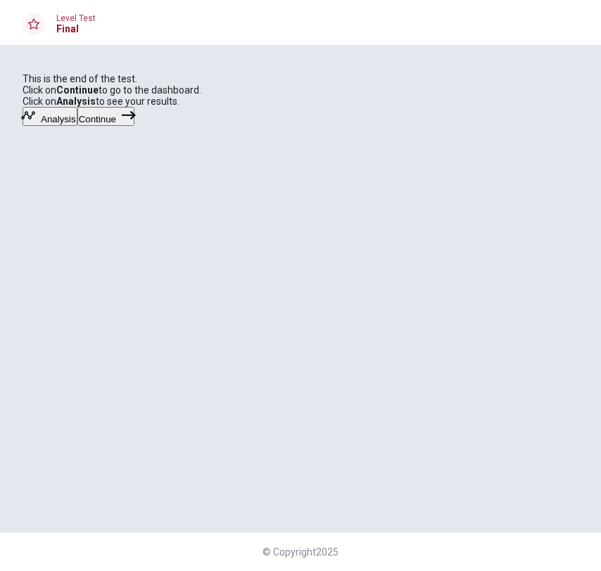
scroll to position [0, 0]
click at [134, 126] on button "Continue" at bounding box center [105, 116] width 57 height 19
